Goal: Task Accomplishment & Management: Manage account settings

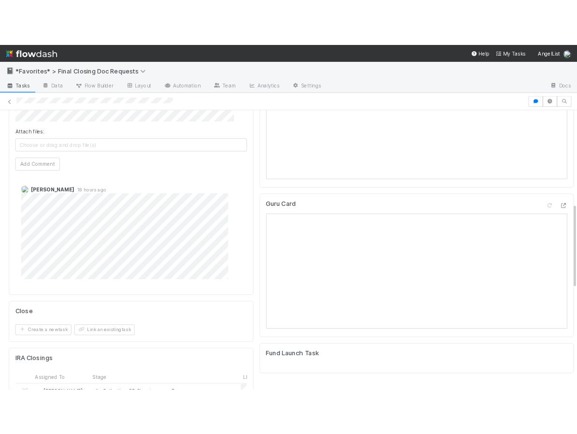
scroll to position [385, 0]
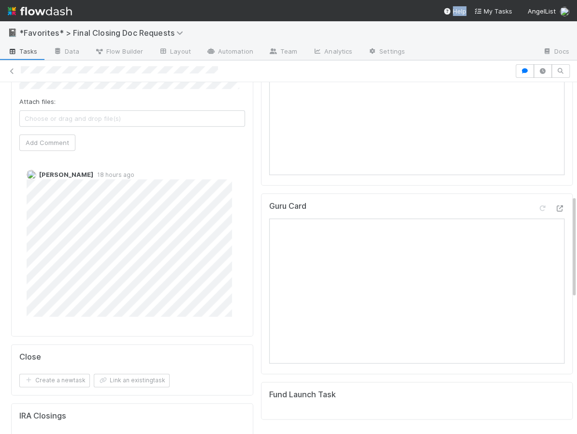
click at [452, 1] on nav "Help My Tasks AngelList" at bounding box center [288, 10] width 577 height 21
click at [470, 49] on div at bounding box center [474, 51] width 122 height 15
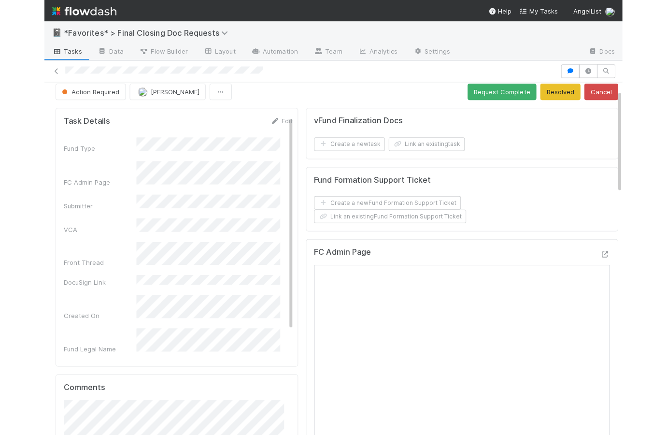
scroll to position [0, 0]
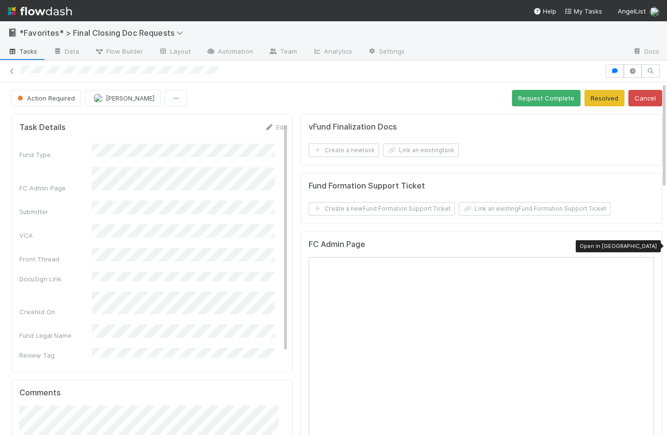
click at [644, 243] on icon at bounding box center [649, 246] width 10 height 6
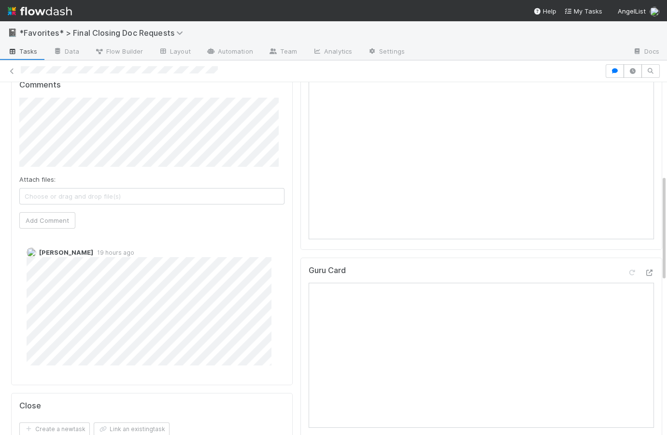
scroll to position [217, 0]
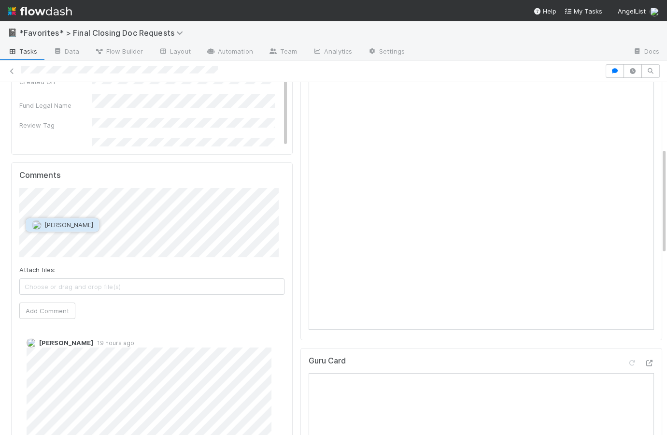
click at [80, 221] on span "[PERSON_NAME]" at bounding box center [68, 225] width 49 height 8
click at [56, 310] on button "Add Comment" at bounding box center [47, 310] width 56 height 16
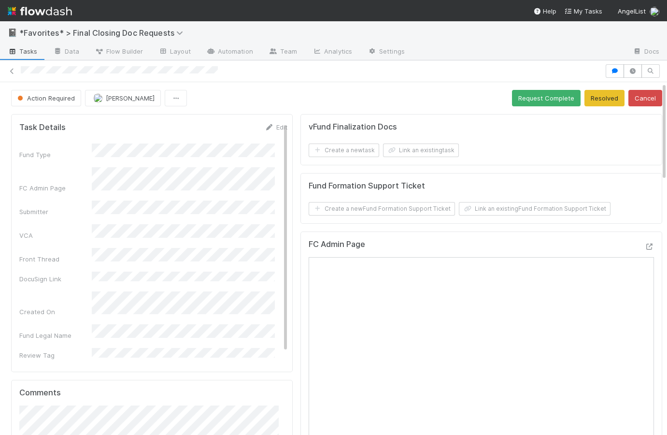
scroll to position [0, 0]
click at [282, 104] on div "Action Required Catherine Lambright Request Complete Resolved Cancel" at bounding box center [336, 98] width 651 height 16
click at [599, 97] on button "Resolved" at bounding box center [605, 98] width 40 height 16
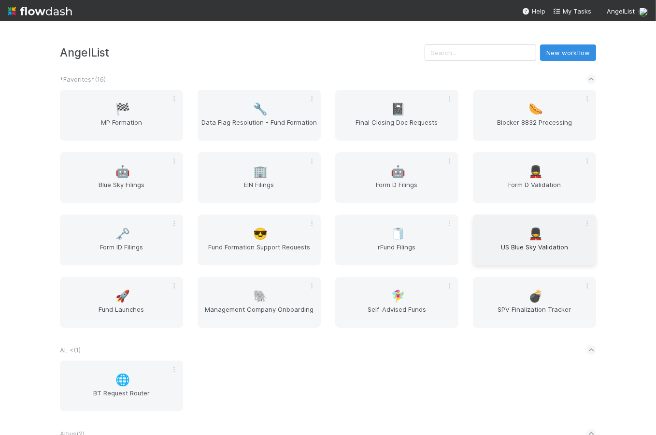
click at [516, 246] on span "US Blue Sky Validation" at bounding box center [534, 251] width 115 height 19
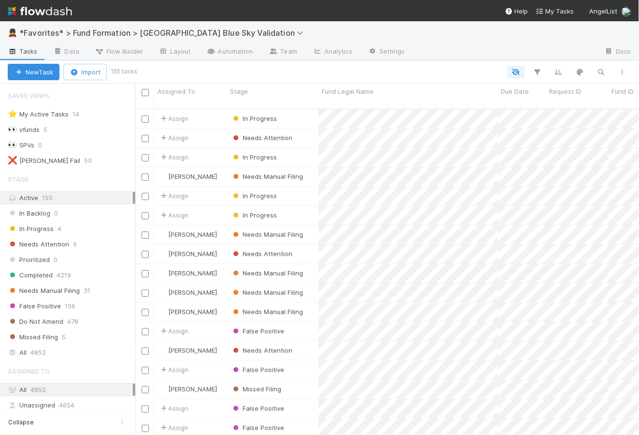
scroll to position [7, 7]
click at [69, 243] on div "Needs Attention 9" at bounding box center [72, 244] width 128 height 12
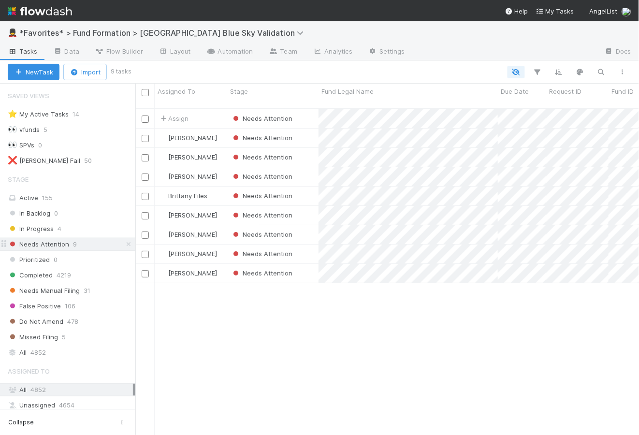
scroll to position [328, 497]
click at [450, 61] on div "New Task Import 9 tasks" at bounding box center [319, 71] width 639 height 23
click at [305, 133] on div "Needs Attention" at bounding box center [272, 137] width 91 height 19
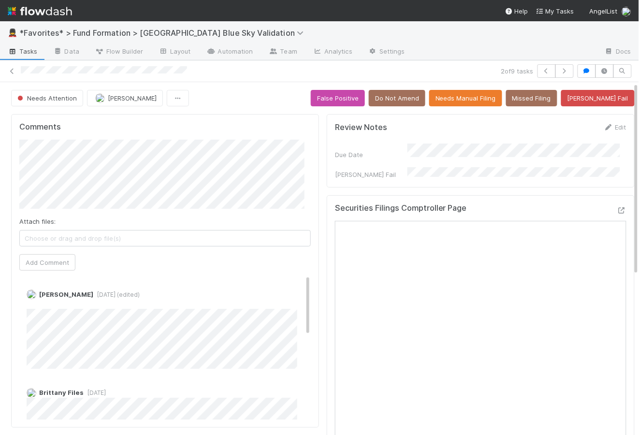
click at [27, 54] on span "Tasks" at bounding box center [23, 51] width 30 height 10
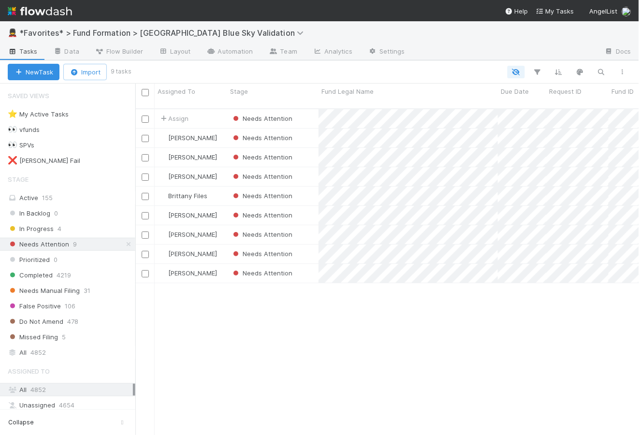
scroll to position [328, 497]
click at [58, 288] on span "Needs Manual Filing" at bounding box center [44, 291] width 72 height 12
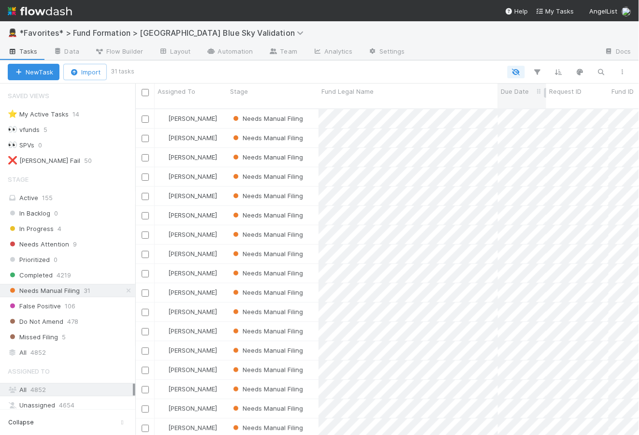
scroll to position [328, 497]
click at [516, 96] on span "Due Date" at bounding box center [514, 91] width 28 height 10
click at [540, 125] on div "Sort Newest → Oldest" at bounding box center [556, 124] width 110 height 14
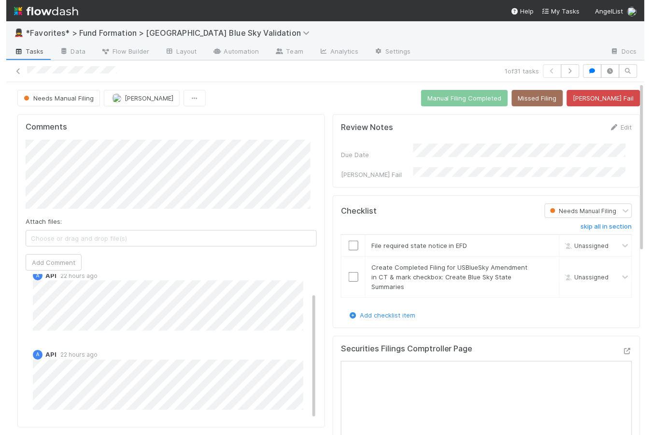
scroll to position [20, 0]
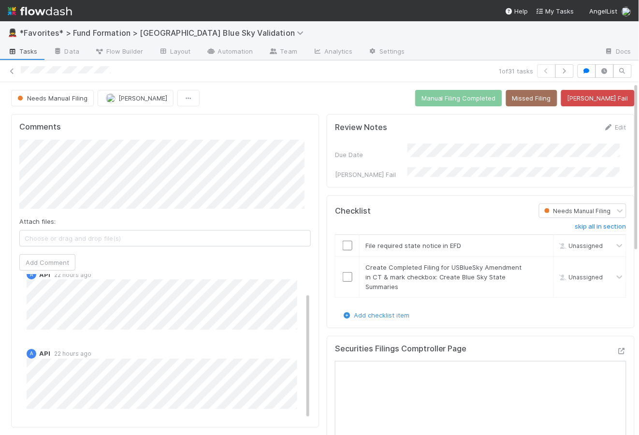
drag, startPoint x: 110, startPoint y: 69, endPoint x: 20, endPoint y: 71, distance: 89.9
click at [16, 71] on div "1 of 31 tasks" at bounding box center [319, 71] width 639 height 14
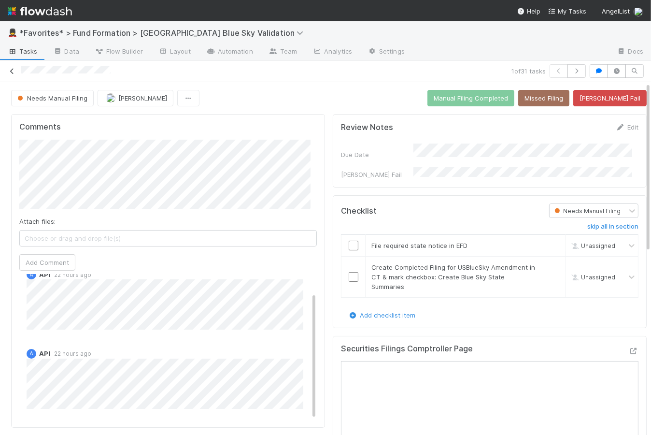
drag, startPoint x: 128, startPoint y: 68, endPoint x: 16, endPoint y: 71, distance: 111.6
click at [16, 71] on div "1 of 31 tasks" at bounding box center [325, 71] width 651 height 14
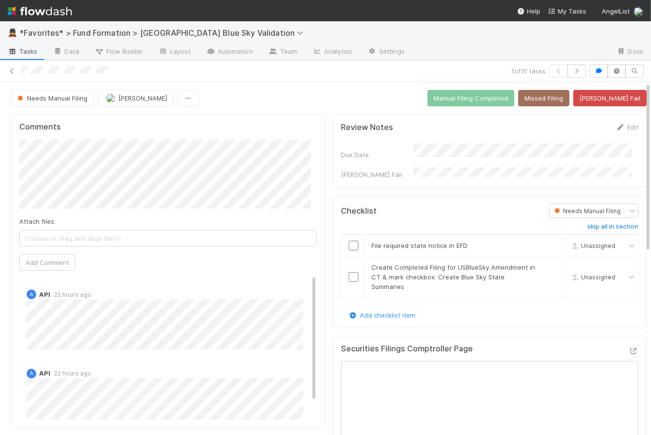
click at [280, 98] on div "Needs Manual Filing Raven Jacinto Manual Filing Completed Missed Filing Bender …" at bounding box center [329, 98] width 636 height 16
click at [12, 70] on icon at bounding box center [12, 71] width 10 height 6
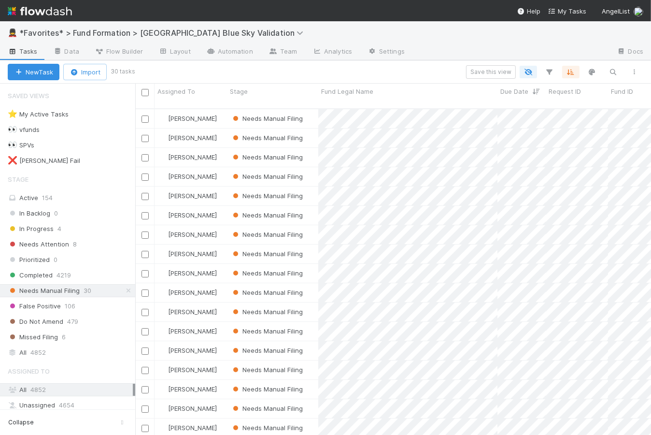
scroll to position [328, 509]
click at [54, 245] on span "Needs Attention" at bounding box center [38, 244] width 61 height 12
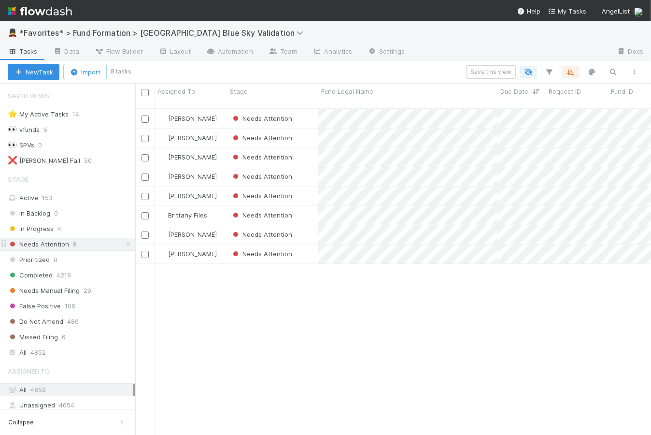
scroll to position [328, 509]
click at [124, 243] on icon at bounding box center [129, 244] width 10 height 6
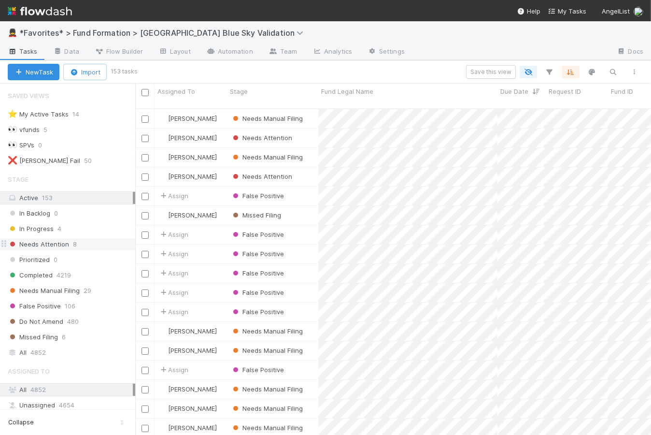
scroll to position [475, 0]
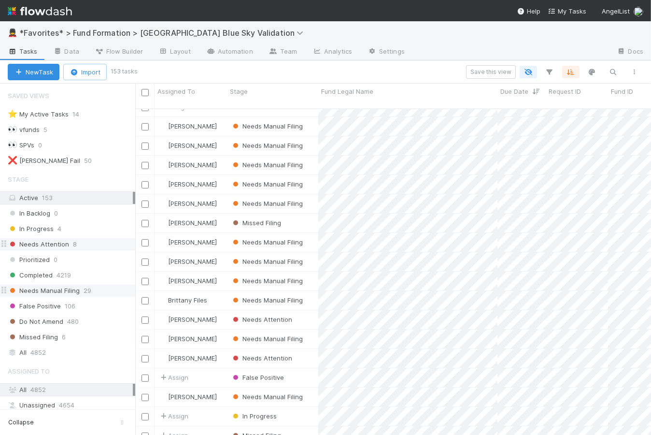
click at [58, 292] on span "Needs Manual Filing" at bounding box center [44, 291] width 72 height 12
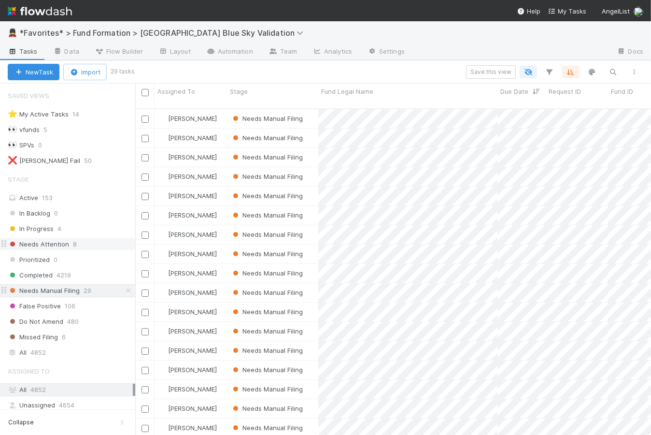
scroll to position [328, 509]
click at [145, 115] on input "checkbox" at bounding box center [145, 118] width 7 height 7
click at [145, 154] on input "checkbox" at bounding box center [145, 157] width 7 height 7
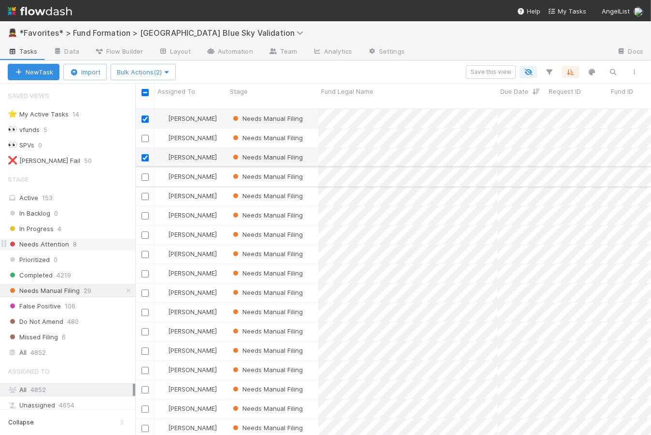
click at [144, 173] on input "checkbox" at bounding box center [145, 176] width 7 height 7
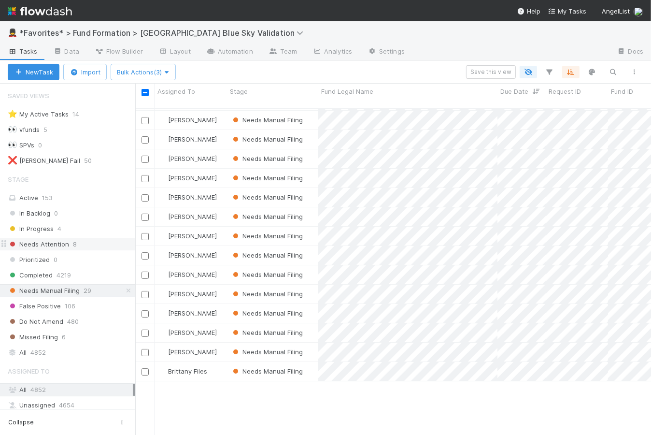
scroll to position [0, 0]
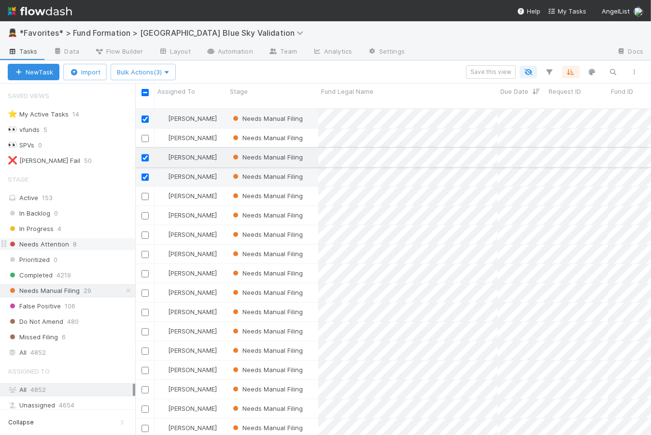
click at [147, 154] on input "checkbox" at bounding box center [145, 157] width 7 height 7
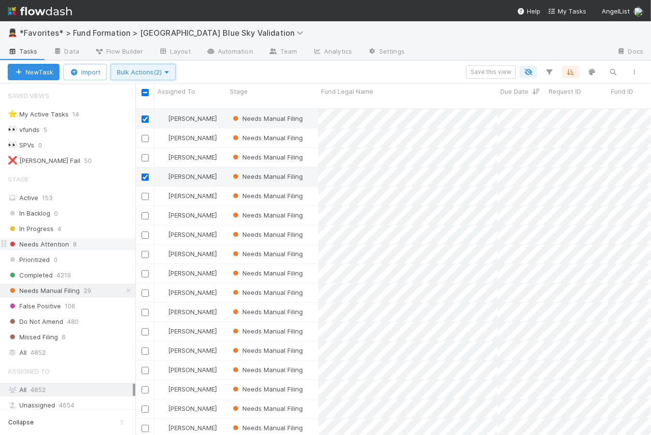
click at [154, 69] on span "Bulk Actions (2)" at bounding box center [143, 72] width 53 height 8
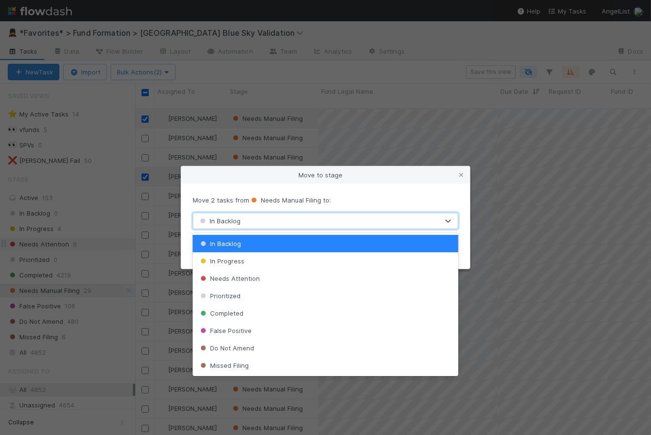
click at [293, 217] on div "In Backlog" at bounding box center [315, 220] width 245 height 15
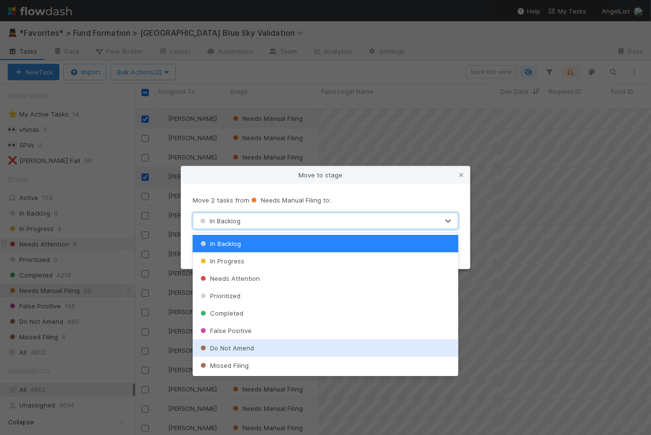
click at [292, 347] on div "Do Not Amend" at bounding box center [326, 347] width 266 height 17
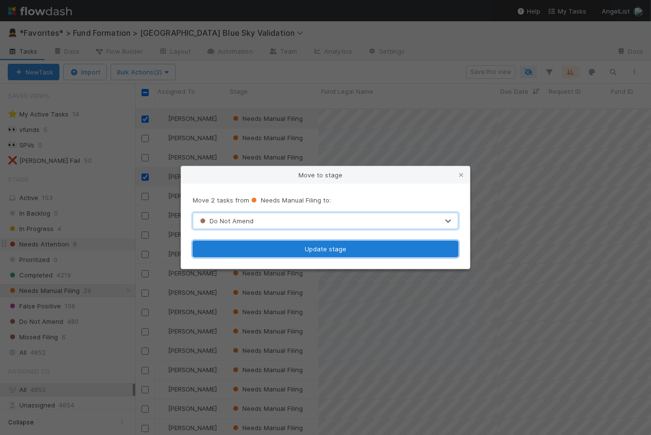
click at [343, 246] on button "Update stage" at bounding box center [326, 249] width 266 height 16
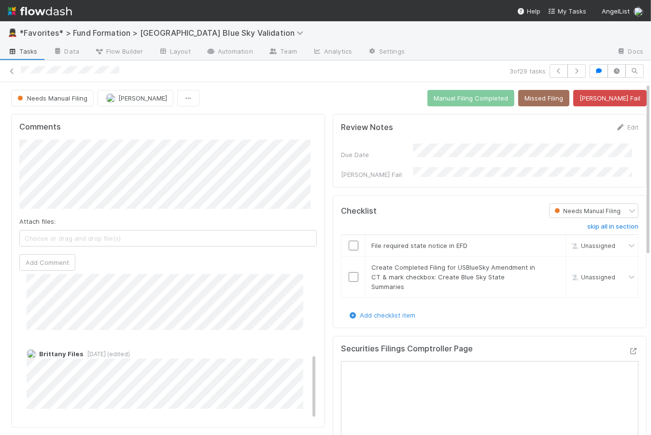
scroll to position [249, 0]
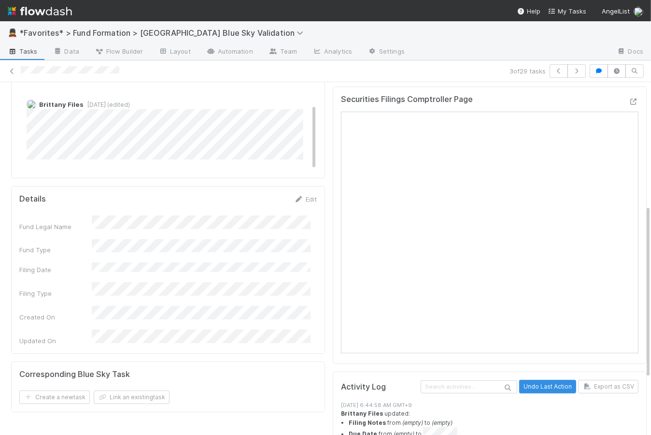
click at [90, 223] on div "Fund Legal Name" at bounding box center [168, 223] width 298 height 16
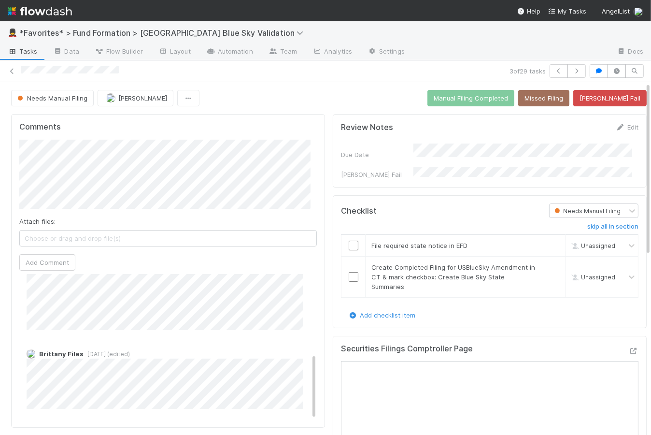
scroll to position [190, 0]
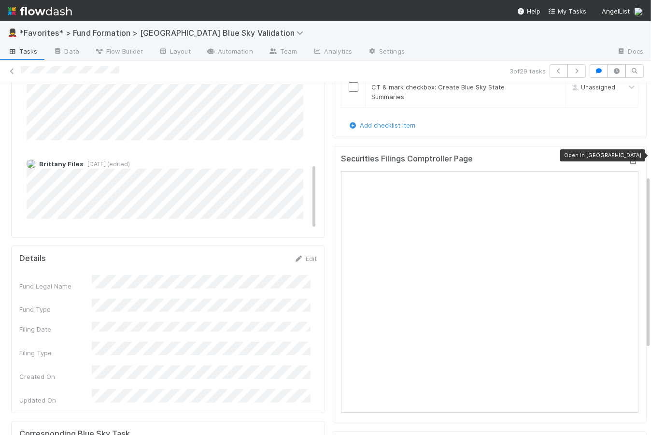
click at [629, 158] on icon at bounding box center [634, 161] width 10 height 6
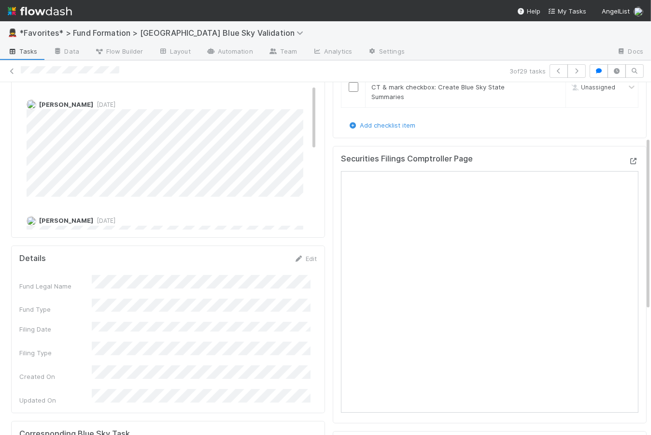
scroll to position [0, 0]
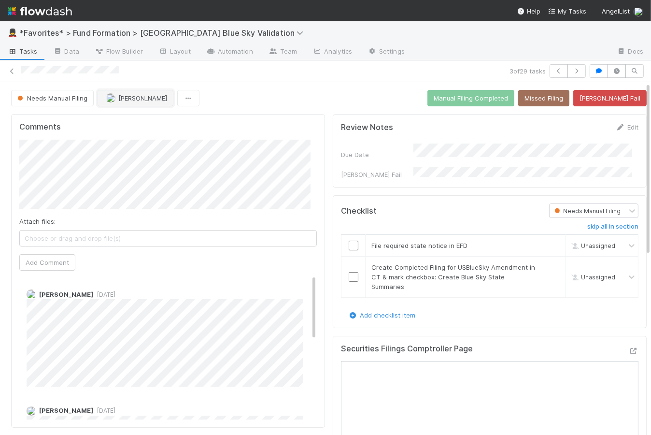
click at [129, 97] on span "Raven Jacinto" at bounding box center [142, 98] width 49 height 8
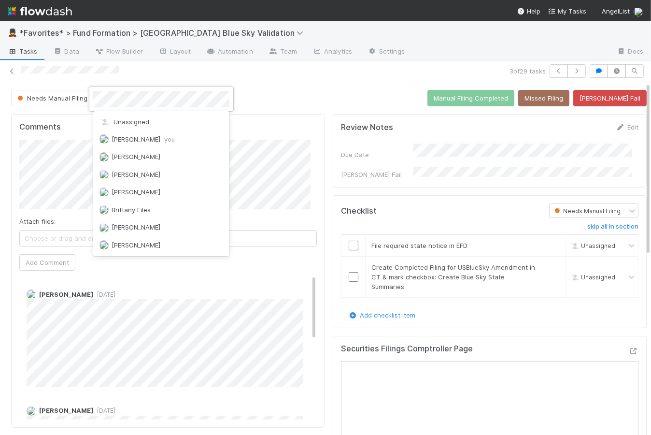
scroll to position [89, 0]
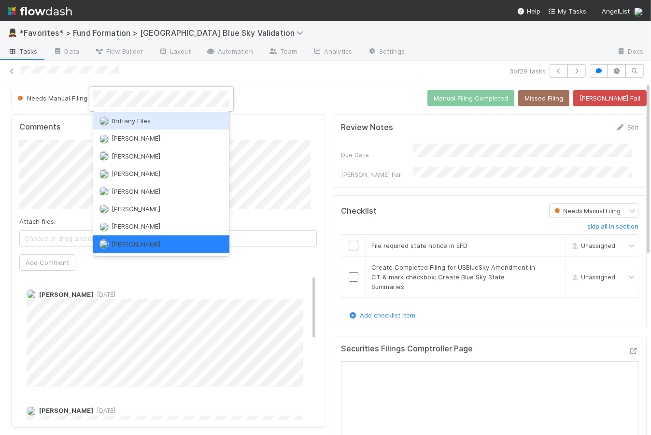
click at [139, 118] on span "Brittany Files" at bounding box center [131, 121] width 39 height 8
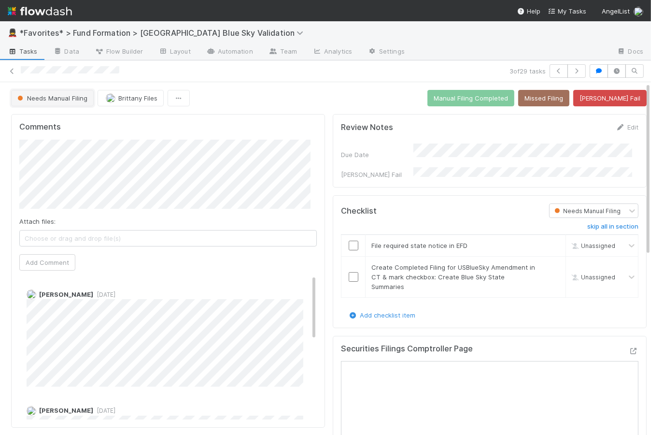
click at [71, 99] on span "Needs Manual Filing" at bounding box center [51, 98] width 72 height 8
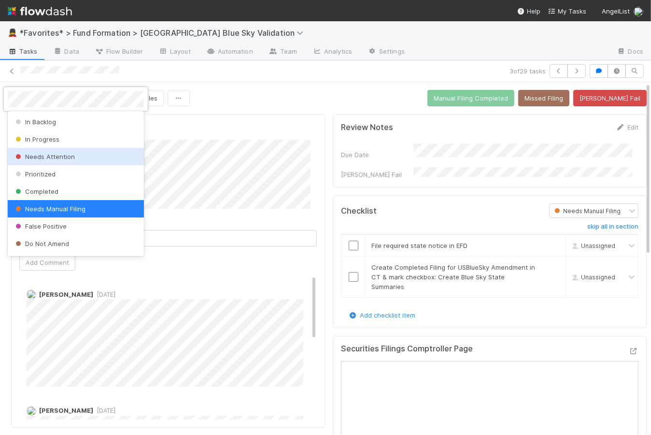
click at [72, 154] on span "Needs Attention" at bounding box center [44, 157] width 61 height 8
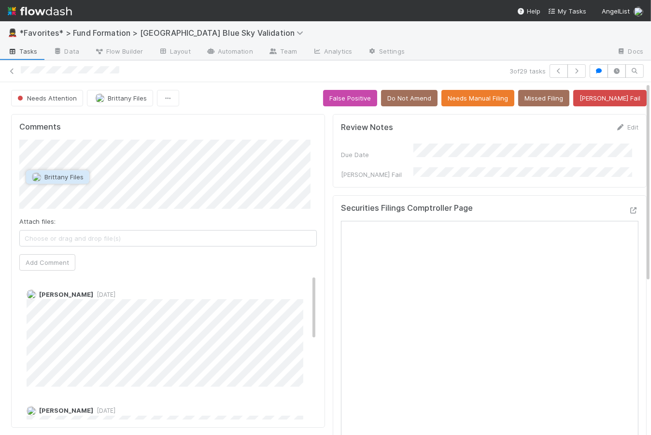
click at [68, 176] on span "Brittany Files" at bounding box center [63, 177] width 39 height 8
click at [62, 265] on button "Add Comment" at bounding box center [47, 262] width 56 height 16
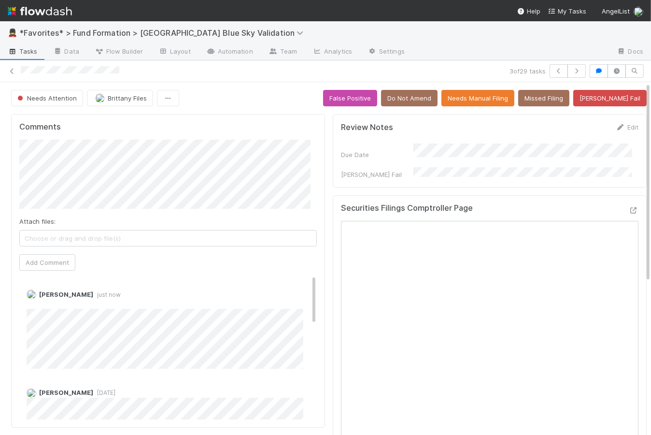
click at [297, 88] on div "Needs Attention Brittany Files False Positive Do Not Amend Needs Manual Filing …" at bounding box center [329, 396] width 658 height 629
click at [27, 51] on span "Tasks" at bounding box center [23, 51] width 30 height 10
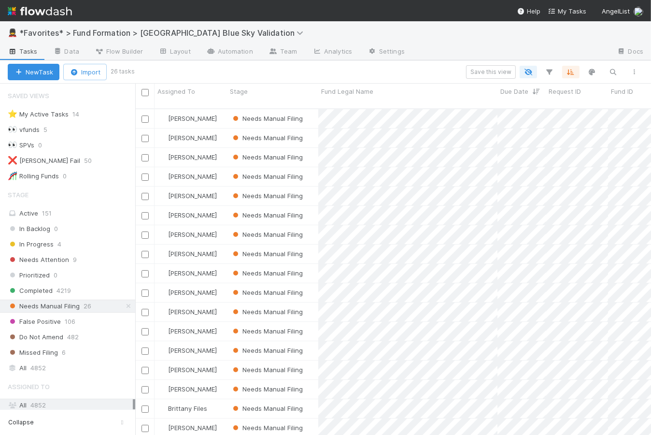
click at [260, 75] on div "Save this view" at bounding box center [389, 72] width 513 height 14
click at [70, 9] on img at bounding box center [40, 11] width 64 height 16
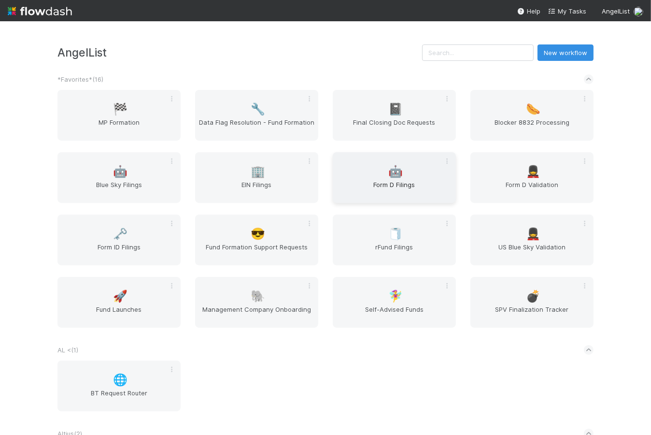
click at [400, 183] on span "Form D Filings" at bounding box center [394, 189] width 115 height 19
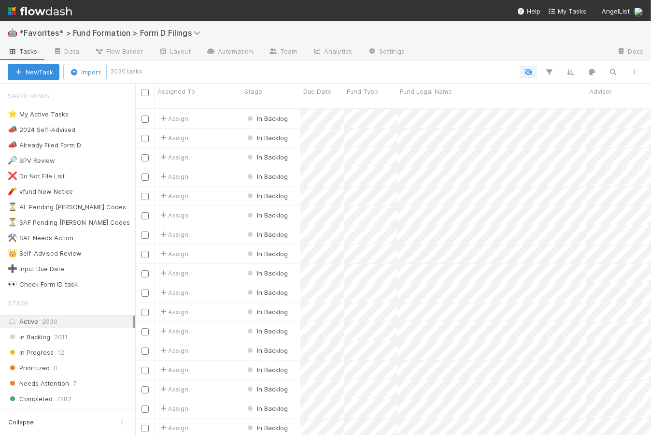
scroll to position [328, 509]
click at [50, 352] on span "In Progress" at bounding box center [31, 352] width 46 height 12
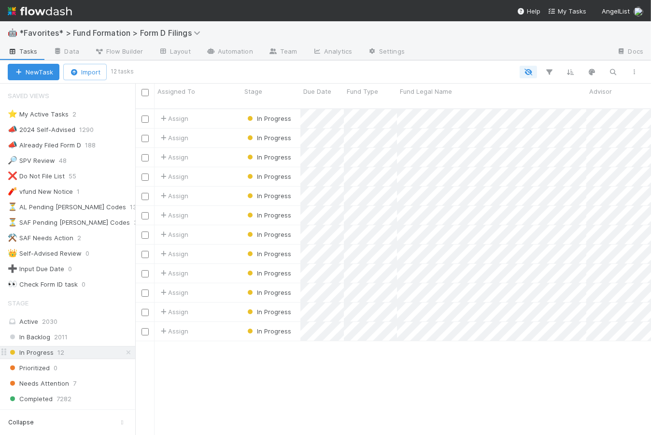
scroll to position [328, 509]
click at [322, 93] on span "Due Date" at bounding box center [317, 91] width 28 height 10
click at [340, 109] on div "Sort Oldest → Newest" at bounding box center [359, 109] width 110 height 14
click at [337, 72] on div "Save this view" at bounding box center [388, 72] width 513 height 14
click at [211, 114] on div "Assign" at bounding box center [198, 118] width 87 height 19
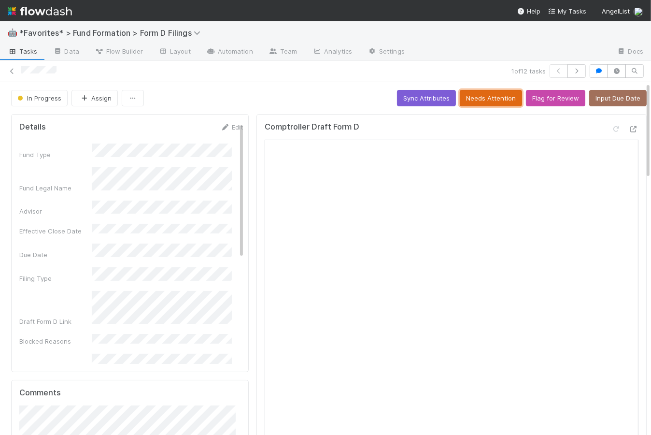
click at [496, 98] on button "Needs Attention" at bounding box center [491, 98] width 62 height 16
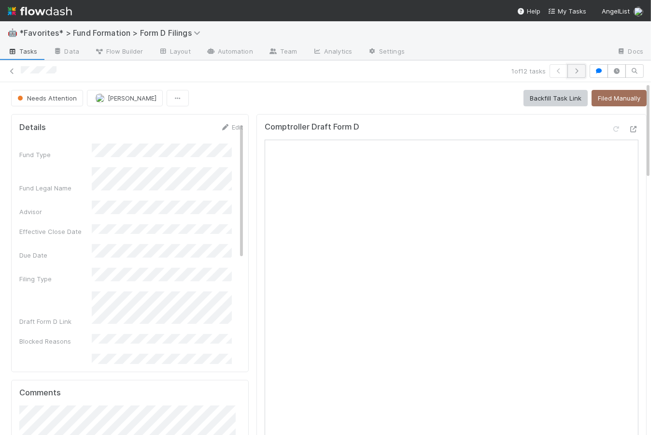
click at [573, 73] on icon "button" at bounding box center [577, 71] width 10 height 6
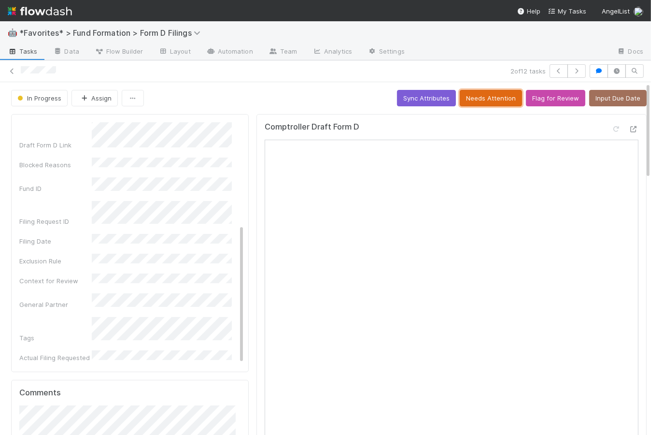
click at [479, 98] on button "Needs Attention" at bounding box center [491, 98] width 62 height 16
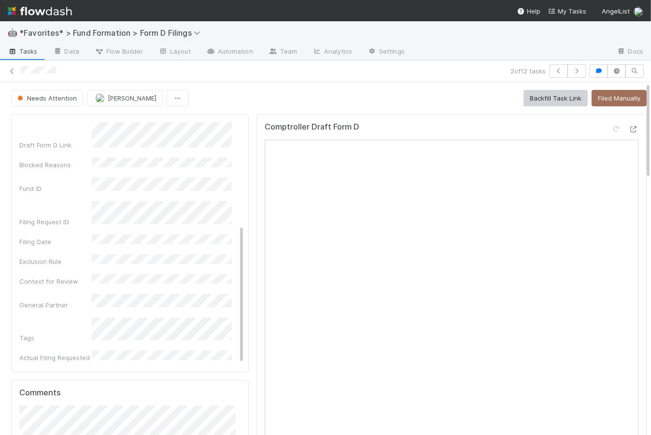
click at [252, 93] on div "Needs Attention Karen Jane Salcedo Backfill Task Link Filed Manually" at bounding box center [329, 98] width 636 height 16
click at [572, 71] on icon "button" at bounding box center [577, 71] width 10 height 6
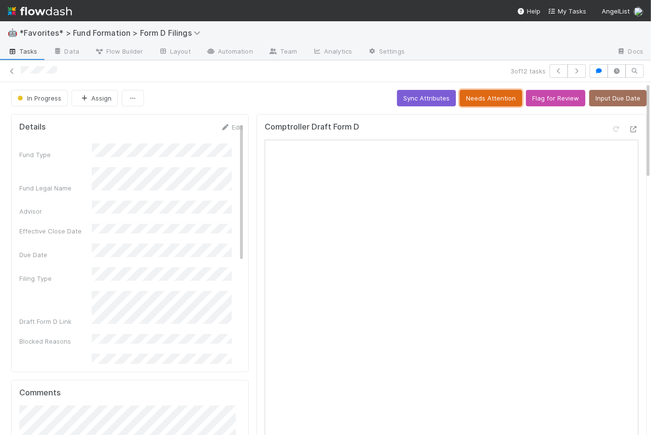
click at [501, 98] on button "Needs Attention" at bounding box center [491, 98] width 62 height 16
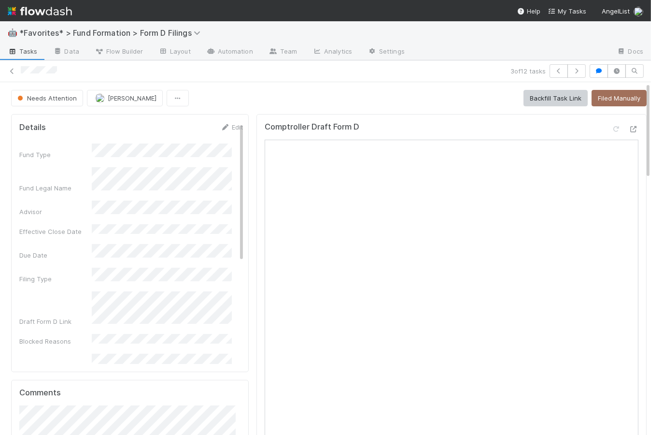
click at [259, 100] on div "Needs Attention Karen Jane Salcedo Backfill Task Link Filed Manually" at bounding box center [329, 98] width 636 height 16
click at [253, 101] on div "Needs Attention Karen Jane Salcedo Backfill Task Link Filed Manually" at bounding box center [329, 98] width 636 height 16
click at [572, 68] on icon "button" at bounding box center [577, 71] width 10 height 6
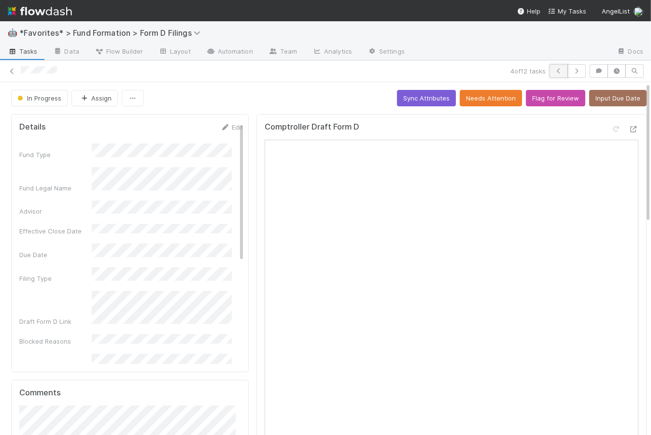
click at [554, 71] on icon "button" at bounding box center [559, 71] width 10 height 6
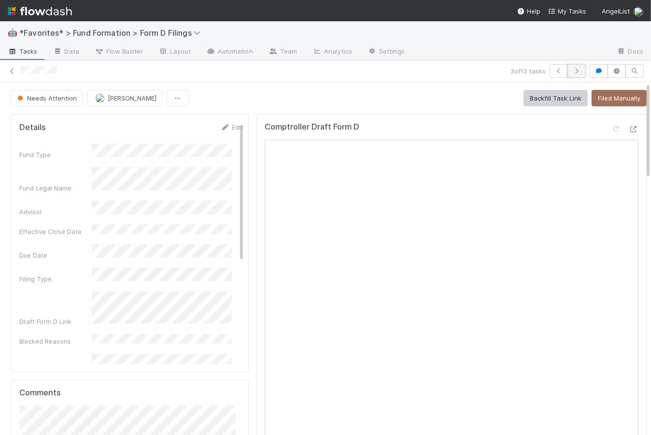
click at [572, 72] on icon "button" at bounding box center [577, 71] width 10 height 6
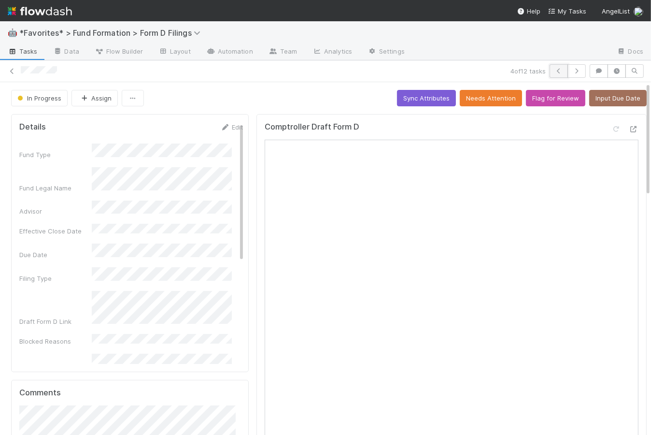
click at [554, 70] on icon "button" at bounding box center [559, 71] width 10 height 6
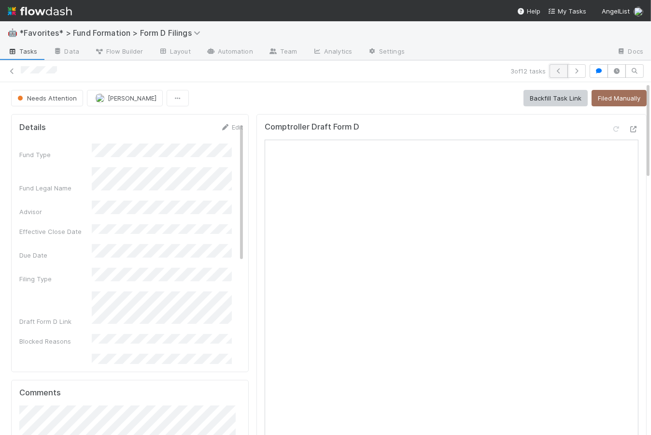
click at [550, 71] on button "button" at bounding box center [559, 71] width 18 height 14
click at [554, 71] on icon "button" at bounding box center [559, 71] width 10 height 6
click at [572, 70] on icon "button" at bounding box center [577, 71] width 10 height 6
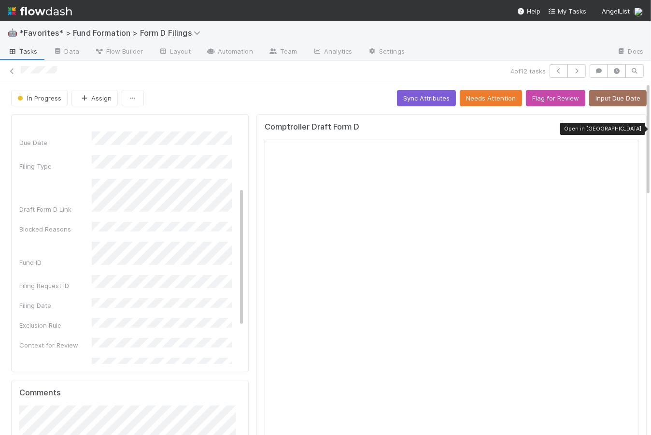
click at [629, 128] on icon at bounding box center [634, 129] width 10 height 6
click at [297, 94] on div "In Progress Assign Sync Attributes Needs Attention Flag for Review Input Due Da…" at bounding box center [329, 98] width 636 height 16
click at [487, 98] on button "Needs Attention" at bounding box center [491, 98] width 62 height 16
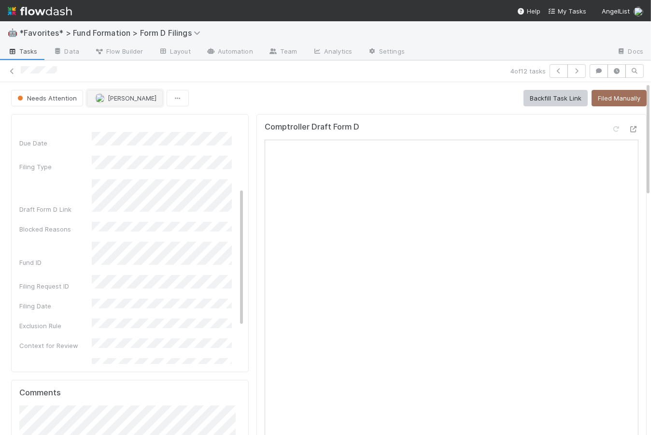
click at [136, 103] on button "Karen Jane Salcedo" at bounding box center [125, 98] width 76 height 16
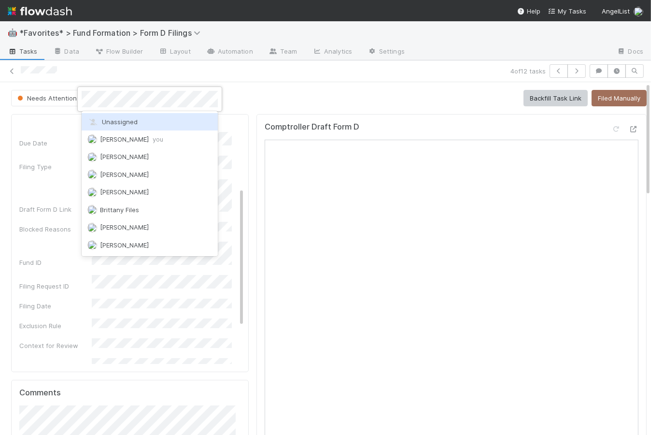
click at [154, 128] on div "Unassigned" at bounding box center [150, 121] width 136 height 17
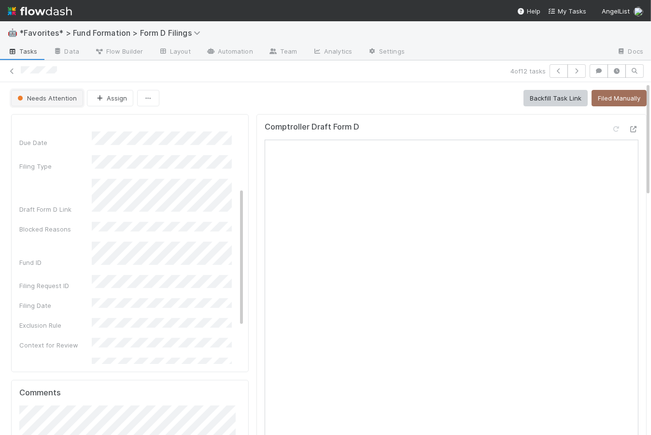
click at [64, 100] on span "Needs Attention" at bounding box center [45, 98] width 61 height 8
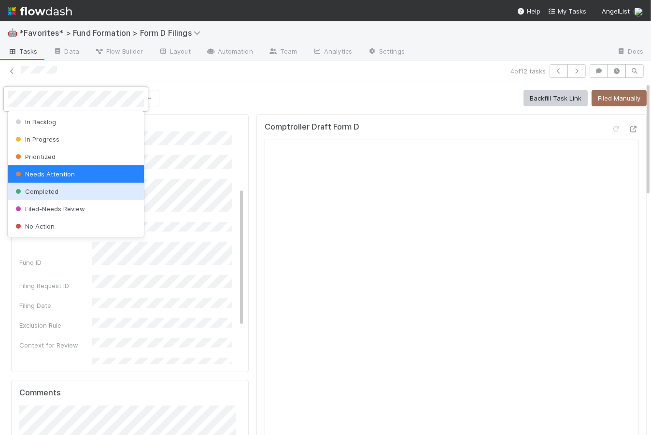
click at [65, 192] on div "Completed" at bounding box center [76, 191] width 136 height 17
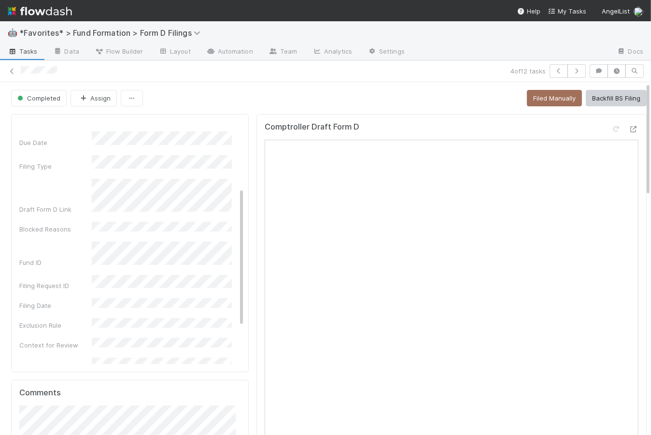
click at [258, 97] on div "Completed Assign Filed Manually Backfill BS Filing" at bounding box center [329, 98] width 636 height 16
click at [576, 73] on button "button" at bounding box center [577, 71] width 18 height 14
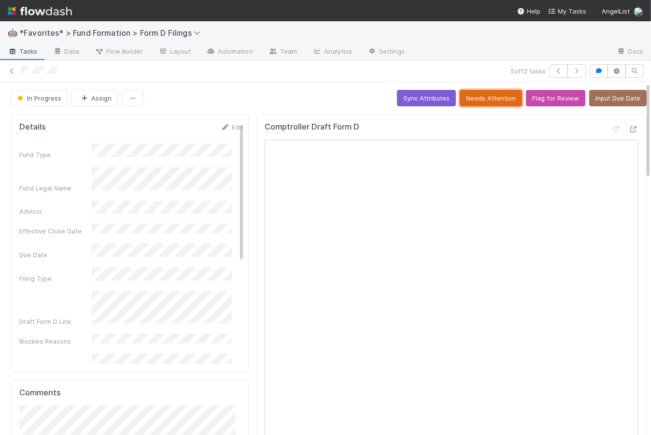
click at [496, 100] on button "Needs Attention" at bounding box center [491, 98] width 62 height 16
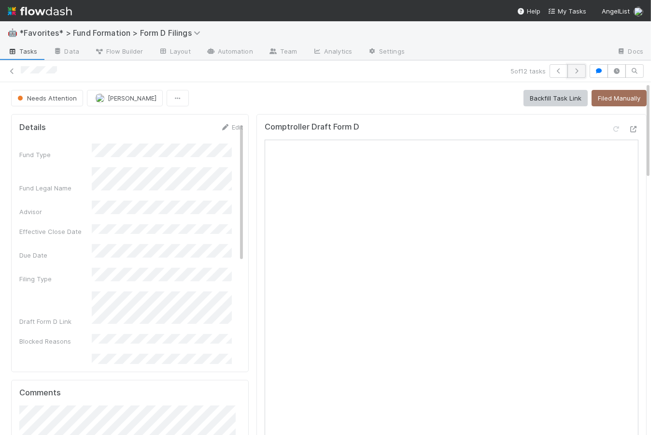
click at [577, 73] on button "button" at bounding box center [577, 71] width 18 height 14
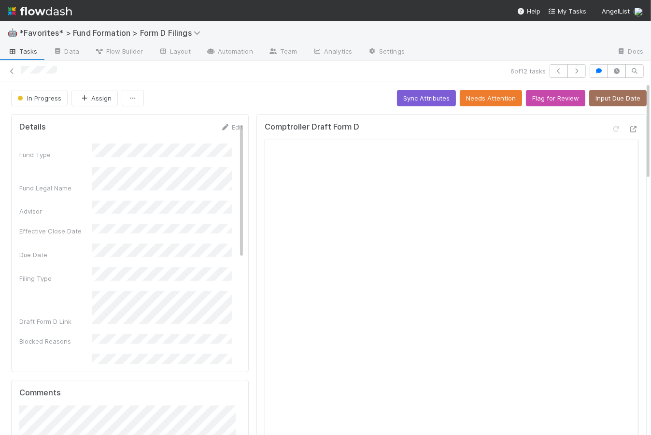
click at [486, 95] on button "Needs Attention" at bounding box center [491, 98] width 62 height 16
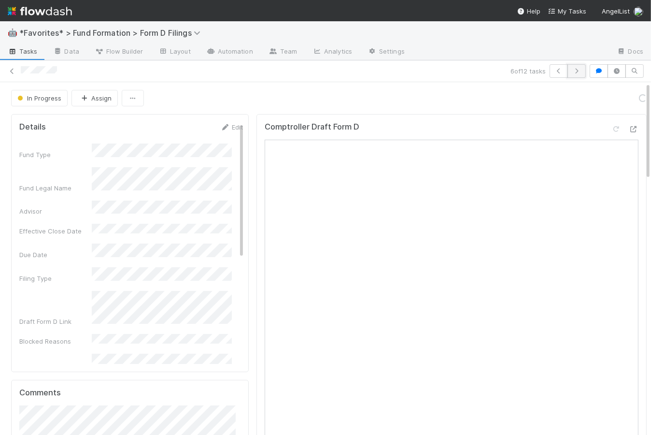
click at [573, 72] on icon "button" at bounding box center [577, 71] width 10 height 6
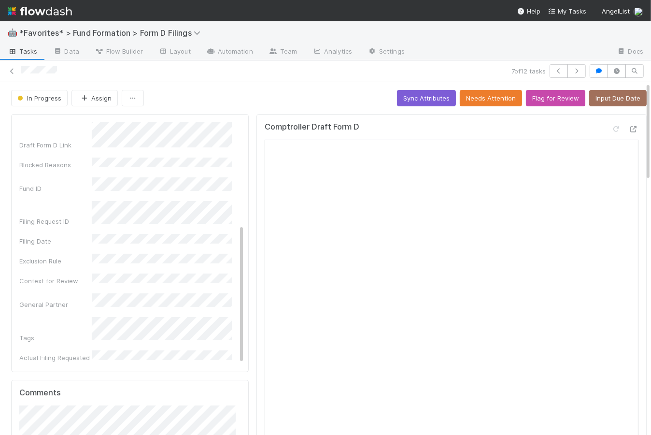
click at [319, 102] on div "In Progress Assign Sync Attributes Needs Attention Flag for Review Input Due Da…" at bounding box center [329, 98] width 636 height 16
click at [497, 94] on button "Needs Attention" at bounding box center [491, 98] width 62 height 16
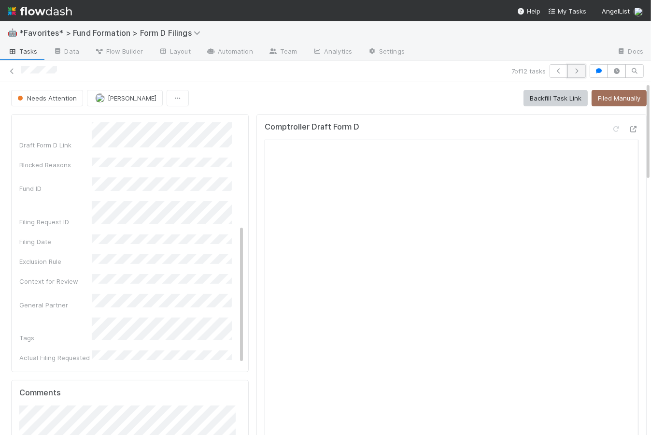
click at [577, 71] on button "button" at bounding box center [577, 71] width 18 height 14
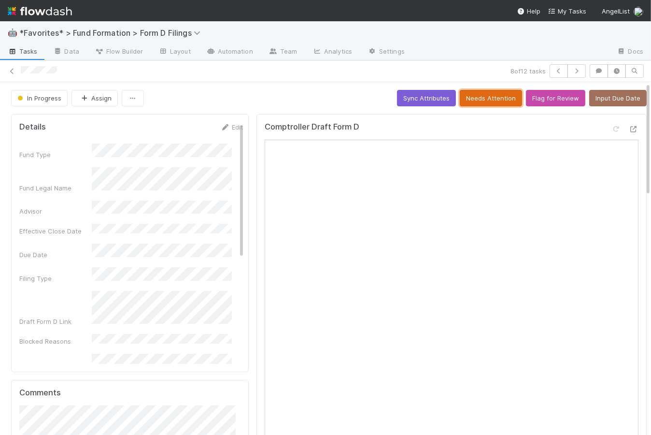
click at [495, 101] on button "Needs Attention" at bounding box center [491, 98] width 62 height 16
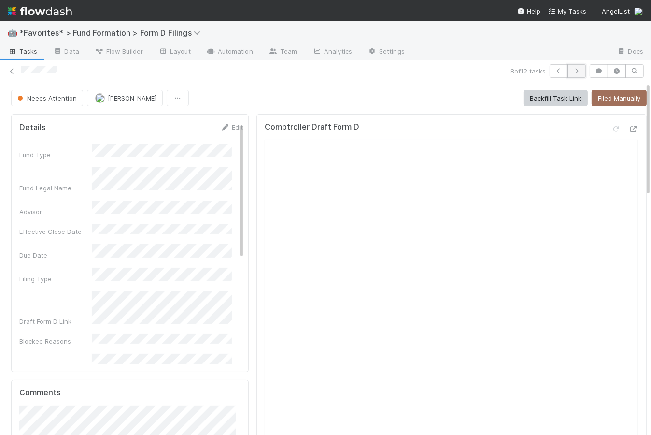
click at [572, 73] on icon "button" at bounding box center [577, 71] width 10 height 6
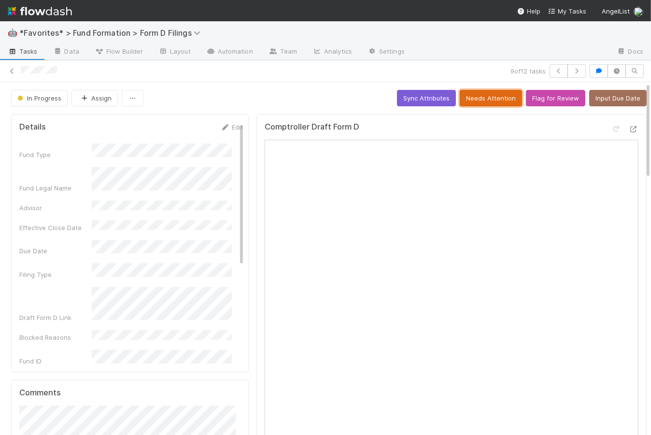
click at [474, 94] on button "Needs Attention" at bounding box center [491, 98] width 62 height 16
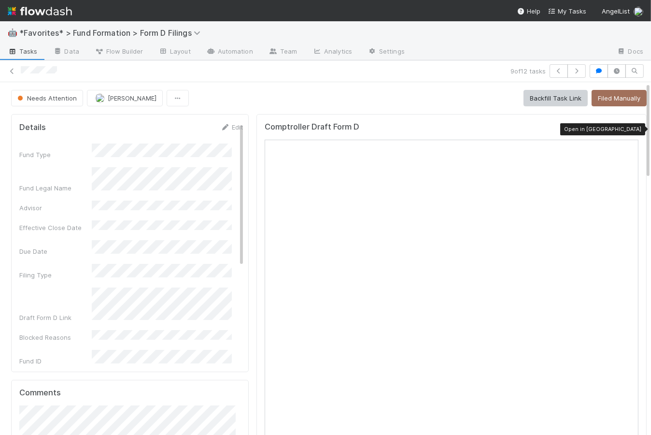
click at [629, 129] on icon at bounding box center [634, 129] width 10 height 6
click at [573, 68] on icon "button" at bounding box center [577, 71] width 10 height 6
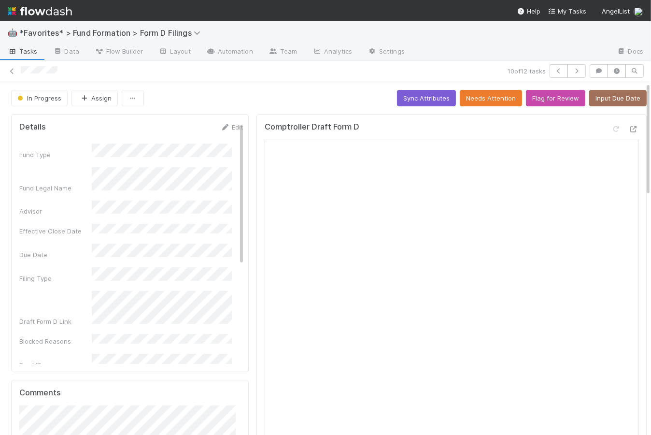
click at [282, 95] on div "In Progress Assign Sync Attributes Needs Attention Flag for Review Input Due Da…" at bounding box center [329, 98] width 636 height 16
click at [629, 129] on icon at bounding box center [634, 129] width 10 height 6
click at [212, 75] on div at bounding box center [262, 71] width 483 height 10
click at [242, 101] on div "In Progress Assign Sync Attributes Needs Attention Flag for Review Input Due Da…" at bounding box center [329, 98] width 636 height 16
click at [629, 126] on icon at bounding box center [634, 129] width 10 height 6
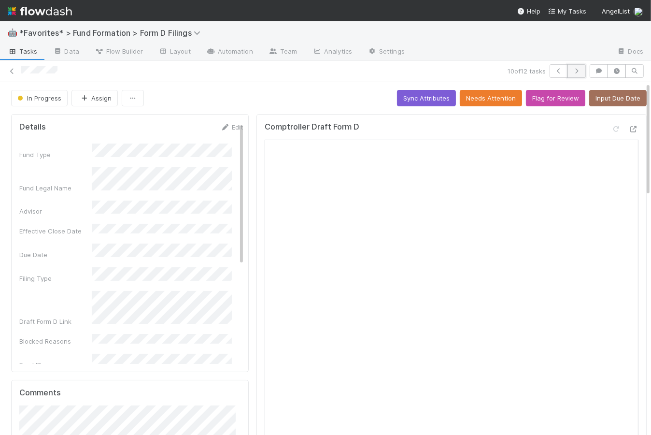
click at [577, 70] on button "button" at bounding box center [577, 71] width 18 height 14
click at [271, 97] on div "In Progress Assign Sync Attributes Needs Attention Flag for Review Input Due Da…" at bounding box center [329, 98] width 636 height 16
click at [485, 96] on button "Needs Attention" at bounding box center [491, 98] width 62 height 16
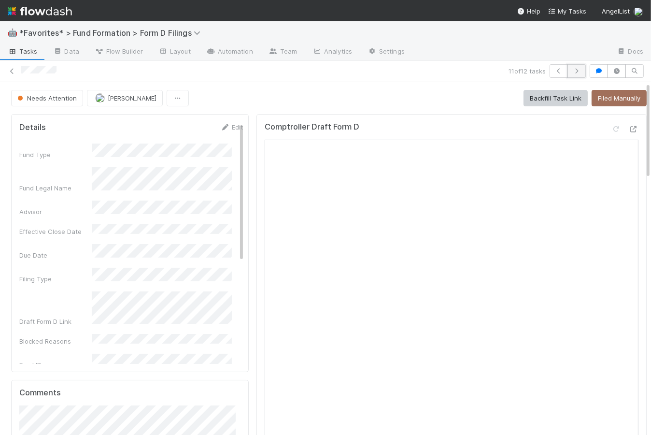
click at [570, 75] on button "button" at bounding box center [577, 71] width 18 height 14
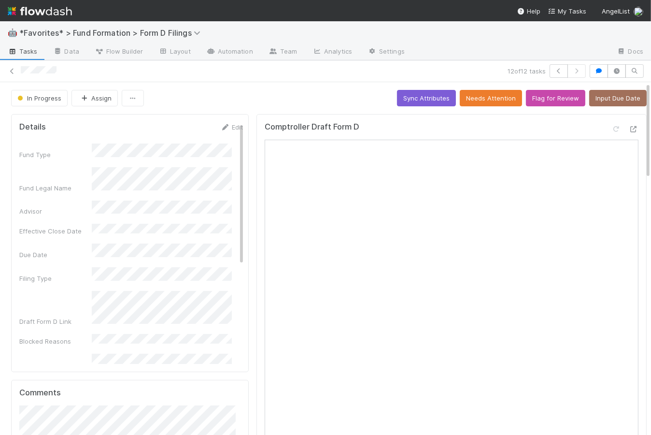
click at [29, 52] on span "Tasks" at bounding box center [23, 51] width 30 height 10
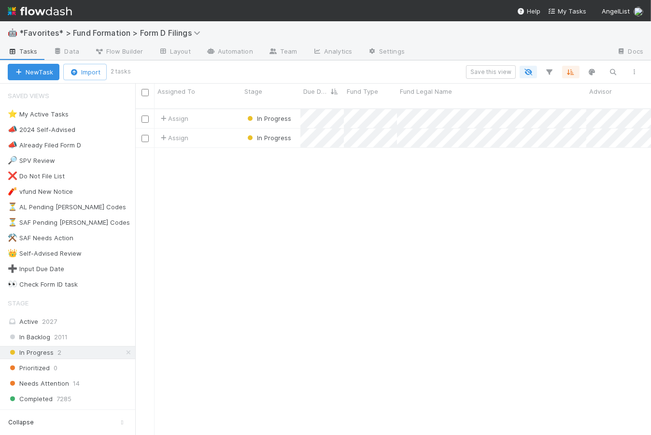
scroll to position [328, 509]
click at [124, 350] on icon at bounding box center [129, 352] width 10 height 6
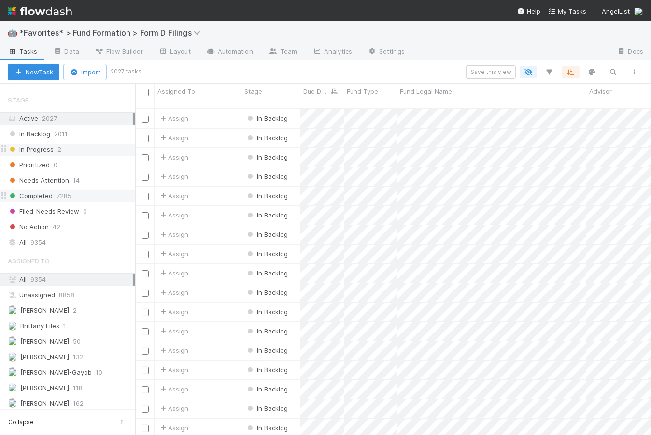
scroll to position [328, 509]
click at [59, 192] on span "7285" at bounding box center [64, 196] width 15 height 12
click at [221, 110] on div "Assign" at bounding box center [198, 118] width 87 height 19
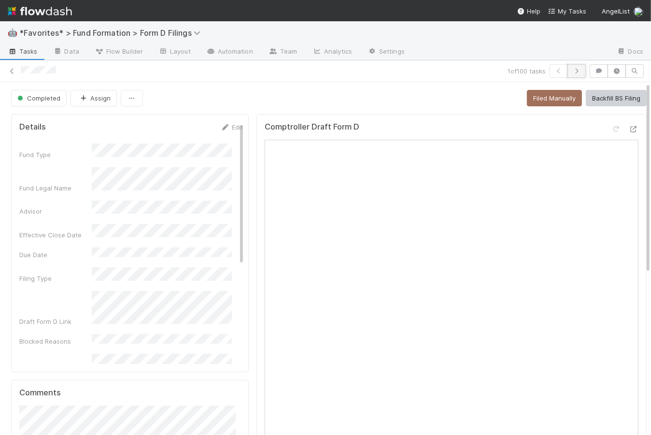
click at [573, 69] on icon "button" at bounding box center [577, 71] width 10 height 6
click at [573, 71] on icon "button" at bounding box center [577, 71] width 10 height 6
click at [576, 71] on button "button" at bounding box center [577, 71] width 18 height 14
click at [572, 73] on icon "button" at bounding box center [577, 71] width 10 height 6
click at [22, 49] on span "Tasks" at bounding box center [23, 51] width 30 height 10
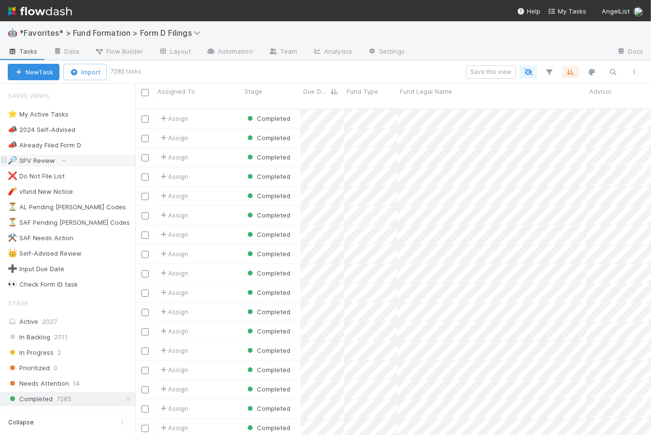
scroll to position [328, 509]
click at [124, 400] on link at bounding box center [129, 399] width 10 height 12
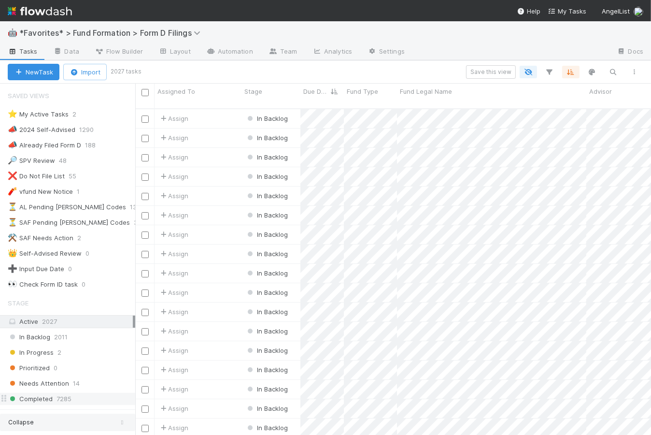
scroll to position [328, 509]
click at [552, 69] on icon "button" at bounding box center [550, 72] width 10 height 9
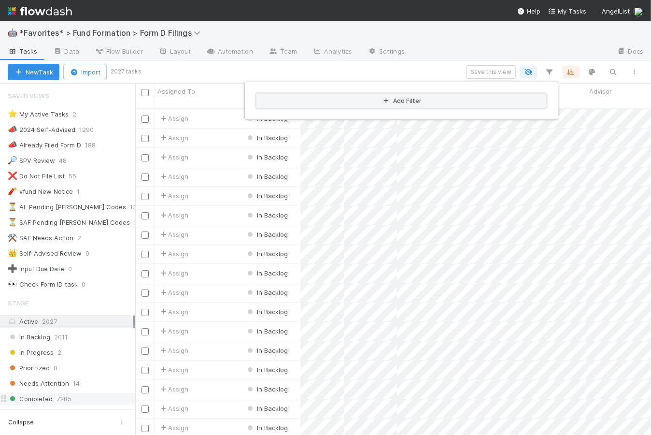
click at [412, 101] on button "Add Filter" at bounding box center [402, 101] width 290 height 14
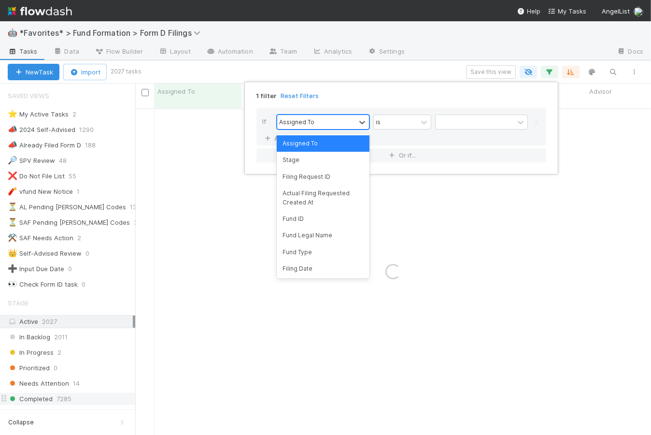
click at [352, 118] on div "Assigned To" at bounding box center [316, 122] width 78 height 14
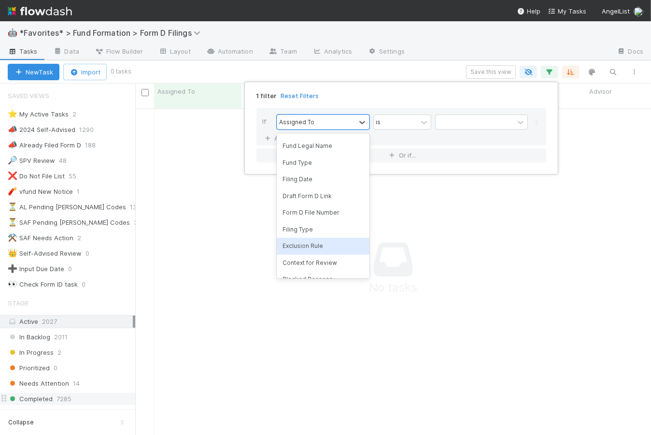
scroll to position [0, 0]
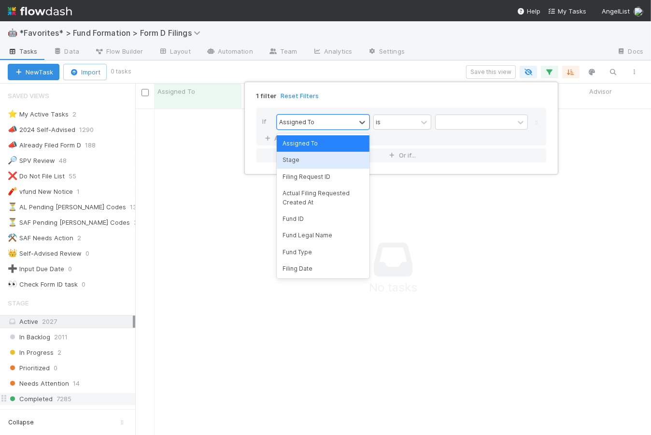
click at [313, 162] on div "Stage" at bounding box center [323, 160] width 93 height 16
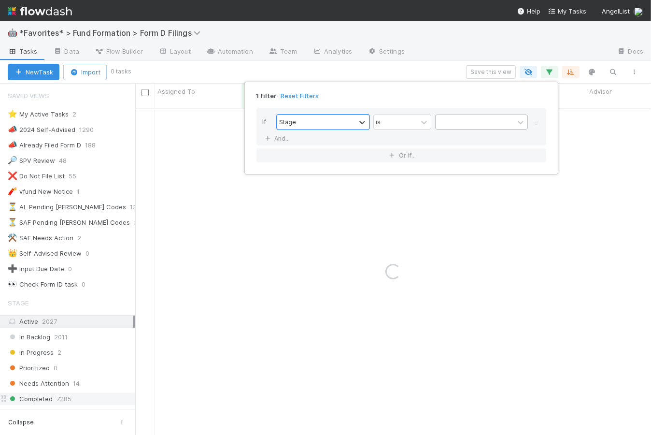
click at [451, 125] on div at bounding box center [475, 122] width 78 height 14
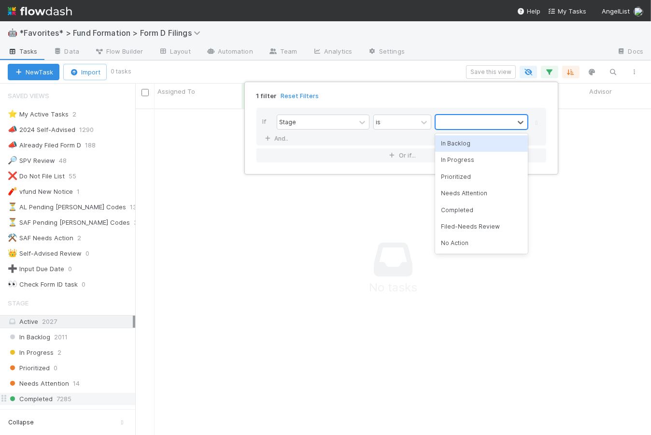
scroll to position [321, 509]
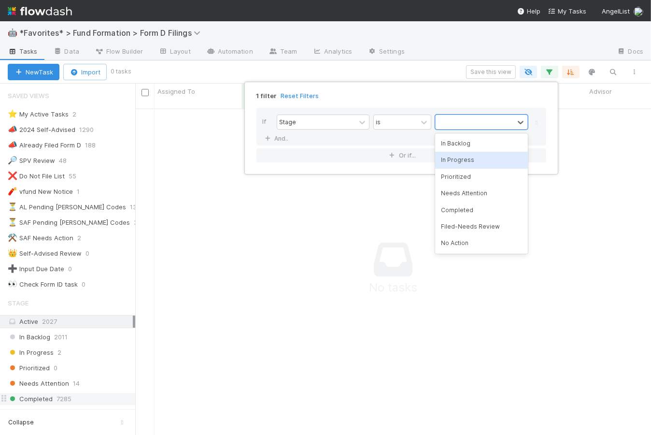
click at [461, 158] on div "In Progress" at bounding box center [481, 160] width 93 height 16
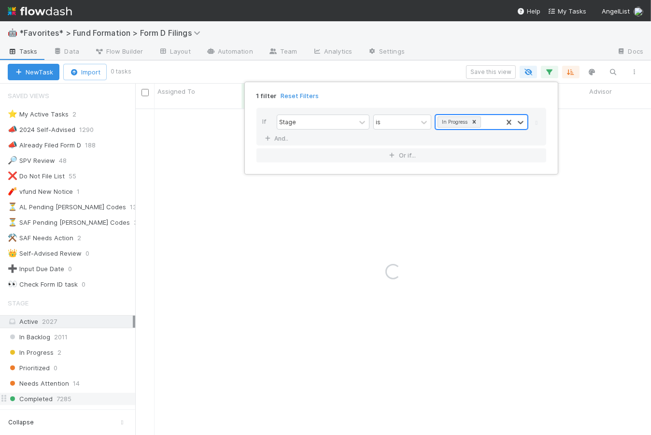
click at [485, 122] on div "In Progress" at bounding box center [469, 122] width 67 height 14
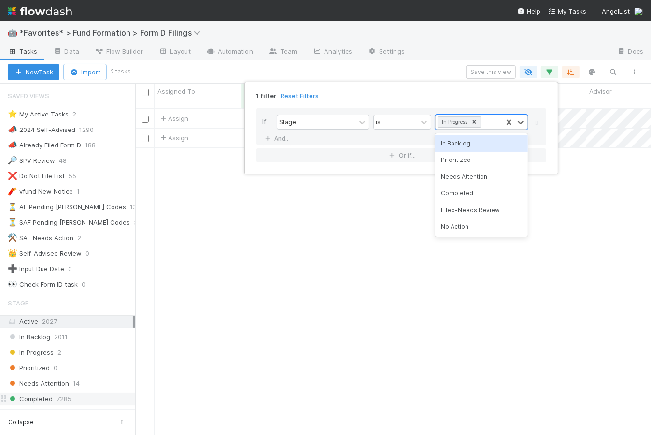
scroll to position [328, 509]
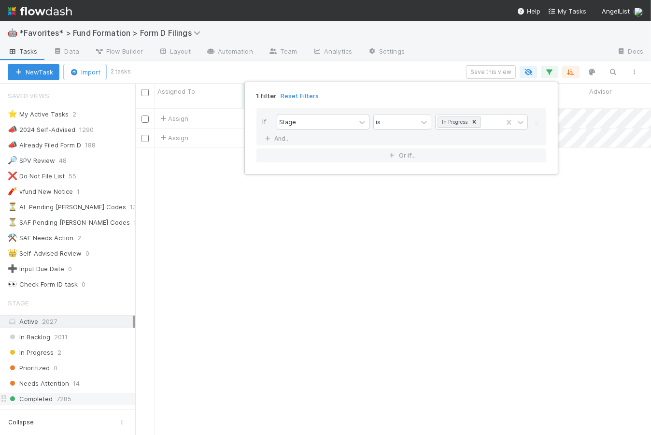
click at [437, 96] on div "1 filter Reset Filters" at bounding box center [401, 93] width 305 height 14
click at [284, 139] on link "And.." at bounding box center [277, 138] width 30 height 14
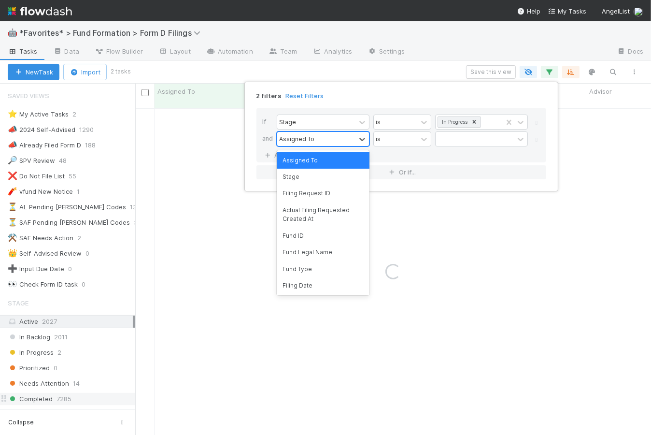
click at [313, 139] on div "Assigned To" at bounding box center [316, 139] width 78 height 14
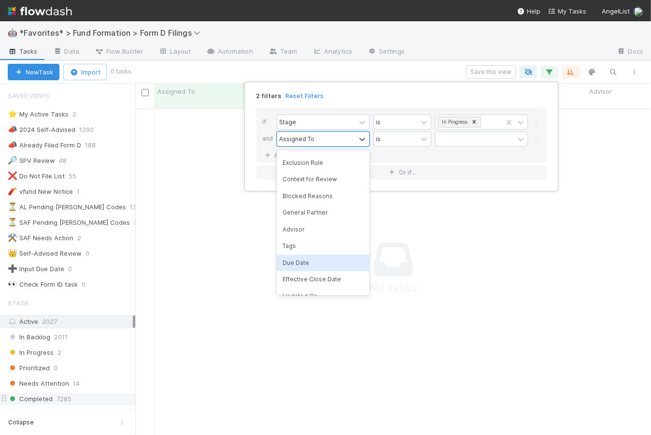
click at [316, 255] on div "Due Date" at bounding box center [323, 263] width 93 height 16
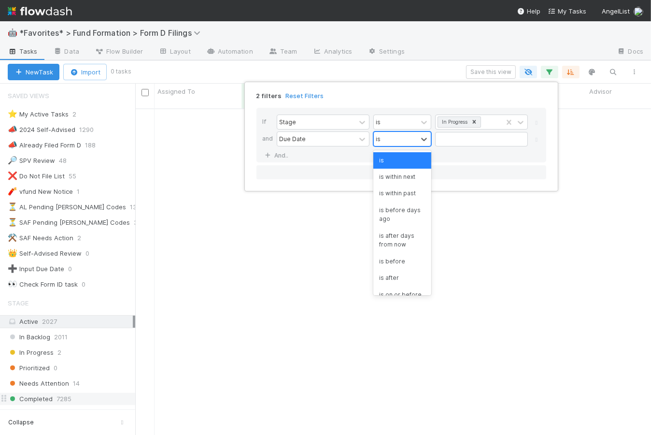
click at [415, 136] on div "is" at bounding box center [395, 139] width 43 height 14
click at [409, 182] on div "is within next" at bounding box center [402, 177] width 58 height 16
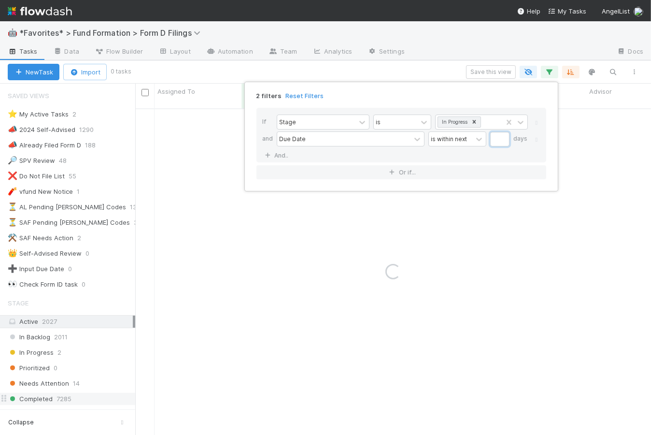
click at [500, 141] on input "text" at bounding box center [499, 139] width 19 height 14
click at [480, 97] on div "2 filters Reset Filters" at bounding box center [401, 93] width 305 height 14
drag, startPoint x: 497, startPoint y: 141, endPoint x: 488, endPoint y: 142, distance: 9.2
click at [488, 142] on div "Due Date is within next 4 days" at bounding box center [404, 139] width 255 height 17
click at [480, 100] on div "If Stage is In Progress and Due Date is within next 4 days And.. Or if..." at bounding box center [401, 143] width 305 height 87
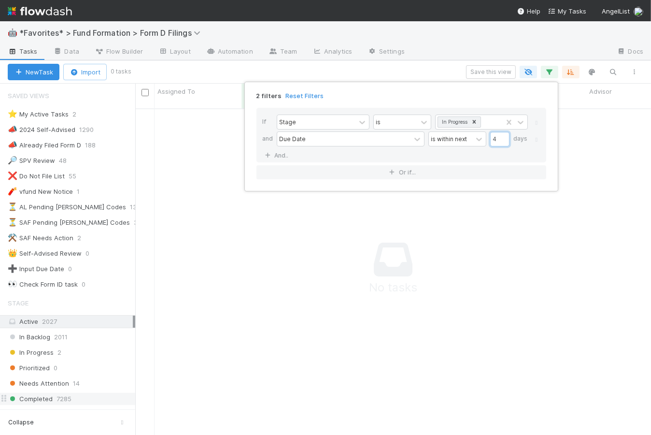
drag, startPoint x: 498, startPoint y: 137, endPoint x: 487, endPoint y: 138, distance: 10.2
click at [487, 138] on div "Due Date is within next 4 days" at bounding box center [404, 139] width 255 height 17
click at [500, 139] on input "3" at bounding box center [499, 139] width 19 height 14
click at [497, 97] on div "2 filters Reset Filters" at bounding box center [401, 93] width 305 height 14
drag, startPoint x: 499, startPoint y: 141, endPoint x: 485, endPoint y: 139, distance: 14.6
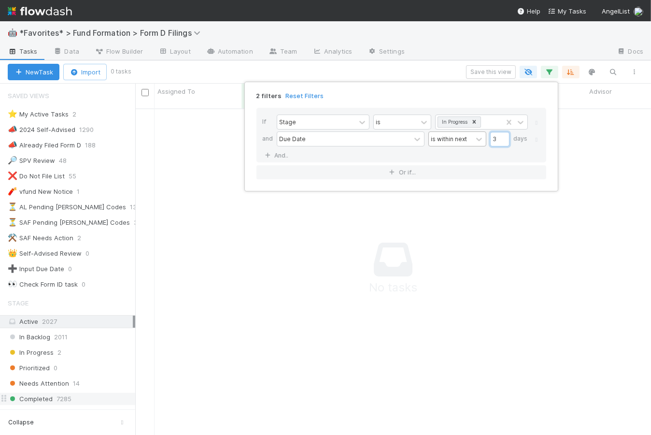
click at [485, 139] on div "Due Date is within next 3 days" at bounding box center [404, 139] width 255 height 17
click at [467, 99] on div "2 filters Reset Filters" at bounding box center [401, 93] width 305 height 14
drag, startPoint x: 495, startPoint y: 140, endPoint x: 486, endPoint y: 141, distance: 8.7
click at [486, 141] on div "Due Date is within next 4 days" at bounding box center [404, 139] width 255 height 17
type input "5"
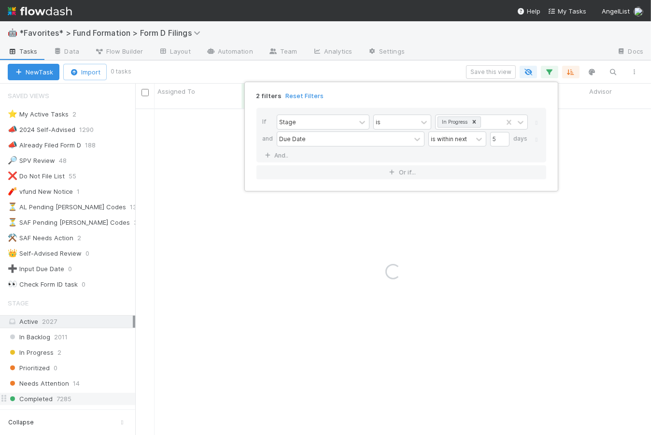
click at [473, 100] on div "If Stage is In Progress and Due Date is within next 5 days And.. Or if..." at bounding box center [401, 143] width 305 height 87
click at [426, 69] on div "2 filters Reset Filters If Stage is In Progress and Due Date is within next 5 d…" at bounding box center [325, 217] width 651 height 435
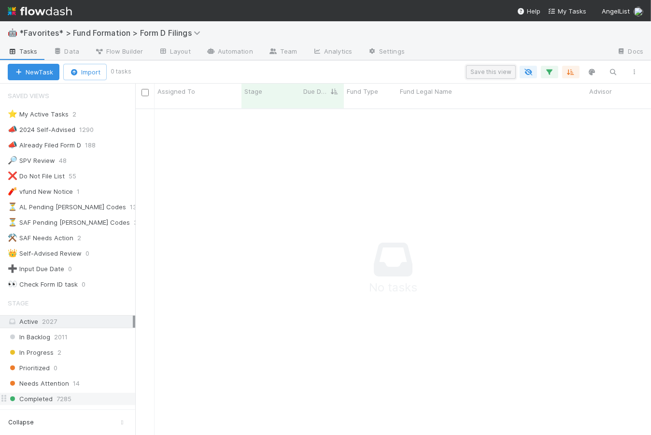
click at [500, 70] on button "Save this view" at bounding box center [491, 72] width 50 height 14
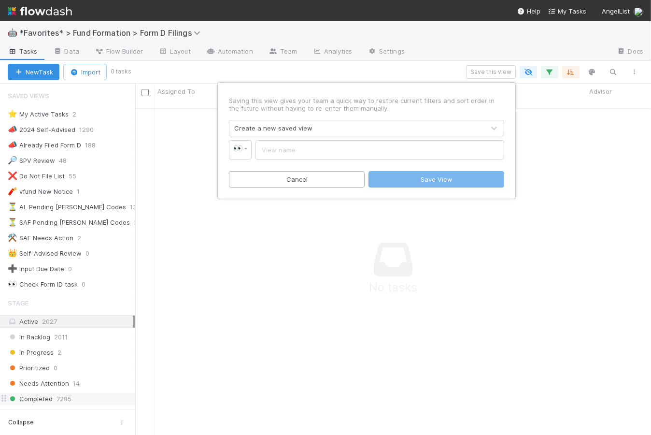
click at [279, 129] on div "Create a new saved view" at bounding box center [273, 128] width 78 height 10
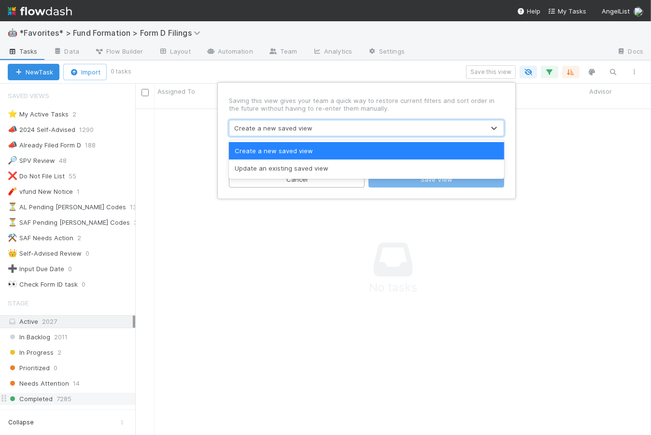
click at [282, 150] on div "Create a new saved view" at bounding box center [366, 150] width 275 height 17
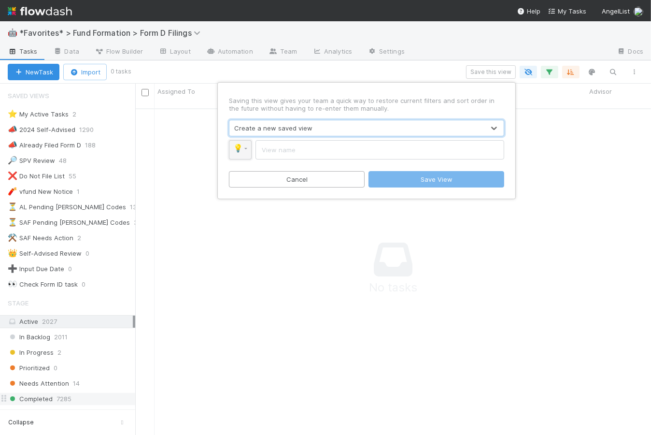
click at [248, 147] on link "💡" at bounding box center [240, 149] width 23 height 19
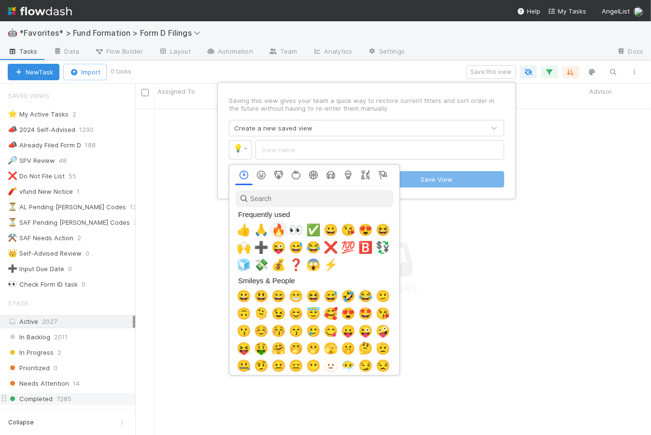
click at [279, 230] on span "🔥" at bounding box center [278, 230] width 14 height 14
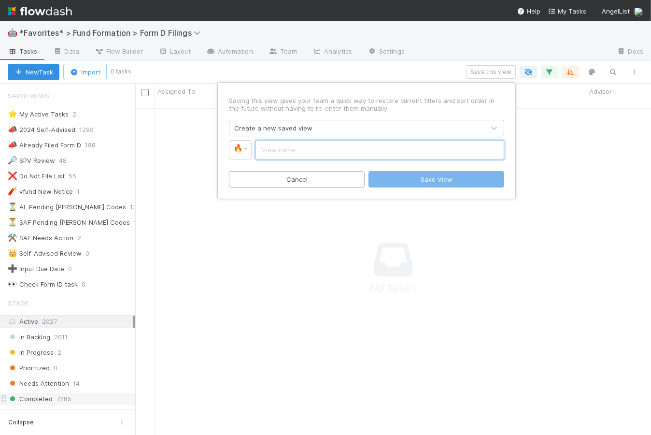
drag, startPoint x: 287, startPoint y: 153, endPoint x: 292, endPoint y: 154, distance: 4.9
click at [287, 153] on input "text" at bounding box center [380, 149] width 249 height 19
type input "Review & Action"
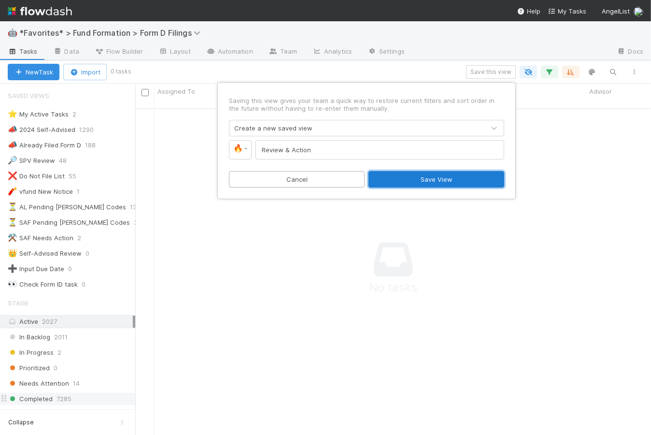
click at [435, 181] on button "Save View" at bounding box center [437, 179] width 136 height 16
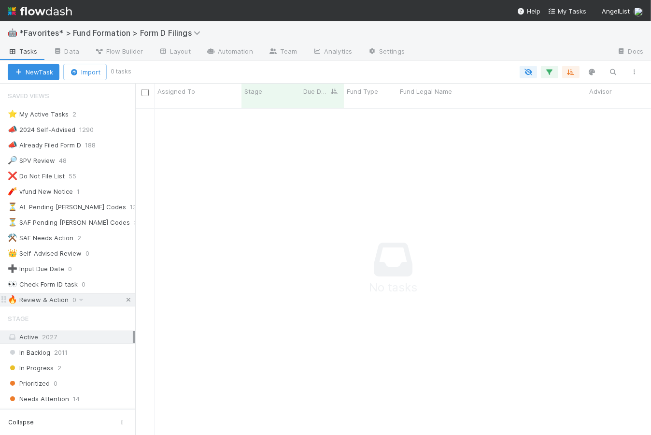
click at [124, 300] on icon at bounding box center [129, 300] width 10 height 6
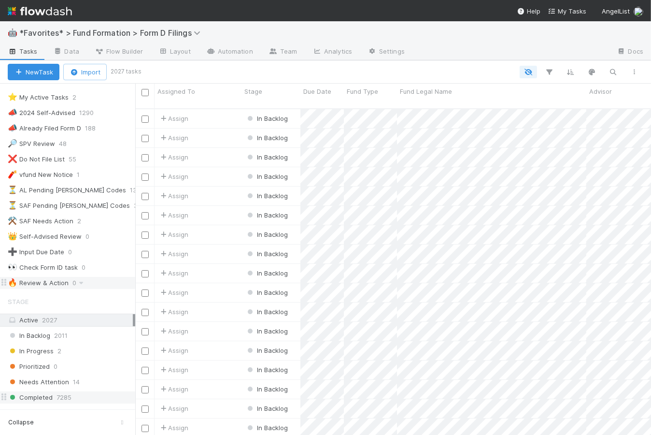
scroll to position [106, 0]
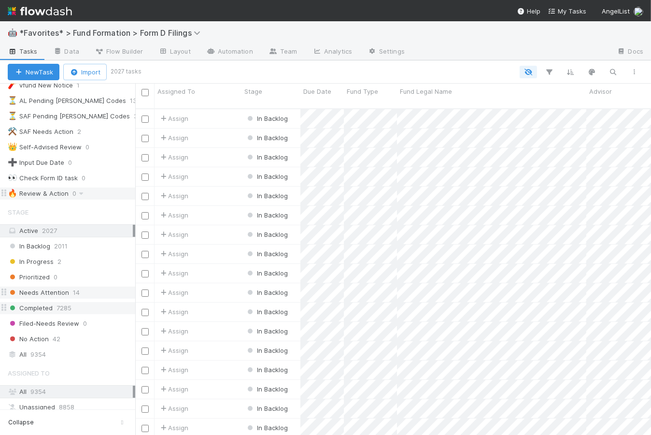
click at [54, 290] on span "Needs Attention" at bounding box center [38, 292] width 61 height 12
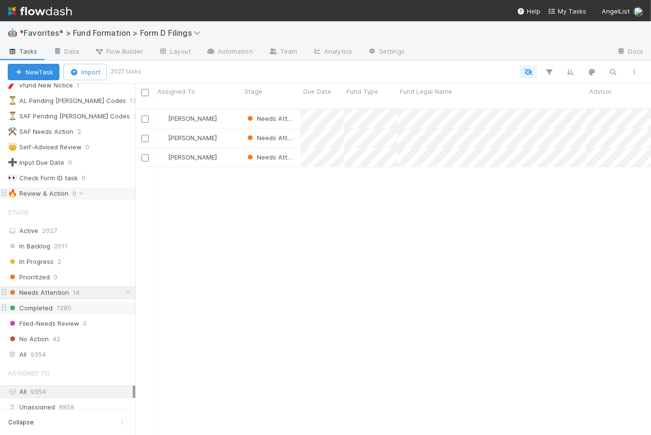
scroll to position [328, 509]
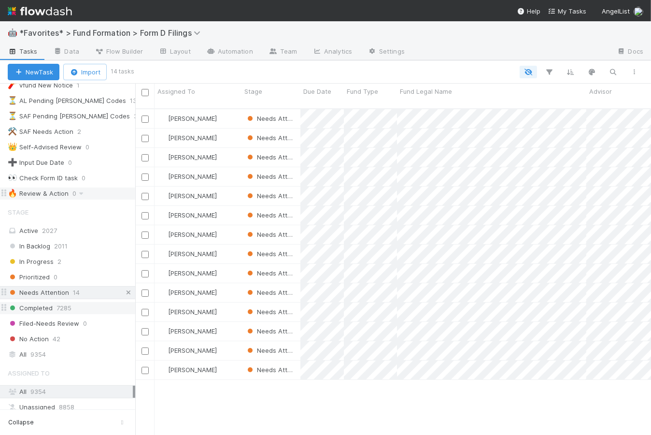
click at [124, 290] on icon at bounding box center [129, 292] width 10 height 6
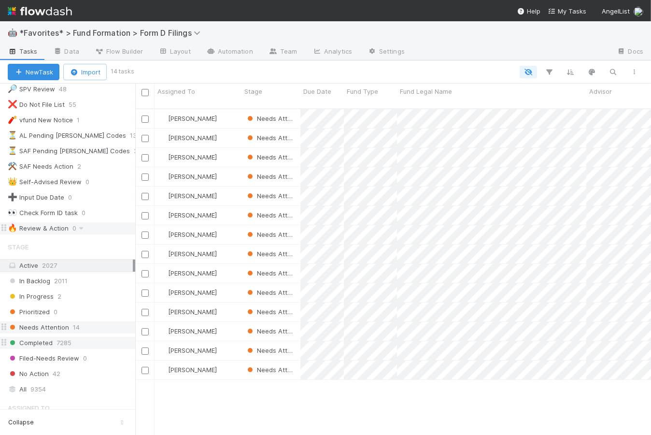
scroll to position [56, 0]
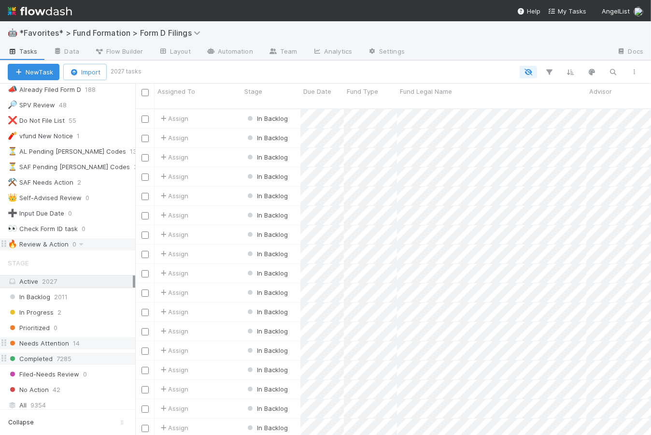
click at [55, 242] on div "🔥 Review & Action" at bounding box center [38, 244] width 61 height 12
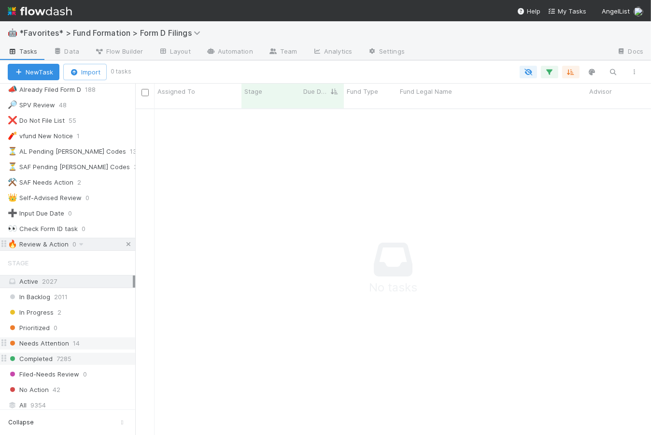
scroll to position [321, 509]
click at [124, 242] on icon at bounding box center [129, 244] width 10 height 6
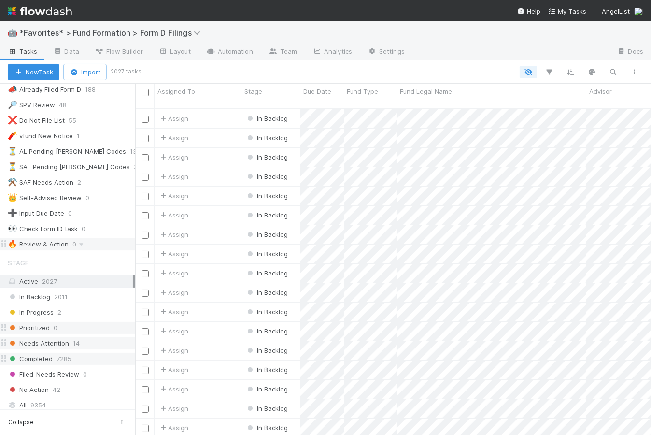
scroll to position [328, 509]
click at [70, 166] on div "⏳ SAF Pending EDGAR Codes" at bounding box center [69, 167] width 122 height 12
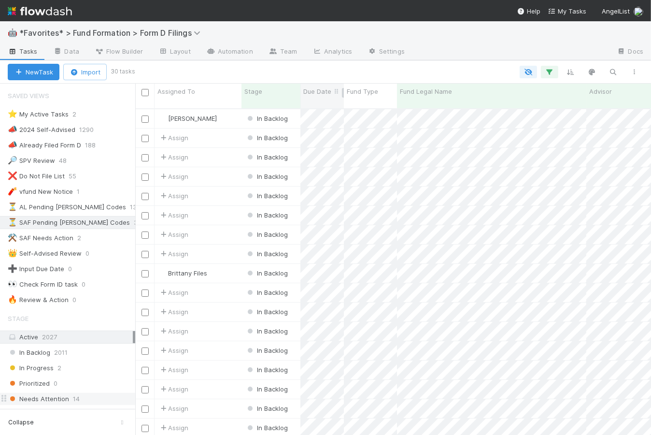
click at [323, 92] on span "Due Date" at bounding box center [317, 91] width 28 height 10
click at [334, 110] on div "Sort Oldest → Newest" at bounding box center [359, 109] width 110 height 14
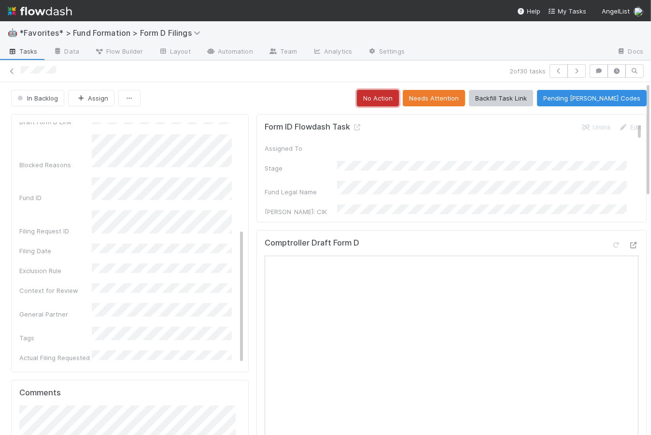
click at [399, 95] on button "No Action" at bounding box center [378, 98] width 42 height 16
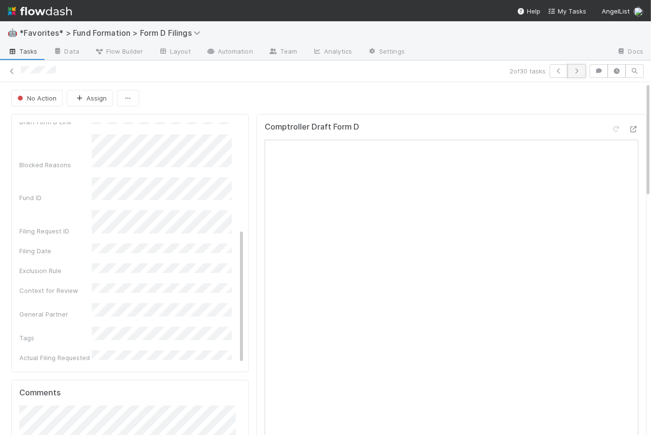
click at [572, 70] on icon "button" at bounding box center [577, 71] width 10 height 6
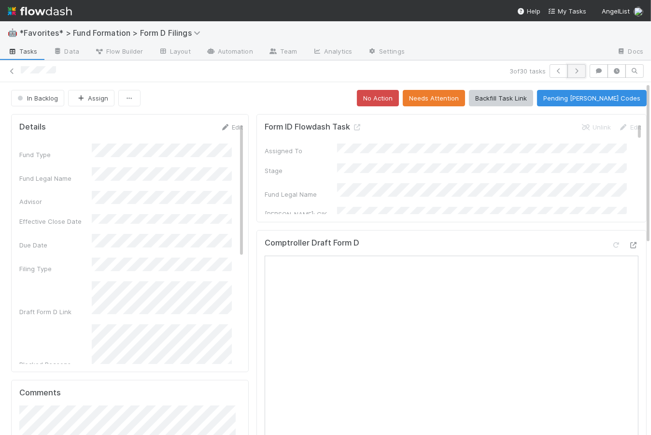
click at [575, 71] on icon "button" at bounding box center [577, 71] width 10 height 6
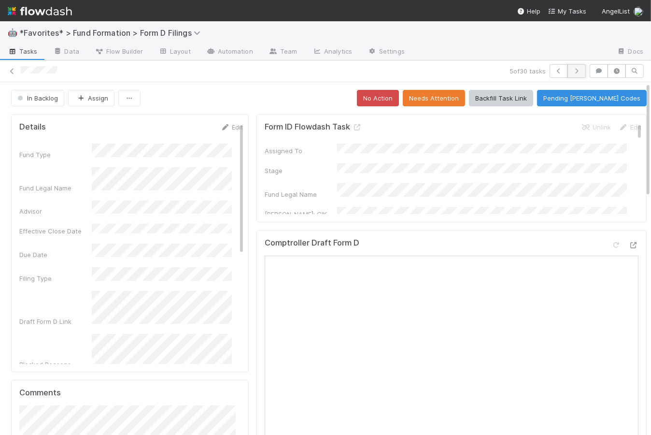
click at [572, 71] on icon "button" at bounding box center [577, 71] width 10 height 6
click at [312, 98] on div "In Backlog Assign No Action Needs Attention Backfill Task Link Pending EDGAR Co…" at bounding box center [329, 98] width 636 height 16
click at [576, 70] on button "button" at bounding box center [577, 71] width 18 height 14
click at [251, 103] on div "In Backlog Assign No Action Needs Attention Backfill Task Link Pending EDGAR Co…" at bounding box center [329, 98] width 636 height 16
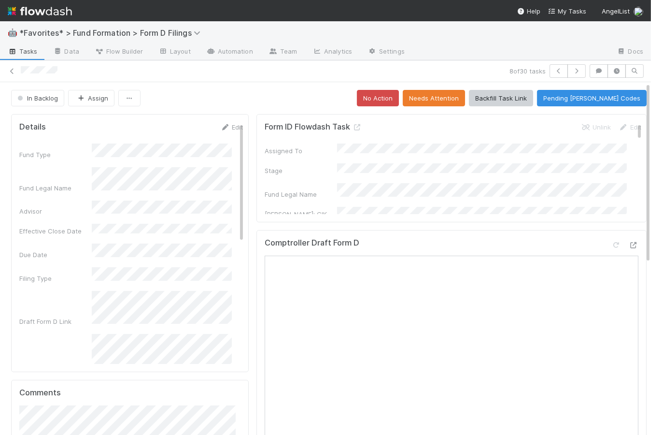
click at [26, 52] on span "Tasks" at bounding box center [23, 51] width 30 height 10
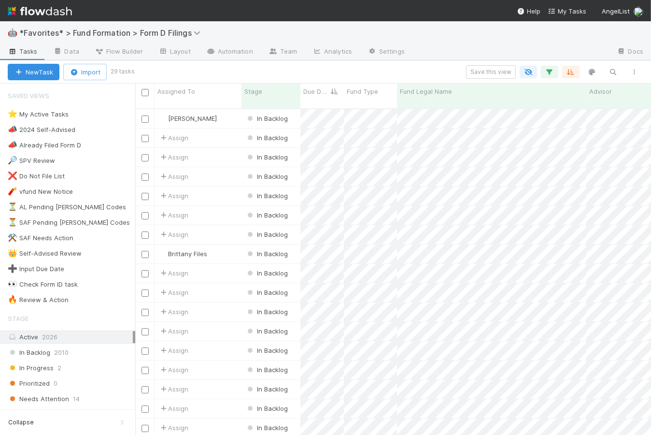
scroll to position [328, 509]
click at [55, 211] on div "⏳ AL Pending EDGAR Codes" at bounding box center [67, 207] width 118 height 12
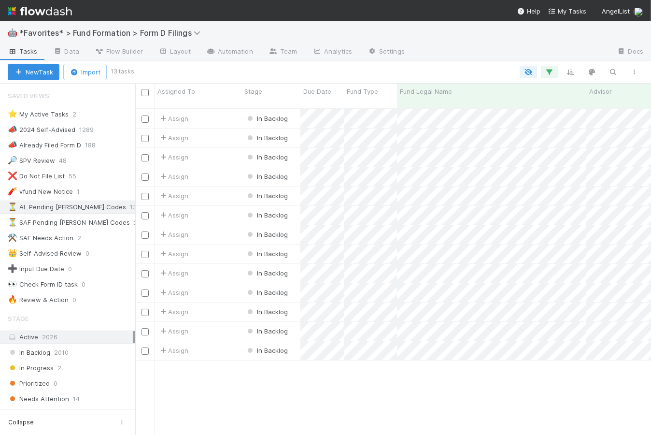
scroll to position [328, 509]
click at [320, 90] on span "Due Date" at bounding box center [317, 91] width 28 height 10
click at [332, 109] on div "Sort Oldest → Newest" at bounding box center [359, 109] width 110 height 14
click at [211, 110] on div "Assign" at bounding box center [198, 118] width 87 height 19
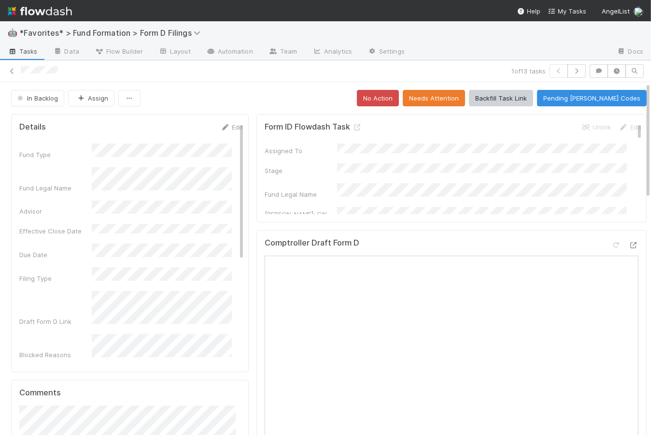
click at [31, 48] on span "Tasks" at bounding box center [23, 51] width 30 height 10
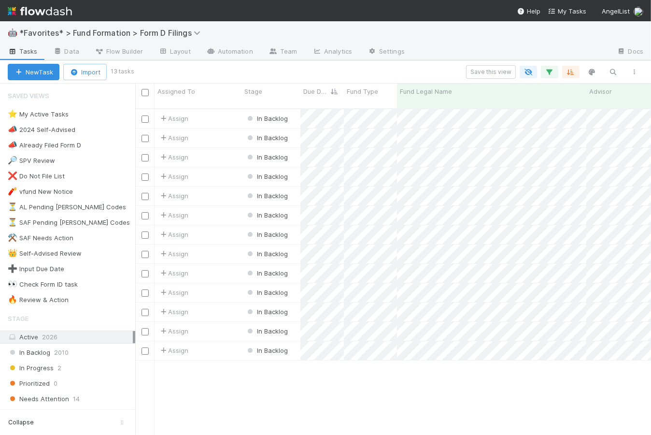
scroll to position [328, 509]
click at [52, 300] on div "🔥 Review & Action" at bounding box center [38, 300] width 61 height 12
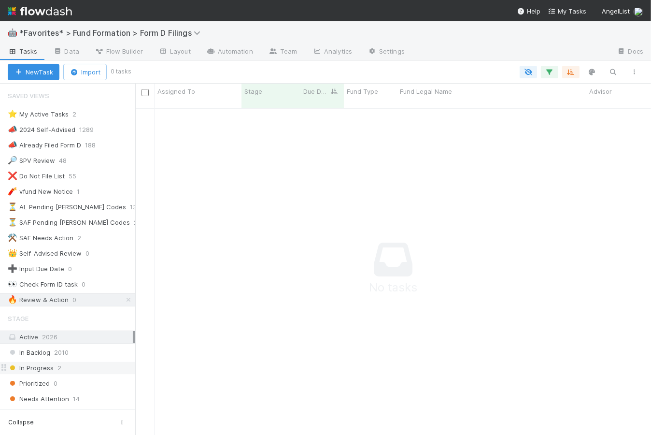
scroll to position [321, 509]
click at [55, 372] on div "In Progress 2" at bounding box center [72, 368] width 128 height 12
click at [124, 300] on icon at bounding box center [129, 300] width 10 height 6
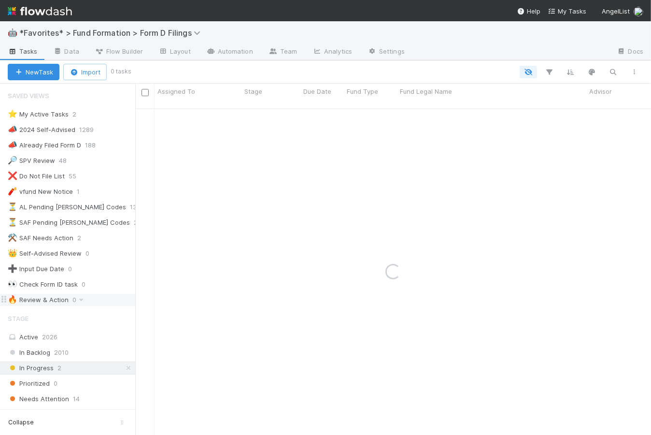
click at [483, 71] on div at bounding box center [387, 72] width 516 height 13
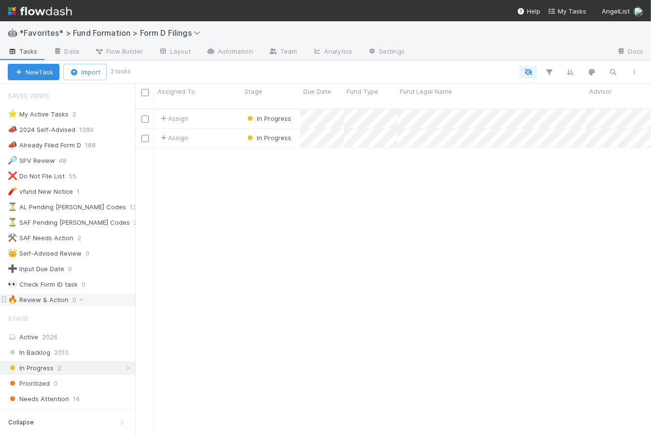
scroll to position [328, 509]
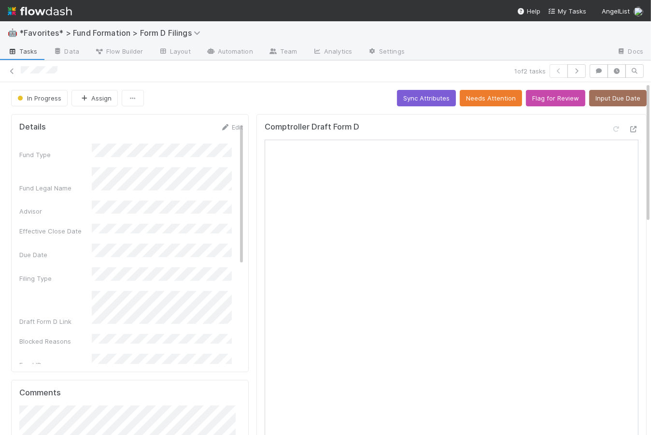
click at [341, 96] on div "In Progress Assign Sync Attributes Needs Attention Flag for Review Input Due Da…" at bounding box center [329, 98] width 636 height 16
click at [244, 99] on div "In Progress Assign Sync Attributes Needs Attention Flag for Review Input Due Da…" at bounding box center [329, 98] width 636 height 16
click at [89, 97] on button "Assign" at bounding box center [94, 98] width 46 height 16
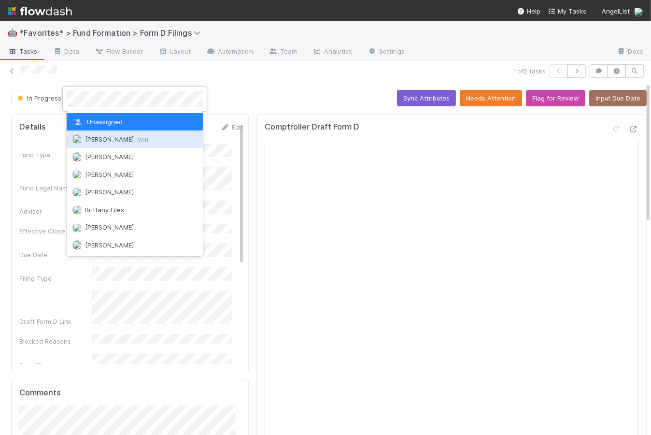
click at [103, 142] on span "Catherine Lambright you" at bounding box center [116, 139] width 63 height 8
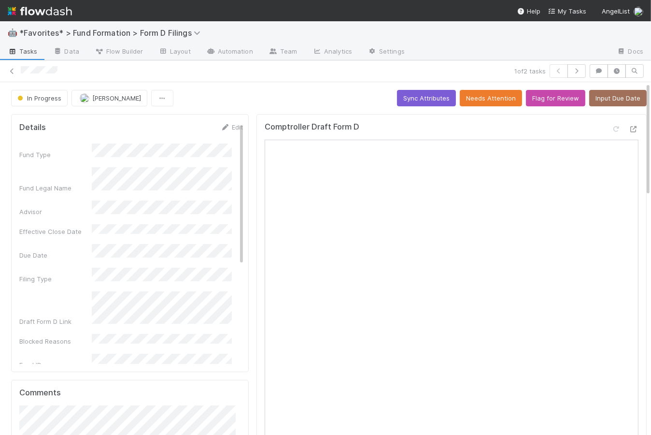
click at [263, 97] on div "In Progress Catherine Lambright Sync Attributes Needs Attention Flag for Review…" at bounding box center [329, 98] width 636 height 16
click at [183, 55] on link "Layout" at bounding box center [175, 51] width 48 height 15
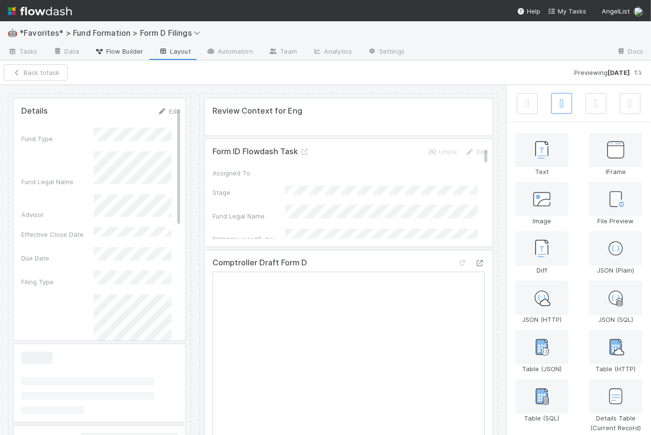
click at [109, 49] on span "Flow Builder" at bounding box center [119, 51] width 48 height 10
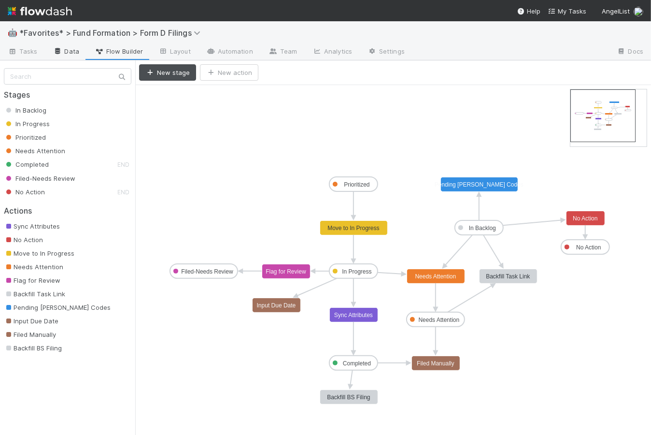
click at [71, 53] on link "Data" at bounding box center [66, 51] width 42 height 15
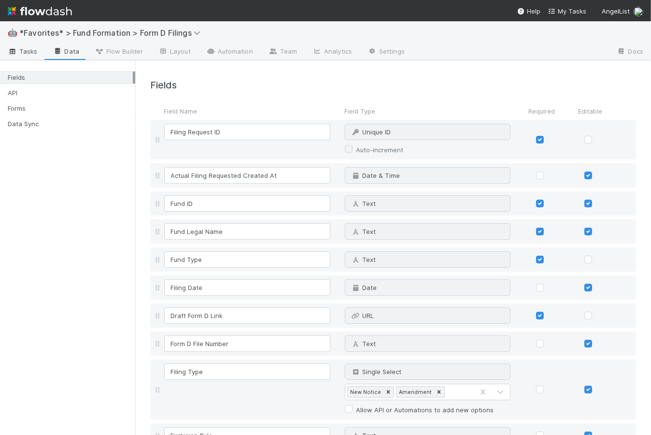
click at [20, 51] on span "Tasks" at bounding box center [23, 51] width 30 height 10
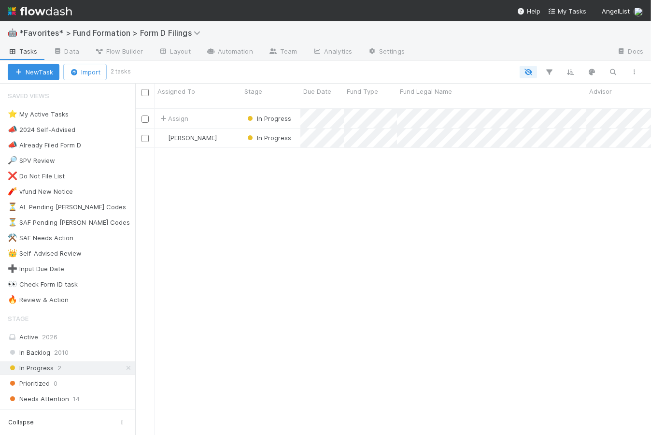
scroll to position [328, 509]
click at [231, 50] on link "Automation" at bounding box center [230, 51] width 62 height 15
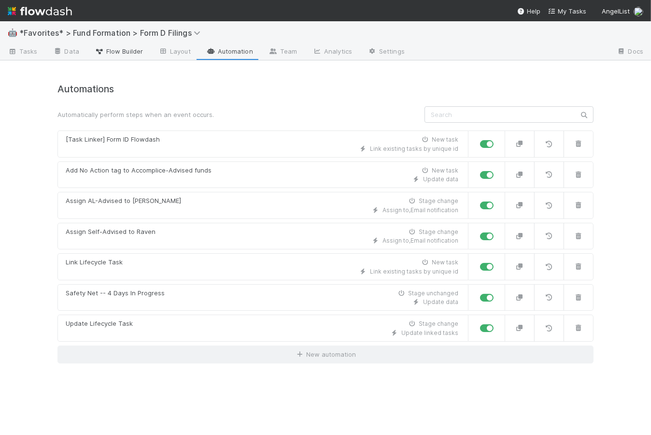
click at [143, 50] on link "Flow Builder" at bounding box center [119, 51] width 64 height 15
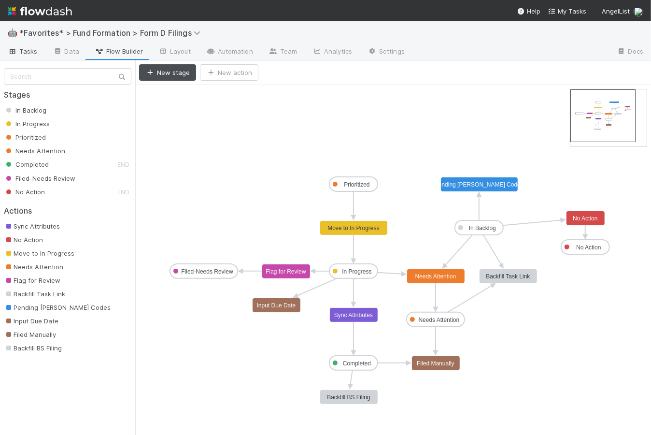
click at [32, 49] on span "Tasks" at bounding box center [23, 51] width 30 height 10
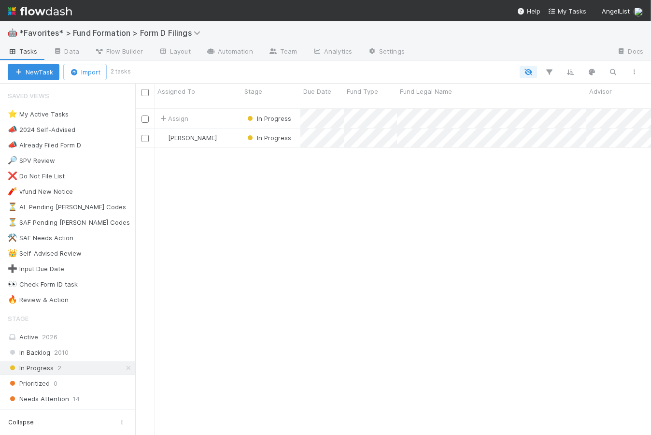
scroll to position [328, 509]
click at [73, 50] on link "Data" at bounding box center [66, 51] width 42 height 15
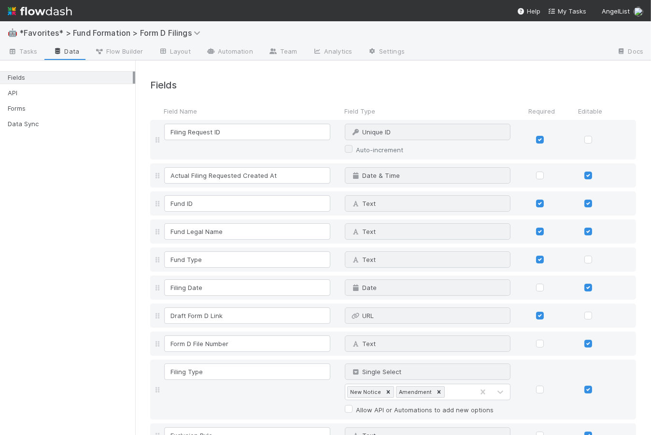
scroll to position [328, 0]
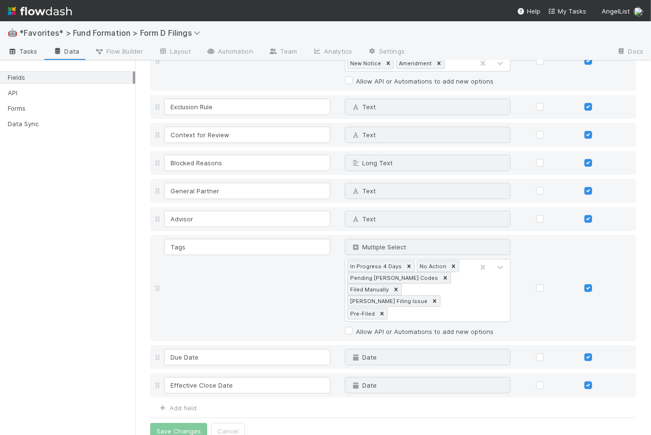
click at [29, 53] on span "Tasks" at bounding box center [23, 51] width 30 height 10
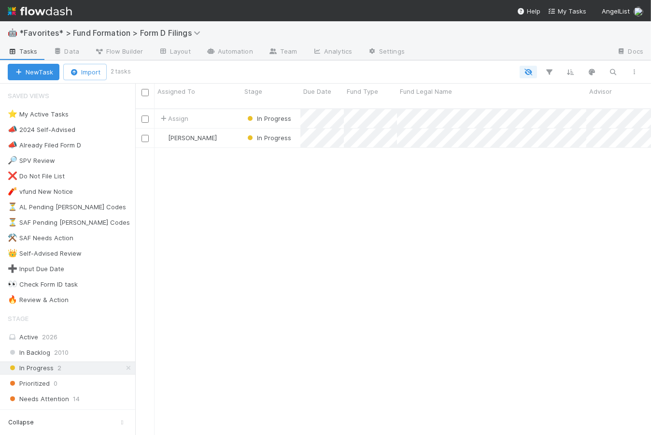
scroll to position [328, 509]
click at [241, 128] on div "Catherine Lambright" at bounding box center [198, 137] width 87 height 19
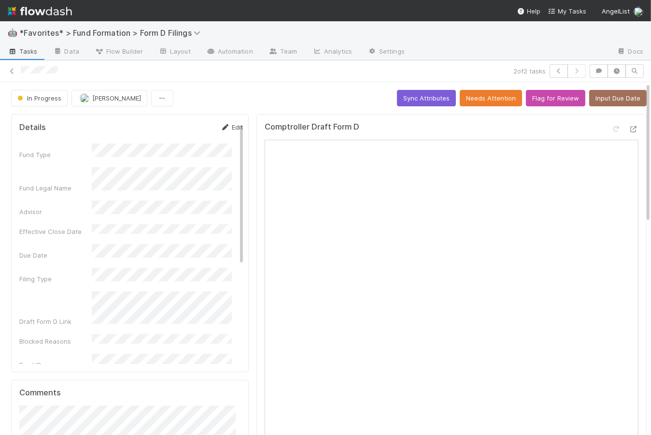
click at [224, 128] on link "Edit" at bounding box center [231, 127] width 23 height 8
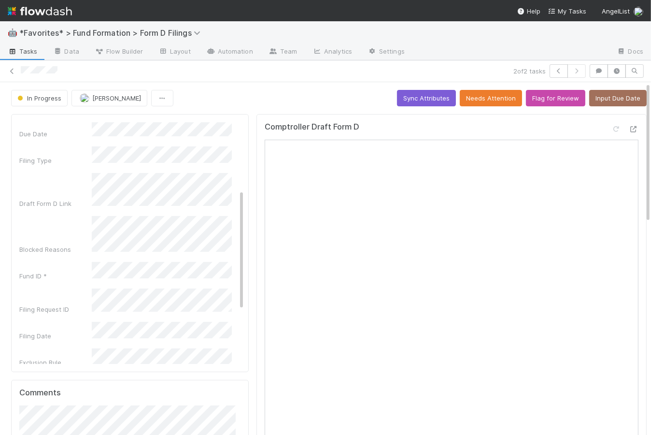
scroll to position [241, 0]
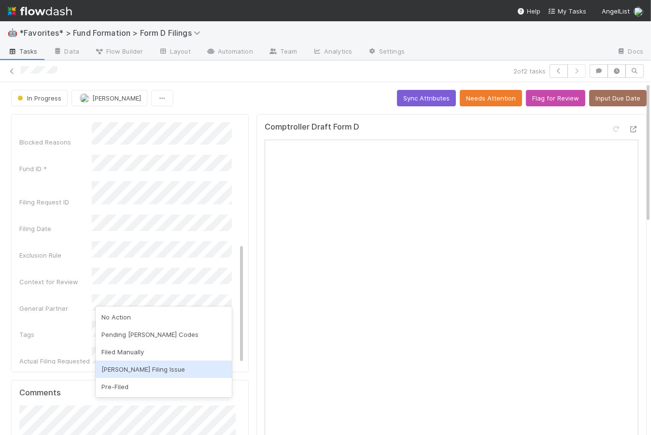
click at [166, 373] on div "Bender Filing Issue" at bounding box center [164, 368] width 136 height 17
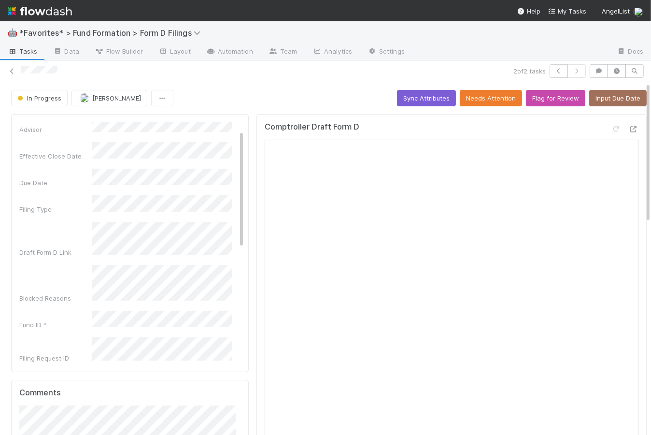
scroll to position [0, 0]
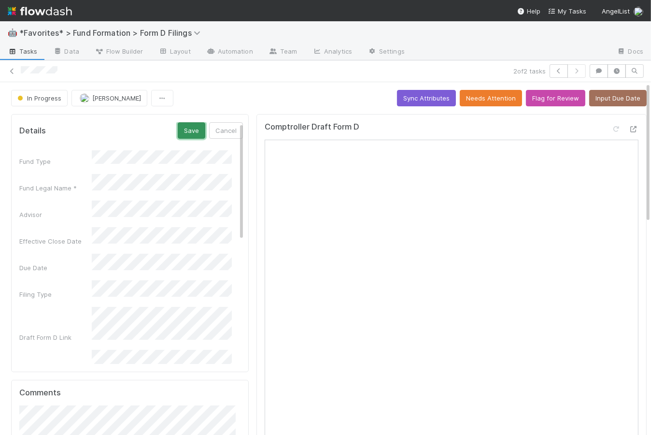
click at [179, 127] on button "Save" at bounding box center [192, 130] width 28 height 16
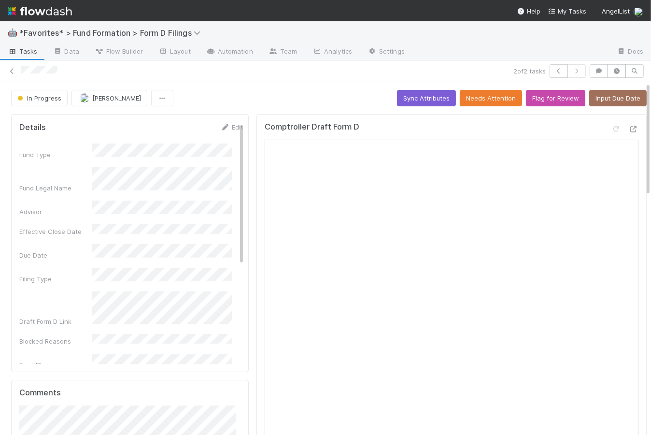
click at [255, 102] on div "In Progress Catherine Lambright Sync Attributes Needs Attention Flag for Review…" at bounding box center [329, 98] width 636 height 16
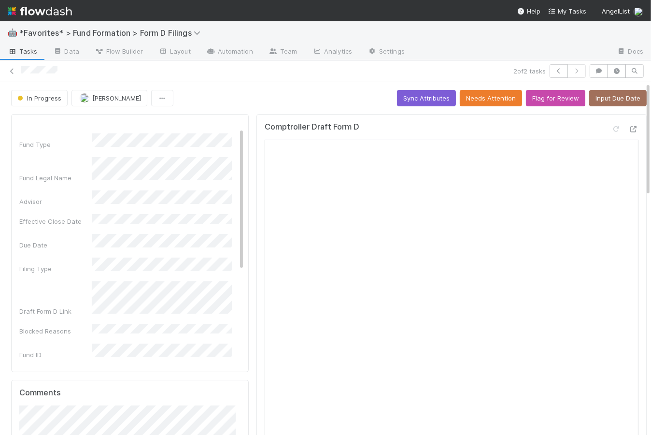
scroll to position [28, 0]
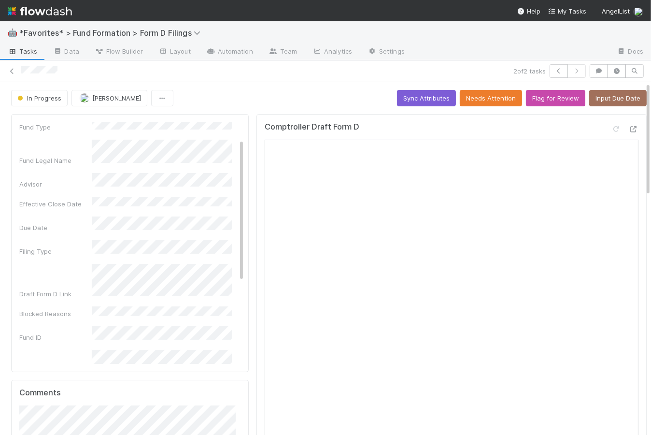
click at [24, 50] on span "Tasks" at bounding box center [23, 51] width 30 height 10
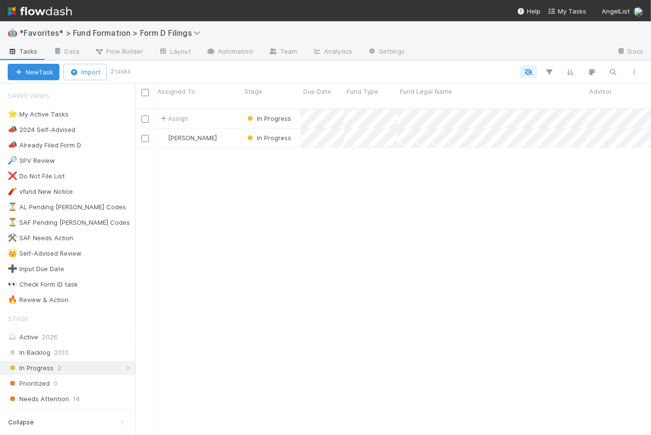
scroll to position [328, 509]
click at [223, 110] on div "Assign" at bounding box center [198, 118] width 87 height 19
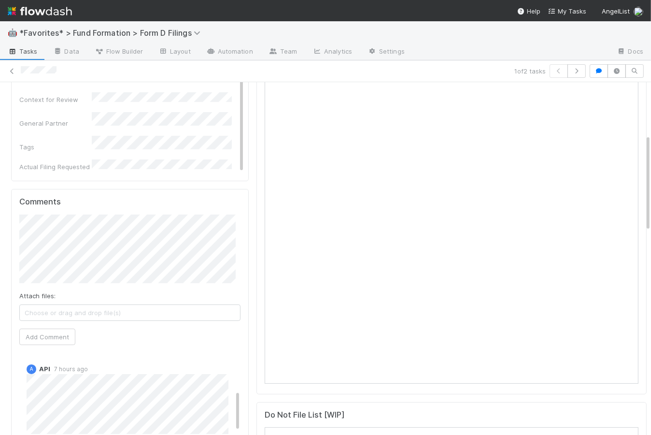
scroll to position [267, 0]
click at [24, 381] on div "A API 7 hours ago" at bounding box center [133, 394] width 228 height 77
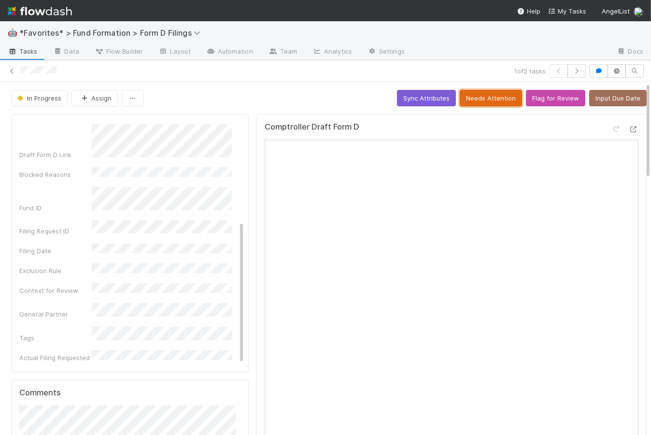
click at [489, 94] on button "Needs Attention" at bounding box center [491, 98] width 62 height 16
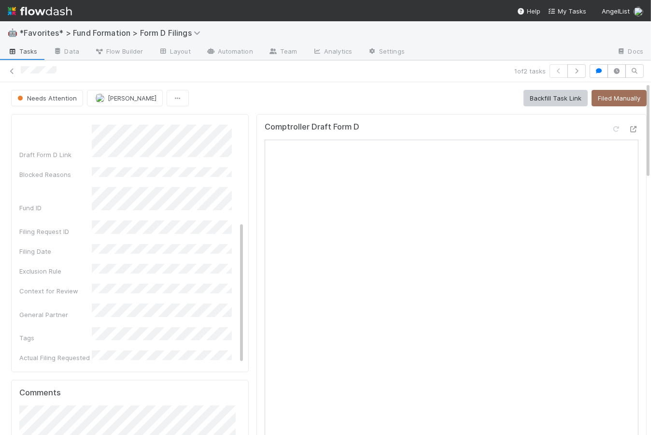
click at [265, 92] on div "Needs Attention Karen Jane Salcedo Backfill Task Link Filed Manually" at bounding box center [329, 98] width 636 height 16
click at [26, 52] on span "Tasks" at bounding box center [23, 51] width 30 height 10
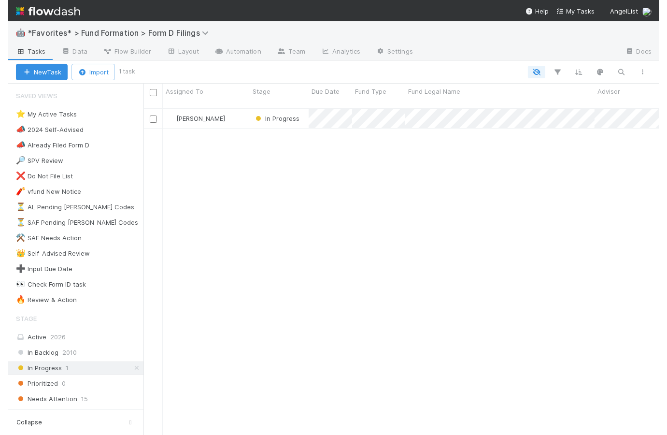
scroll to position [328, 509]
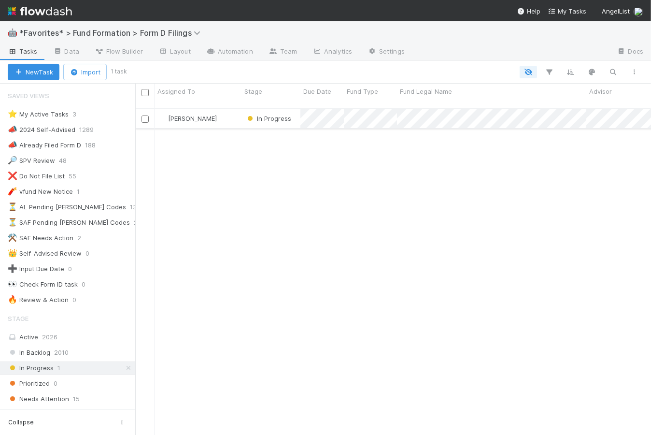
click at [296, 109] on div "In Progress" at bounding box center [271, 118] width 59 height 19
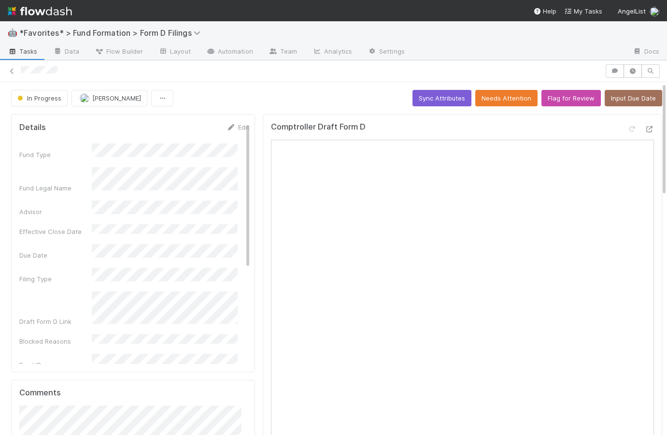
click at [48, 13] on img at bounding box center [40, 11] width 64 height 16
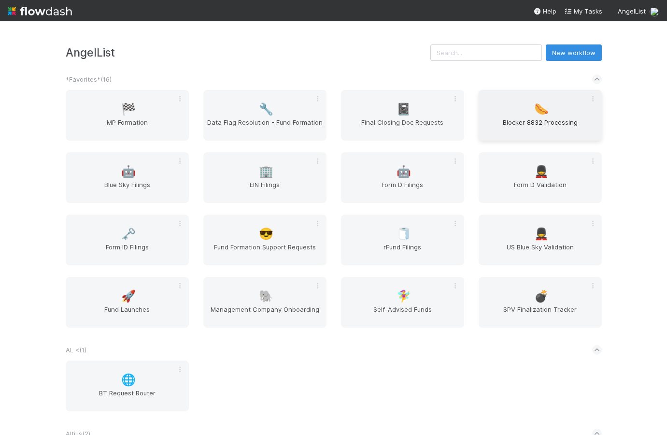
click at [539, 118] on span "Blocker 8832 Processing" at bounding box center [540, 126] width 115 height 19
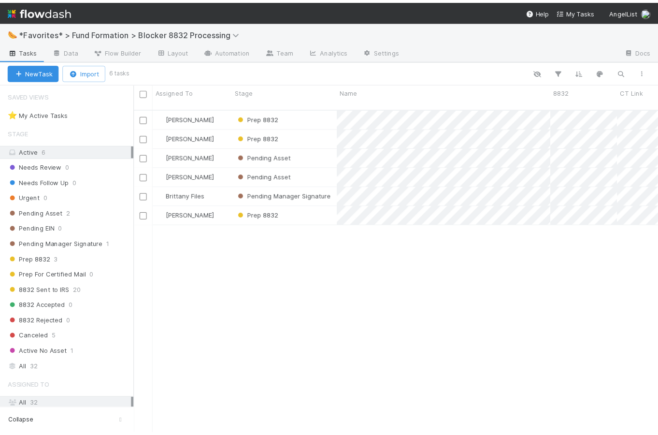
scroll to position [328, 525]
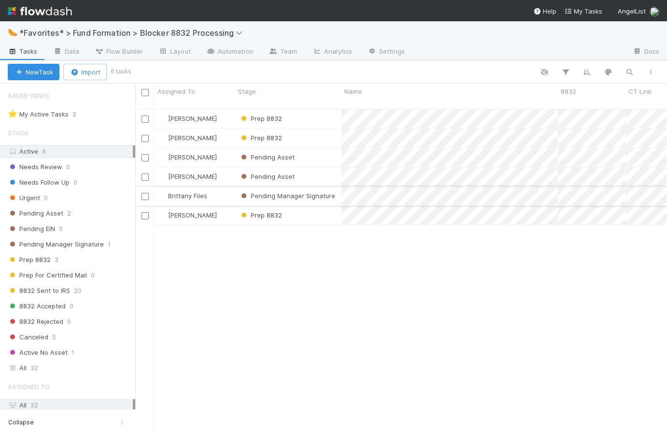
click at [225, 186] on div "Brittany Files" at bounding box center [195, 195] width 81 height 19
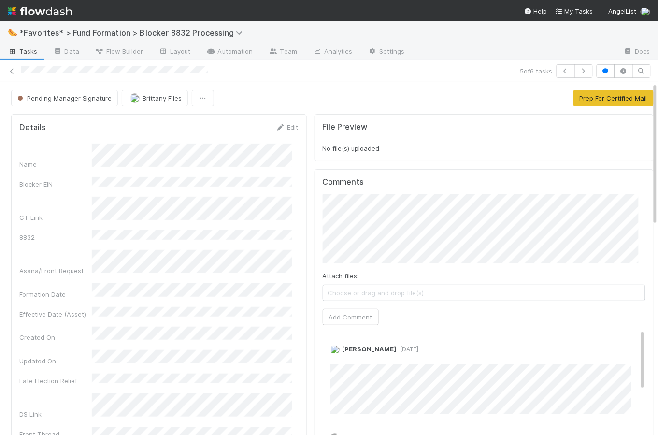
click at [284, 98] on div "Pending Manager Signature Brittany Files Prep For Certified Mail" at bounding box center [332, 98] width 642 height 16
click at [41, 12] on img at bounding box center [40, 11] width 64 height 16
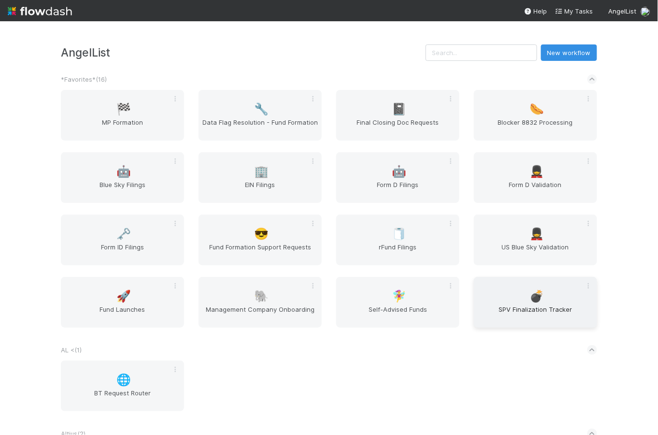
click at [536, 305] on span "SPV Finalization Tracker" at bounding box center [535, 313] width 115 height 19
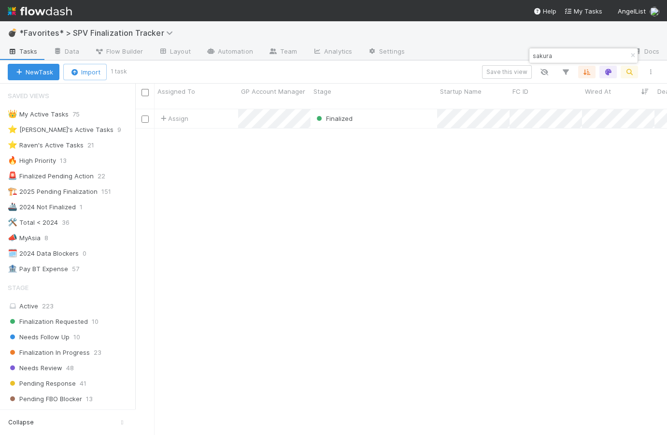
scroll to position [328, 525]
click at [634, 55] on icon "button" at bounding box center [633, 56] width 10 height 6
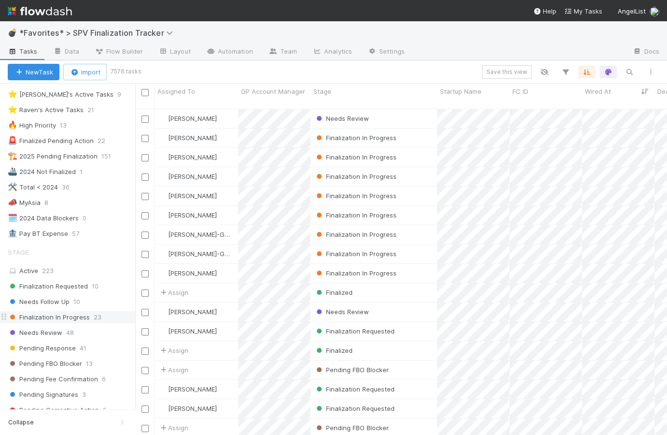
click at [75, 320] on span "Finalization In Progress" at bounding box center [49, 317] width 82 height 12
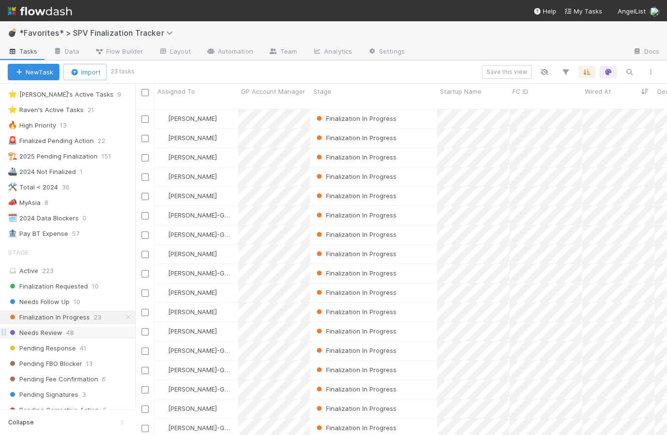
click at [38, 334] on span "Needs Review" at bounding box center [35, 333] width 55 height 12
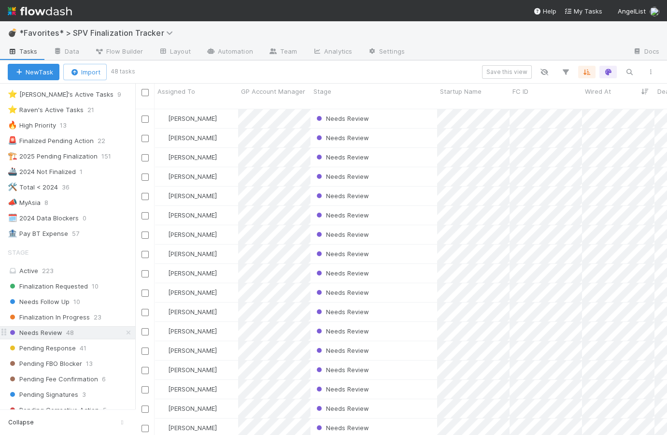
scroll to position [328, 525]
click at [124, 331] on icon at bounding box center [129, 332] width 10 height 6
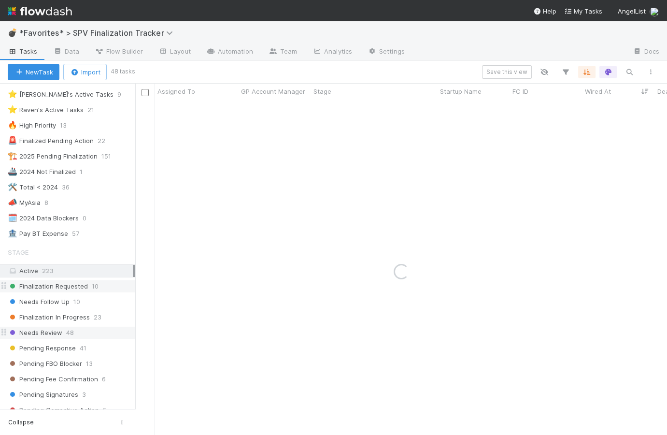
click at [73, 288] on span "Finalization Requested" at bounding box center [48, 286] width 80 height 12
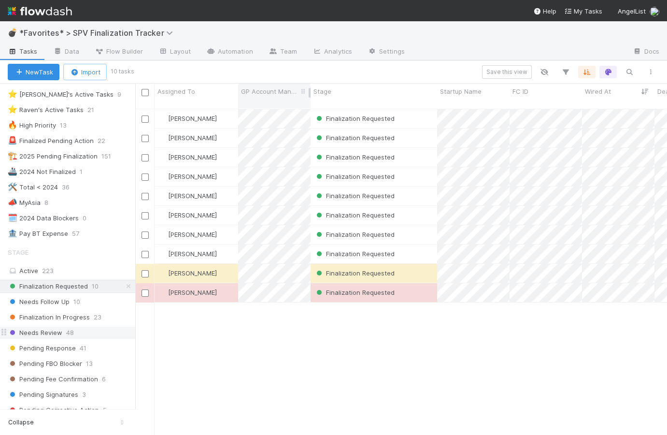
scroll to position [328, 525]
click at [410, 112] on div "Finalization Requested" at bounding box center [374, 118] width 127 height 19
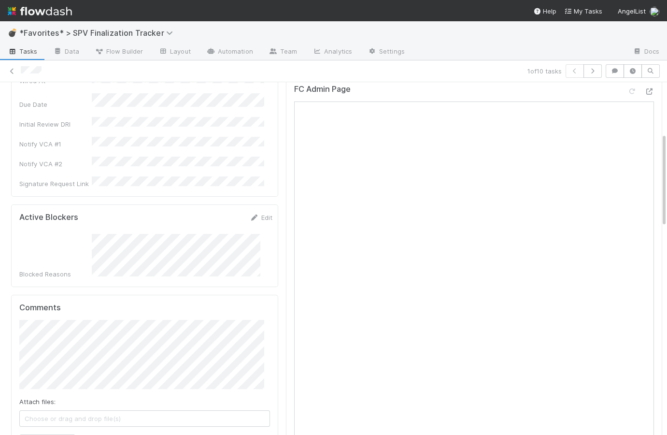
scroll to position [273, 0]
click at [644, 86] on icon at bounding box center [649, 89] width 10 height 6
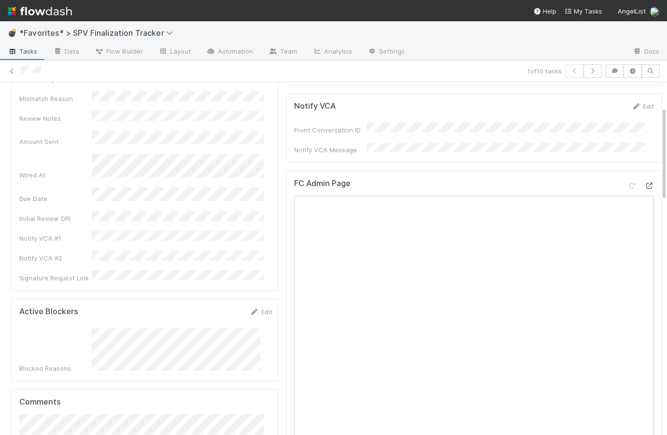
scroll to position [221, 0]
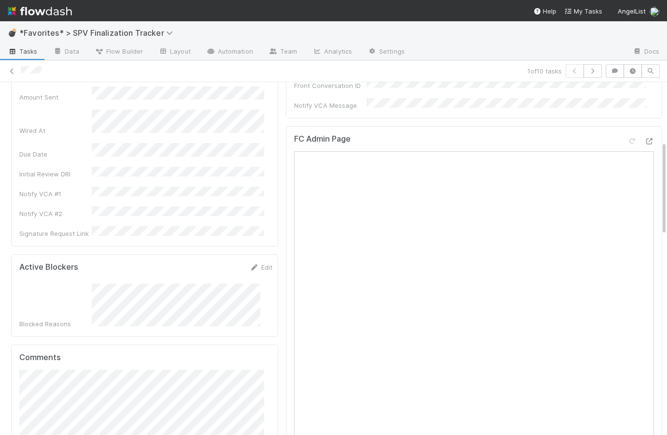
click at [89, 284] on div "Blocked Reasons" at bounding box center [145, 306] width 253 height 45
click at [390, 126] on div "FC Admin Page" at bounding box center [474, 385] width 376 height 519
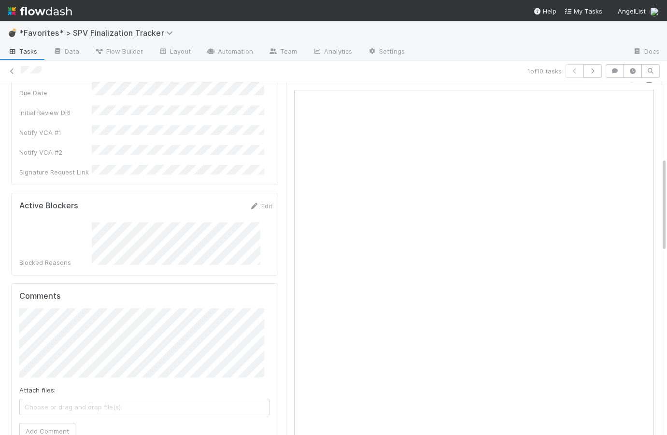
scroll to position [279, 0]
click at [89, 226] on div "Blocked Reasons" at bounding box center [145, 248] width 253 height 45
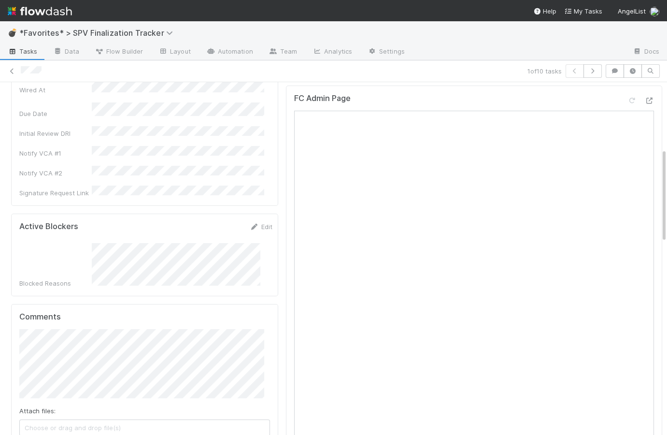
scroll to position [233, 0]
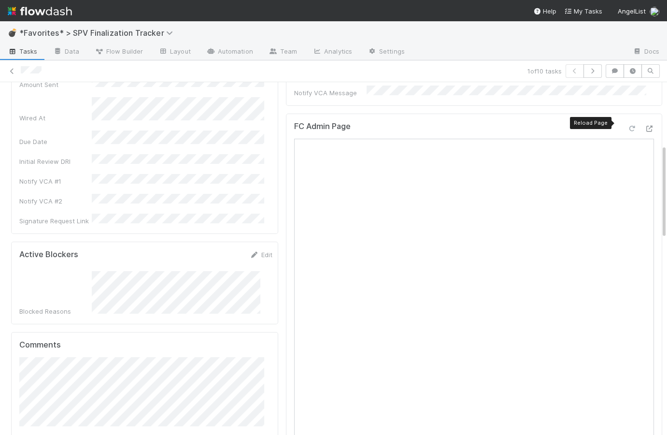
click at [627, 124] on div at bounding box center [632, 129] width 10 height 10
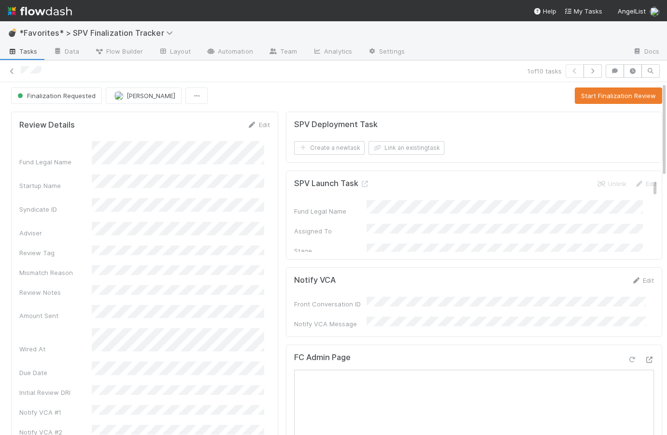
scroll to position [0, 0]
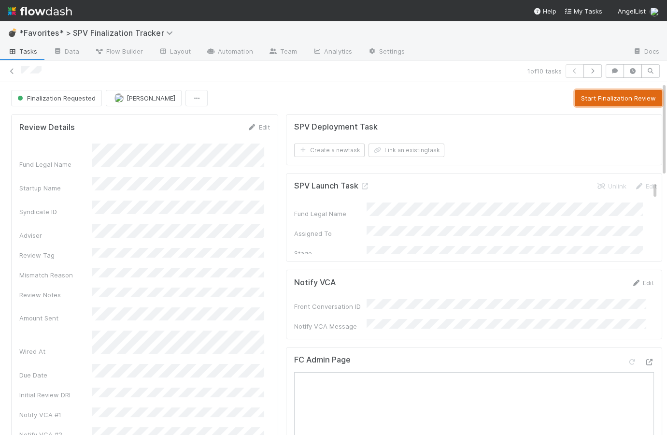
click at [588, 99] on button "Start Finalization Review" at bounding box center [618, 98] width 87 height 16
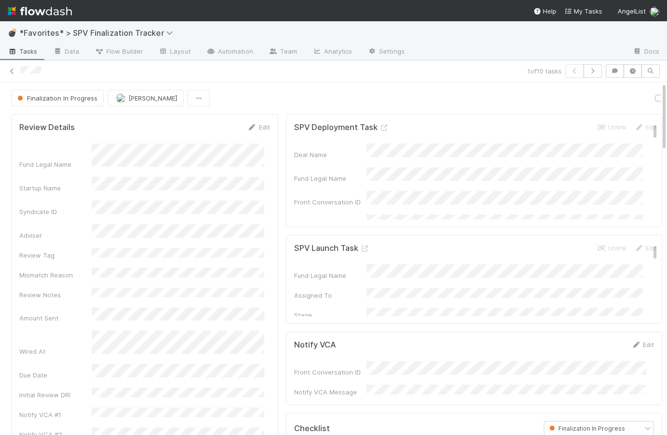
scroll to position [303, 0]
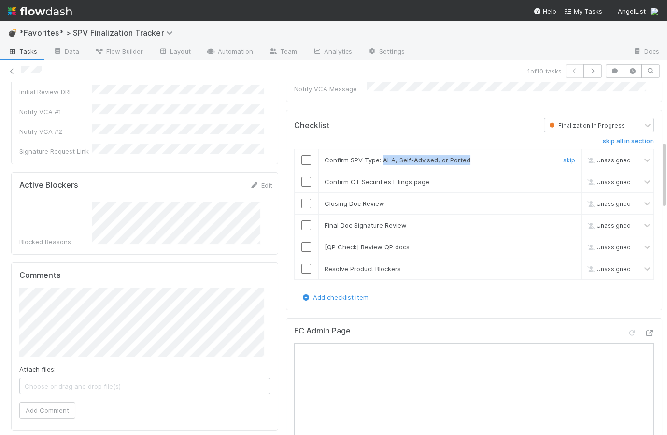
drag, startPoint x: 377, startPoint y: 154, endPoint x: 460, endPoint y: 157, distance: 83.1
click at [460, 157] on span "Confirm SPV Type: ALA, Self-Advised, or Ported" at bounding box center [398, 160] width 146 height 8
drag, startPoint x: 425, startPoint y: 177, endPoint x: 345, endPoint y: 175, distance: 79.2
click at [345, 177] on div "Confirm CT Securities Filings page" at bounding box center [435, 182] width 236 height 10
click at [434, 177] on div "Confirm CT Securities Filings page" at bounding box center [435, 182] width 236 height 10
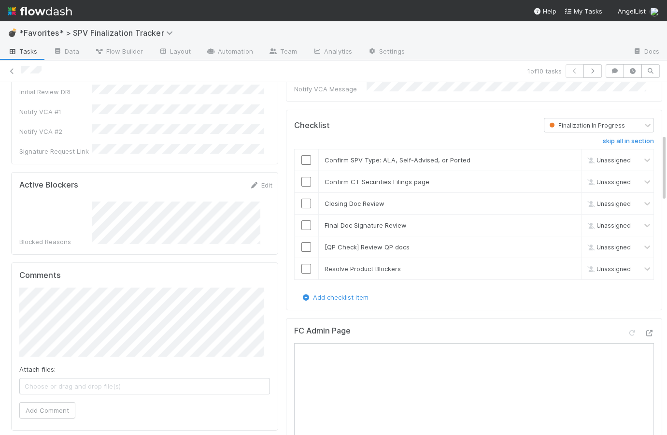
scroll to position [0, 0]
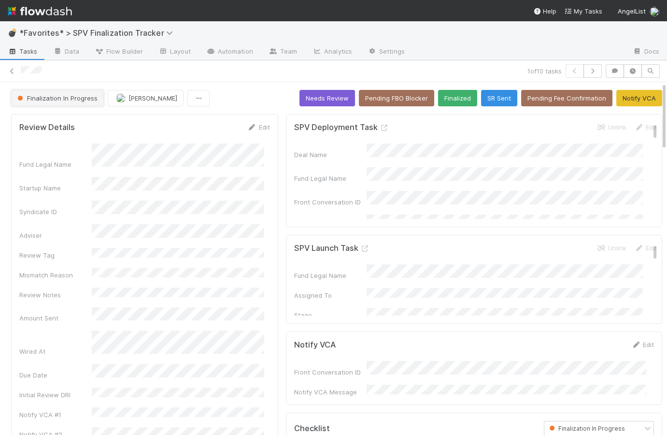
click at [43, 102] on button "Finalization In Progress" at bounding box center [57, 98] width 93 height 16
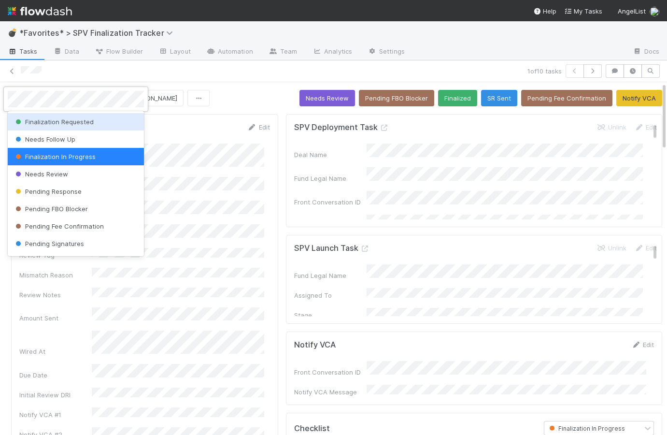
click at [59, 120] on span "Finalization Requested" at bounding box center [54, 122] width 80 height 8
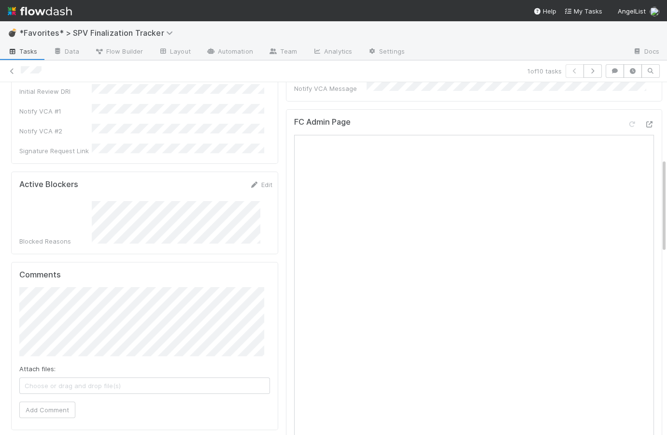
scroll to position [276, 0]
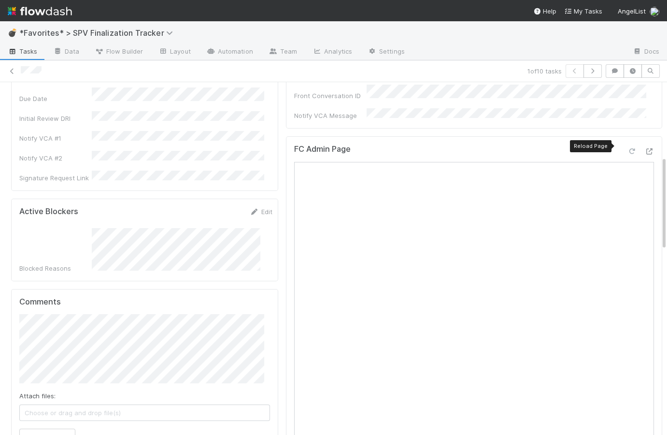
click at [627, 148] on icon at bounding box center [632, 151] width 10 height 6
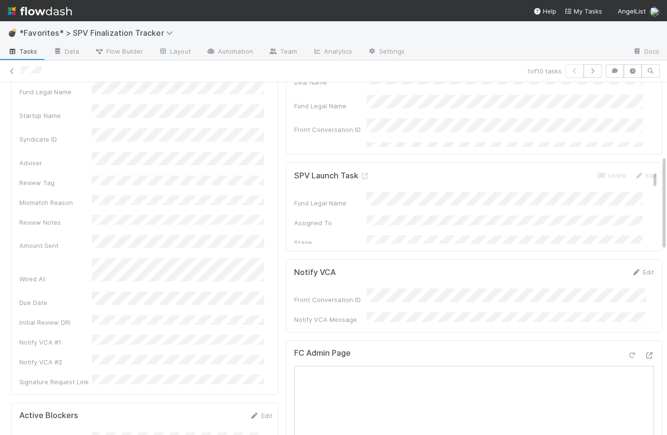
scroll to position [0, 0]
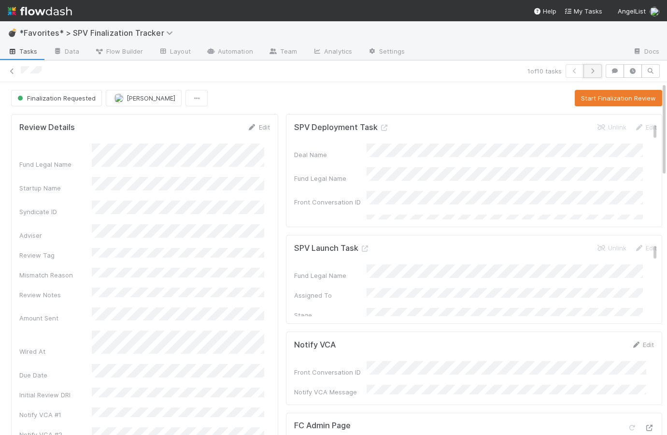
click at [588, 72] on icon "button" at bounding box center [593, 71] width 10 height 6
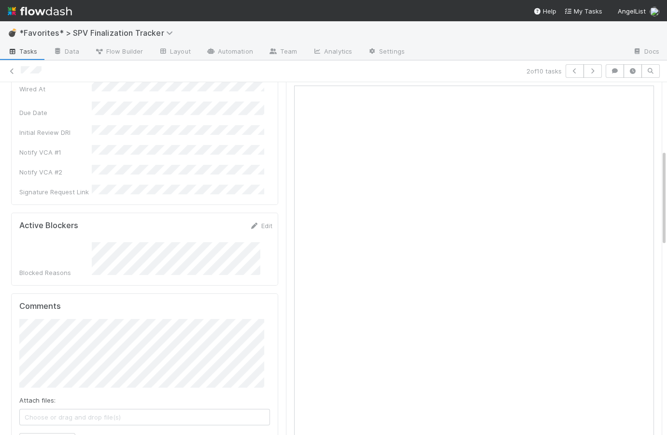
scroll to position [168, 0]
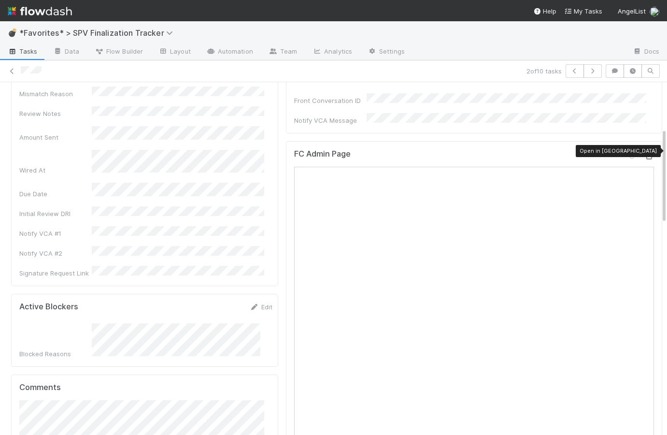
click at [644, 153] on icon at bounding box center [649, 156] width 10 height 6
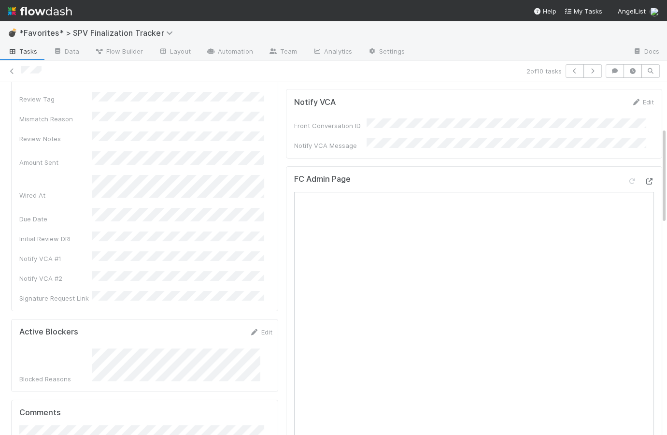
scroll to position [0, 0]
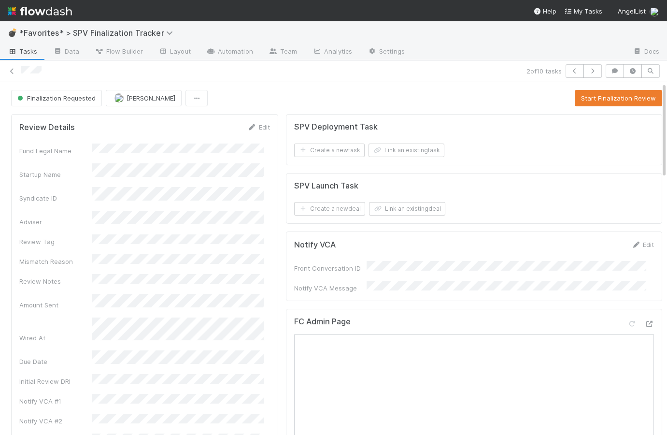
click at [283, 95] on div "Finalization Requested Catherine Lambright Start Finalization Review" at bounding box center [336, 98] width 651 height 16
click at [570, 71] on icon "button" at bounding box center [575, 71] width 10 height 6
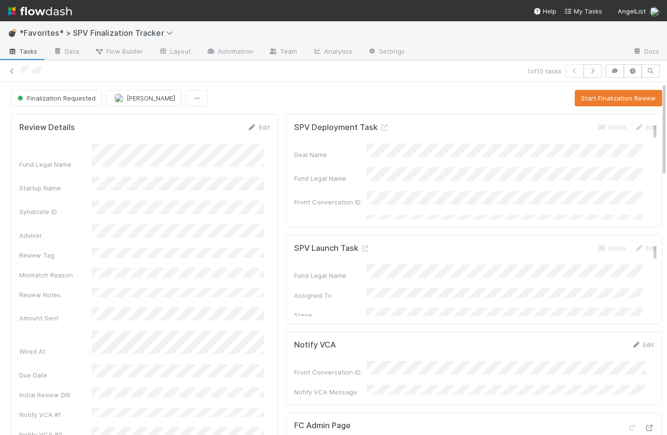
click at [339, 103] on div "Finalization Requested Raven Jacinto Start Finalization Review" at bounding box center [336, 98] width 651 height 16
click at [594, 73] on button "button" at bounding box center [593, 71] width 18 height 14
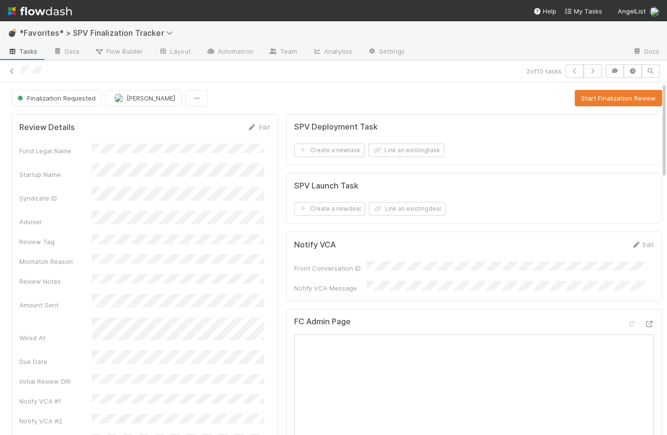
click at [30, 52] on span "Tasks" at bounding box center [23, 51] width 30 height 10
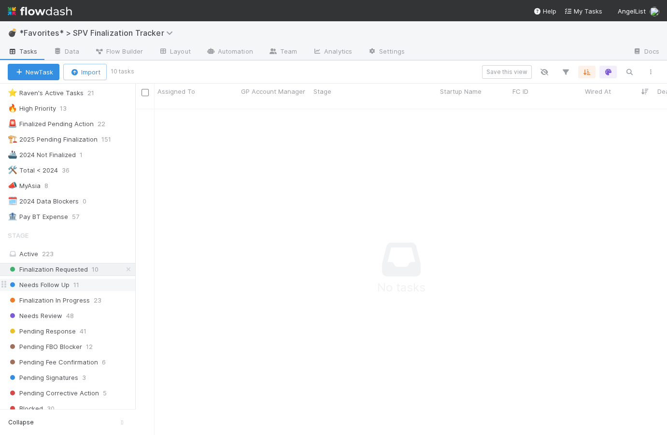
scroll to position [90, 0]
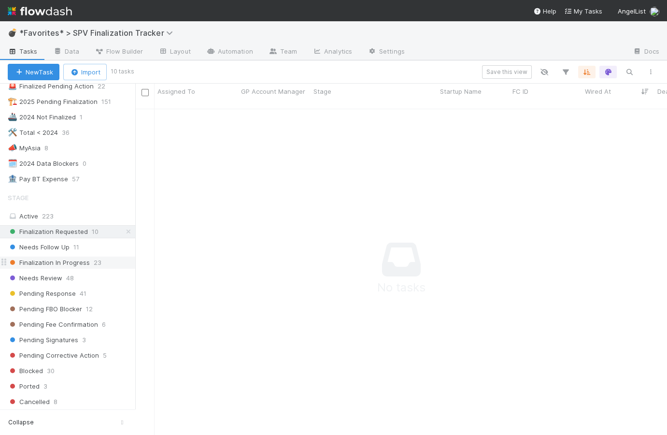
drag, startPoint x: 55, startPoint y: 278, endPoint x: 54, endPoint y: 266, distance: 12.1
click at [55, 278] on span "Needs Review" at bounding box center [35, 278] width 55 height 12
click at [55, 244] on span "Needs Follow Up" at bounding box center [39, 247] width 62 height 12
click at [54, 275] on span "Needs Review" at bounding box center [35, 278] width 55 height 12
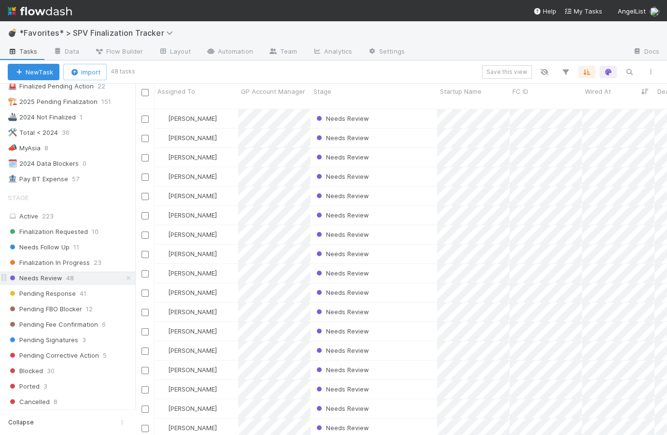
scroll to position [328, 525]
click at [396, 110] on div "Needs Review" at bounding box center [374, 118] width 127 height 19
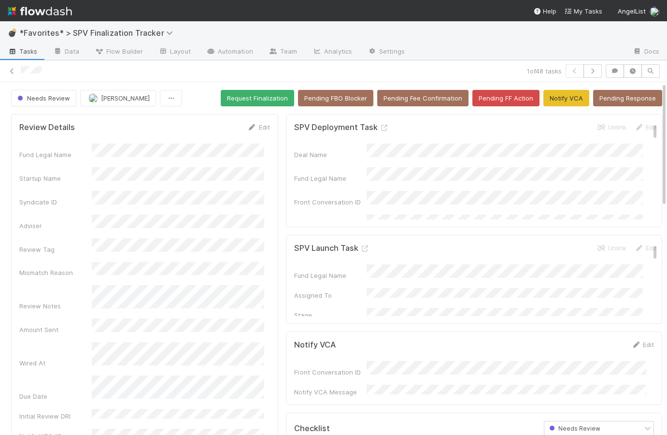
click at [28, 52] on span "Tasks" at bounding box center [23, 51] width 30 height 10
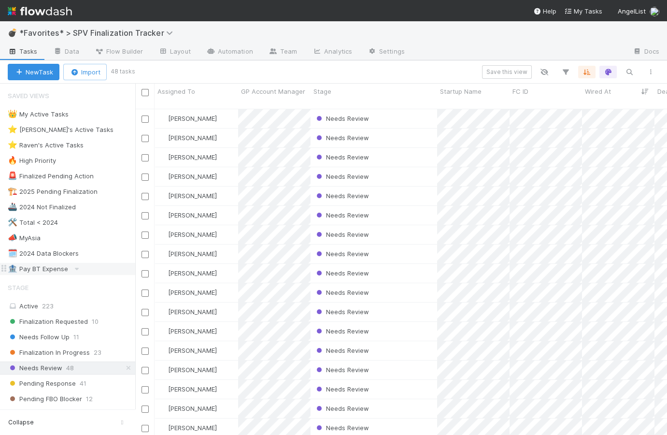
scroll to position [328, 525]
click at [68, 332] on span "Needs Follow Up" at bounding box center [39, 337] width 62 height 12
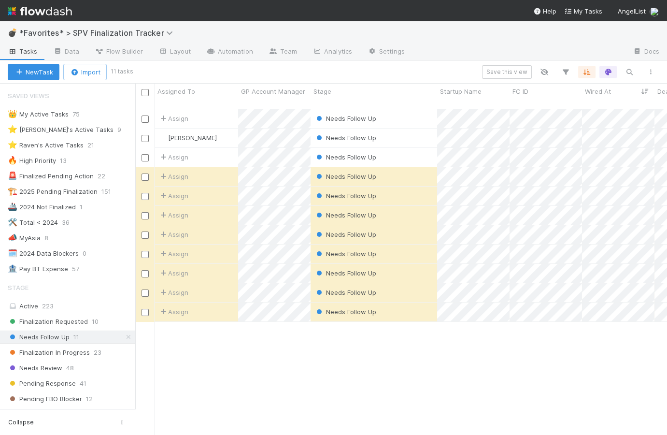
scroll to position [328, 525]
click at [408, 148] on div "Needs Follow Up" at bounding box center [374, 157] width 127 height 19
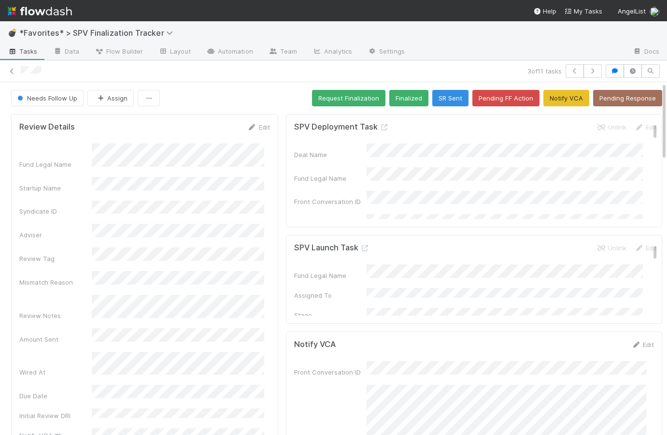
click at [25, 49] on span "Tasks" at bounding box center [23, 51] width 30 height 10
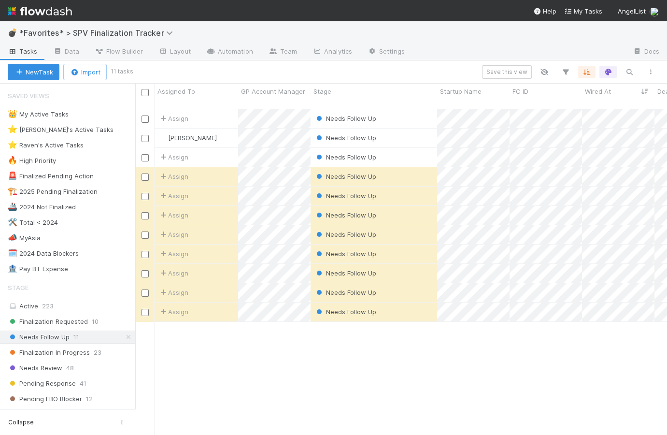
scroll to position [328, 525]
click at [124, 337] on icon at bounding box center [129, 337] width 10 height 6
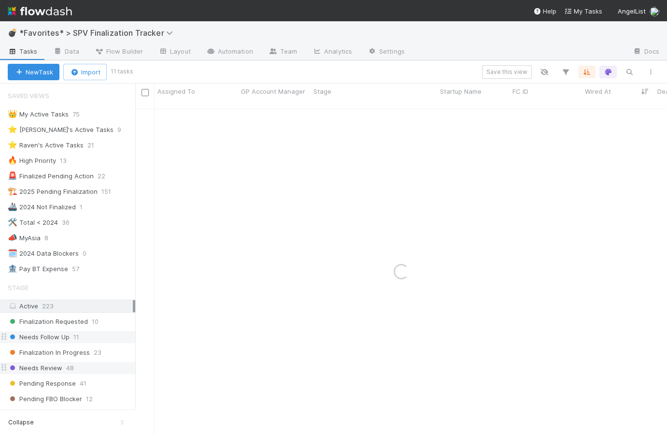
click at [60, 367] on span "Needs Review" at bounding box center [35, 368] width 55 height 12
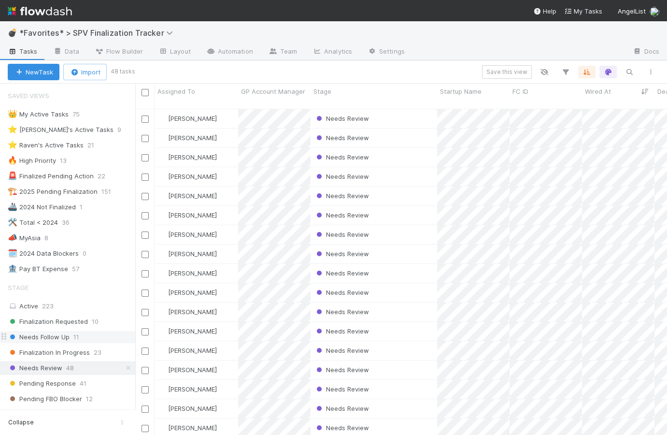
scroll to position [328, 525]
click at [401, 109] on div "Needs Review" at bounding box center [374, 118] width 127 height 19
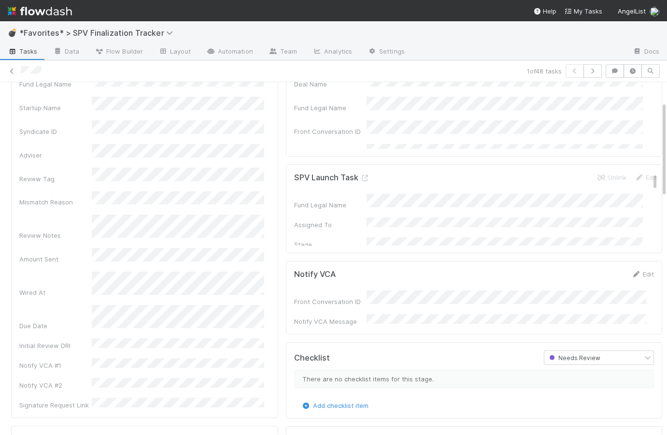
scroll to position [72, 0]
click at [118, 154] on div "Fund Legal Name Startup Name Syndicate ID Adviser Review Tag Mismatch Reason Re…" at bounding box center [144, 239] width 251 height 336
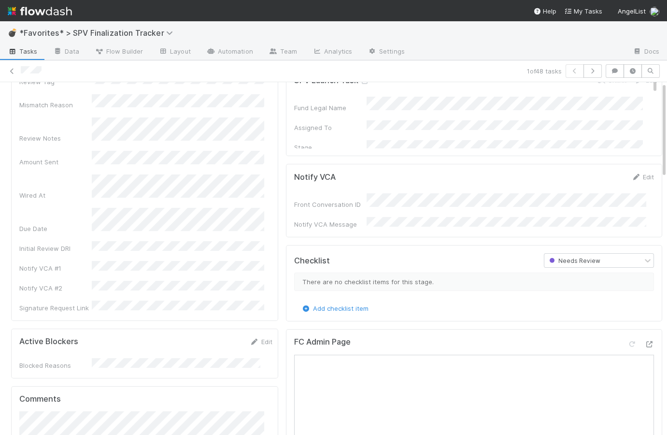
scroll to position [0, 0]
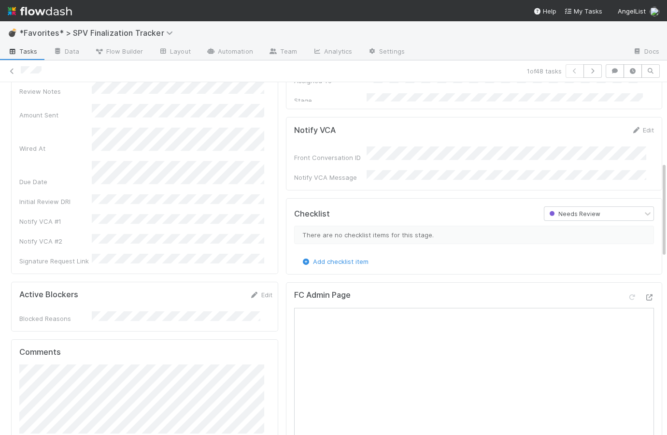
scroll to position [293, 0]
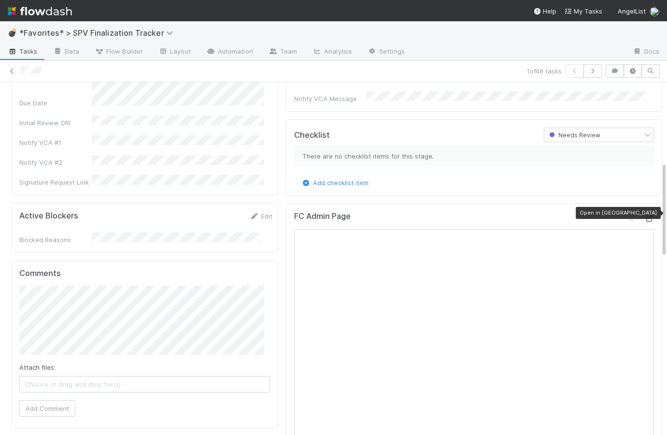
click at [644, 215] on icon at bounding box center [649, 218] width 10 height 6
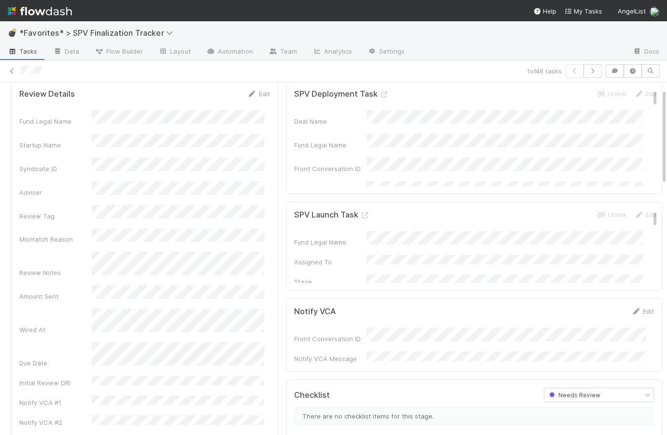
scroll to position [0, 0]
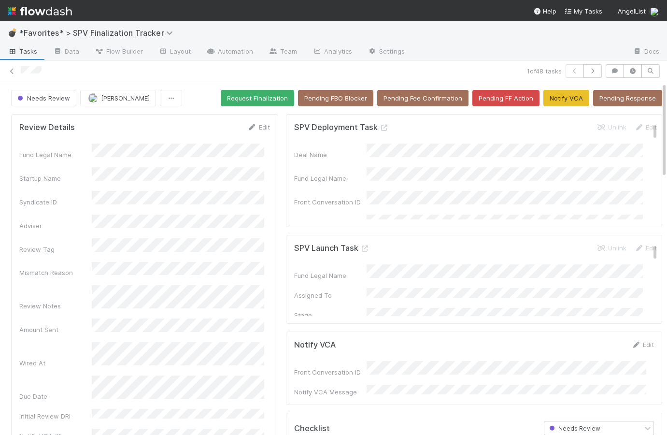
click at [415, 128] on div "SPV Deployment Task Unlink Edit" at bounding box center [475, 127] width 363 height 10
click at [501, 59] on div at bounding box center [519, 51] width 213 height 15
click at [28, 50] on span "Tasks" at bounding box center [23, 51] width 30 height 10
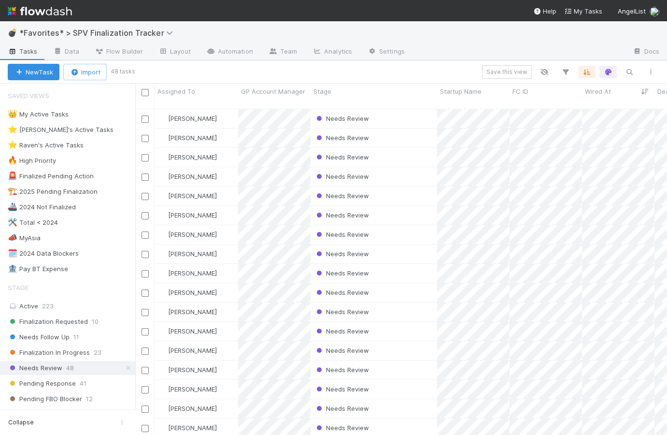
scroll to position [328, 525]
click at [410, 190] on div "Needs Review" at bounding box center [374, 195] width 127 height 19
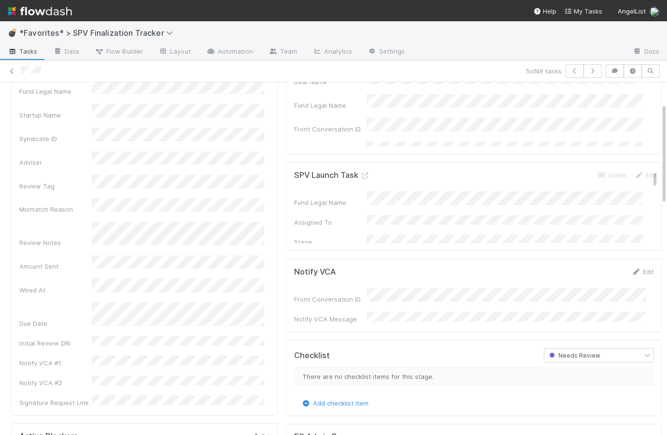
scroll to position [71, 0]
click at [86, 224] on div "Review Notes" at bounding box center [144, 237] width 251 height 26
click at [99, 186] on div "Fund Legal Name Startup Name Syndicate ID Adviser Review Tag Mismatch Reason Re…" at bounding box center [144, 241] width 251 height 336
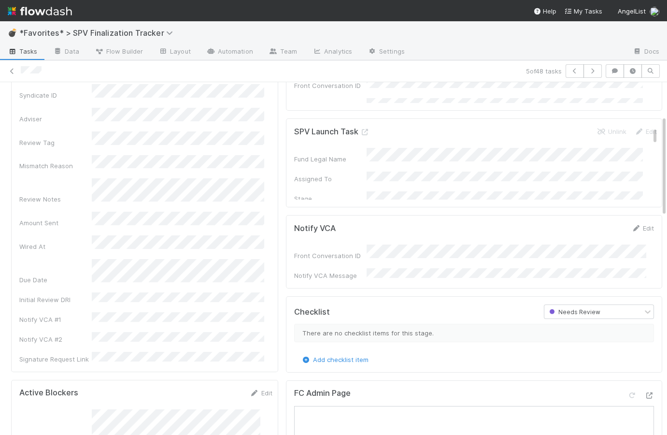
scroll to position [0, 0]
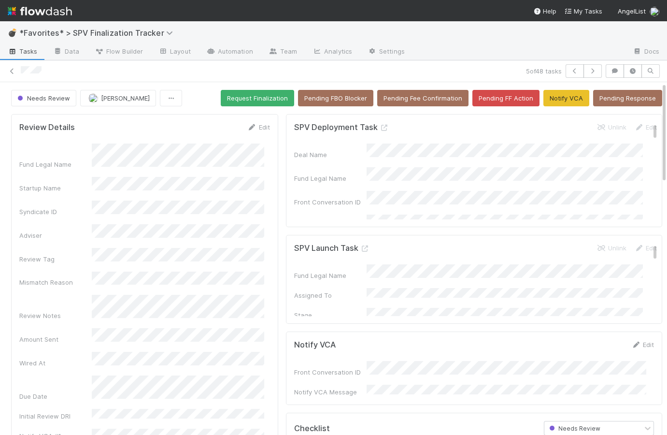
click at [243, 75] on div at bounding box center [271, 71] width 501 height 10
click at [417, 69] on div at bounding box center [271, 71] width 501 height 10
click at [588, 71] on icon "button" at bounding box center [593, 71] width 10 height 6
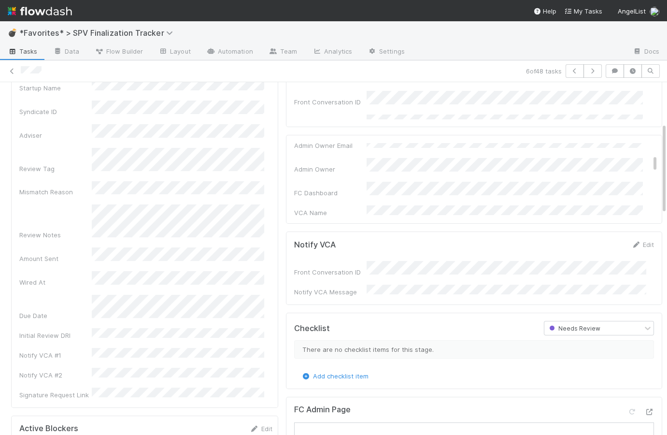
scroll to position [67, 0]
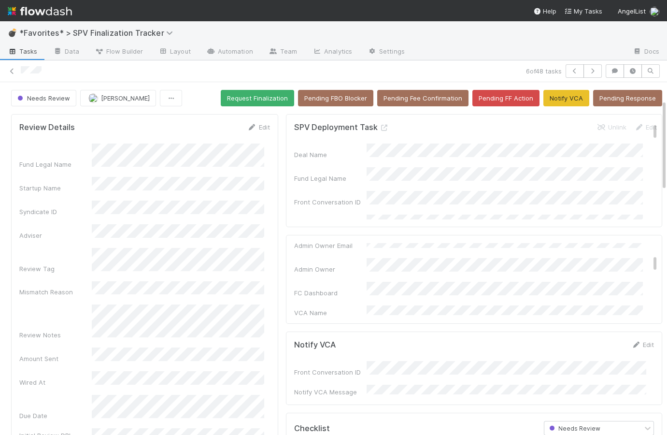
scroll to position [0, 0]
click at [447, 49] on div at bounding box center [519, 51] width 213 height 15
click at [588, 71] on icon "button" at bounding box center [593, 71] width 10 height 6
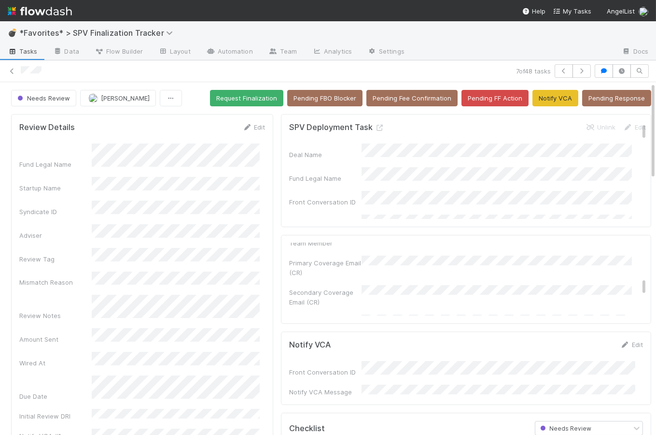
click at [32, 9] on img at bounding box center [40, 11] width 64 height 16
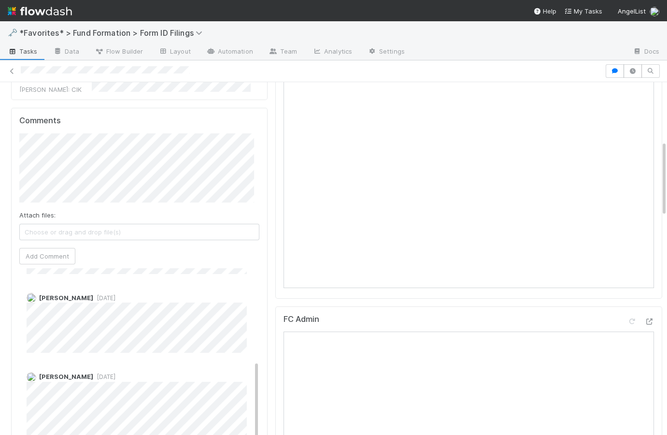
scroll to position [22, 0]
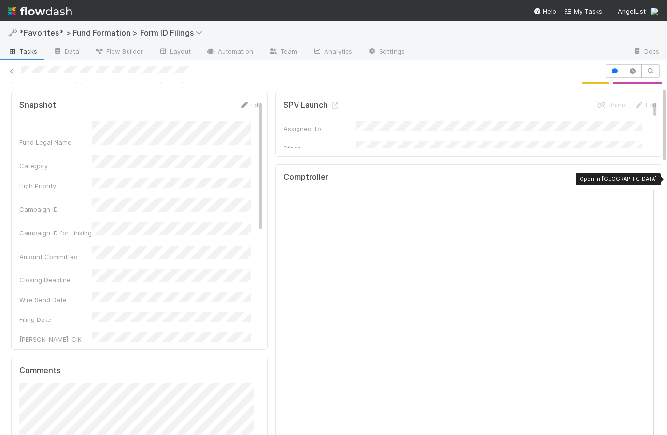
click at [644, 176] on icon at bounding box center [649, 179] width 10 height 6
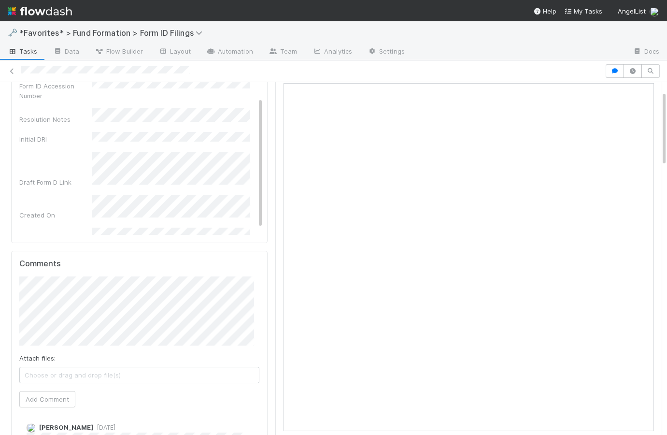
scroll to position [33, 0]
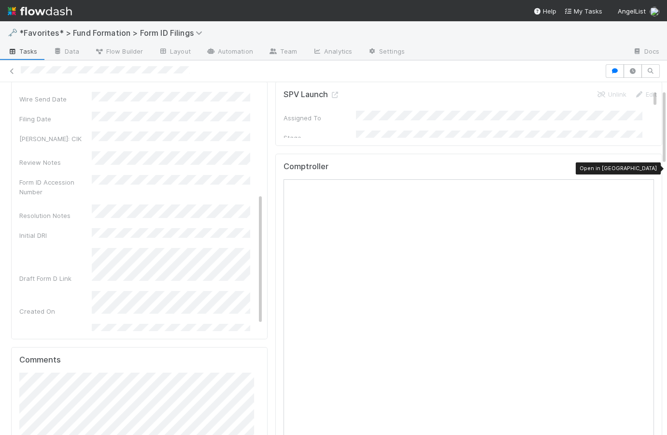
click at [644, 166] on icon at bounding box center [649, 169] width 10 height 6
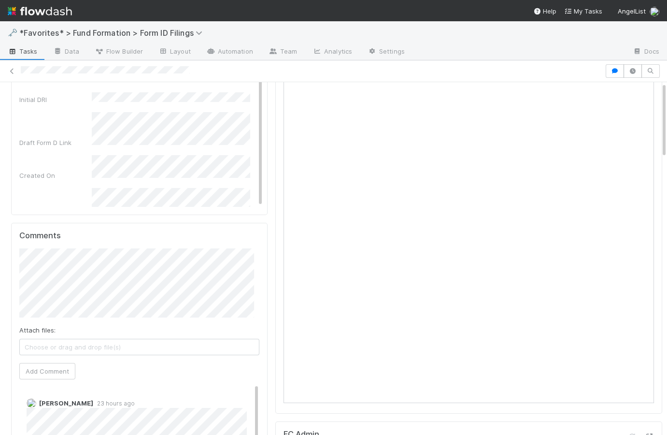
scroll to position [6, 0]
click at [80, 278] on span "Roselyn de Villa" at bounding box center [68, 279] width 49 height 8
drag, startPoint x: 55, startPoint y: 363, endPoint x: 66, endPoint y: 356, distance: 13.5
click at [56, 363] on button "Add Comment" at bounding box center [47, 371] width 56 height 16
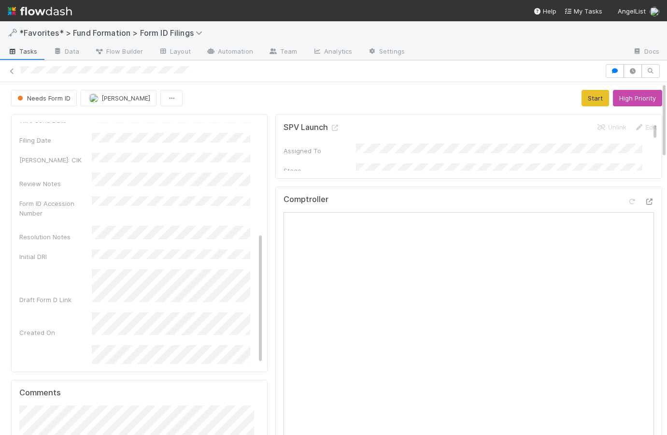
scroll to position [0, 0]
click at [26, 54] on span "Tasks" at bounding box center [23, 51] width 30 height 10
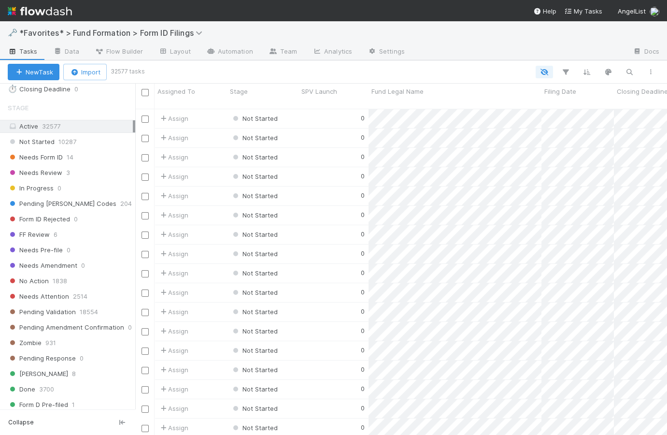
scroll to position [277, 0]
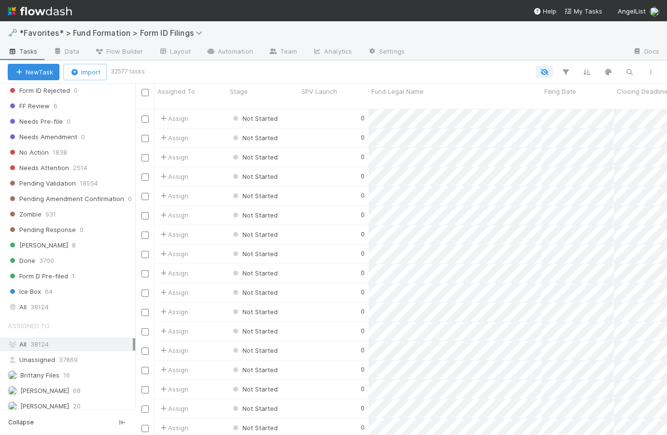
click at [47, 298] on div "Stage Active 32577 Not Started 10287 Needs Form ID 14 Needs Review 3 In Progres…" at bounding box center [67, 142] width 135 height 344
click at [46, 303] on span "38124" at bounding box center [39, 307] width 18 height 12
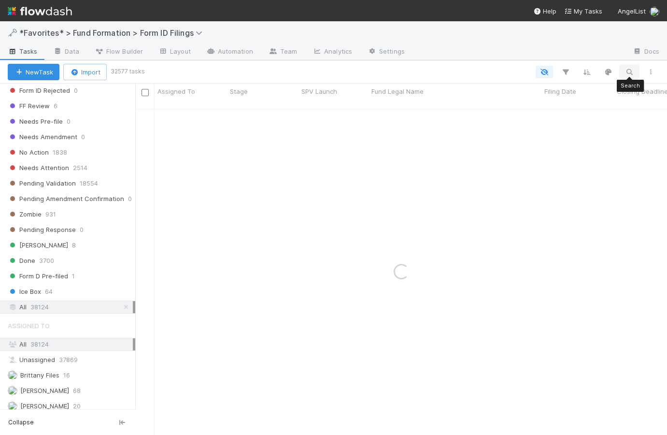
click at [630, 74] on icon "button" at bounding box center [630, 72] width 10 height 9
click at [589, 60] on input at bounding box center [579, 56] width 97 height 12
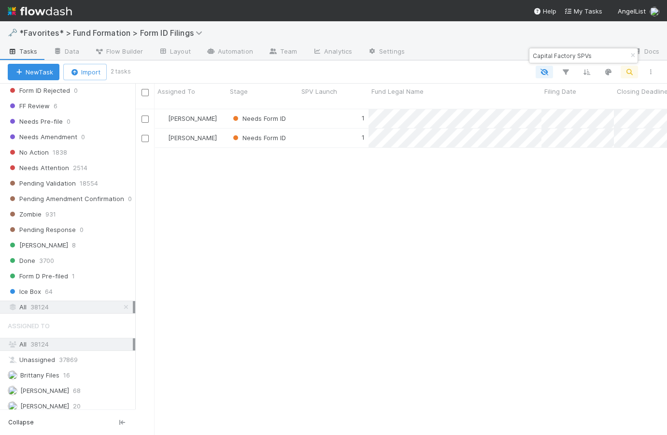
scroll to position [328, 525]
type input "Capital Factory SPVs"
click at [318, 109] on div "1" at bounding box center [334, 118] width 70 height 19
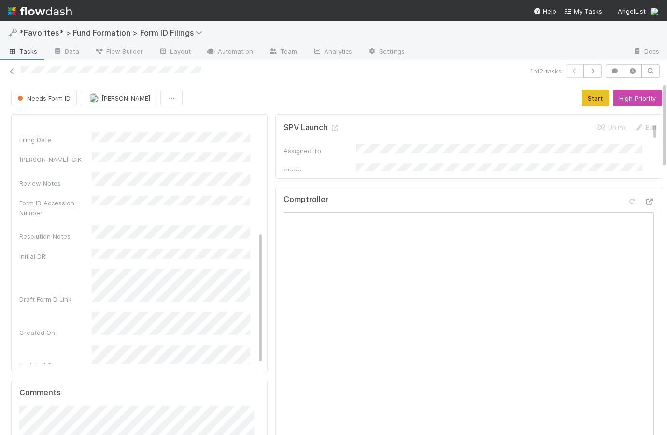
click at [25, 55] on span "Tasks" at bounding box center [23, 51] width 30 height 10
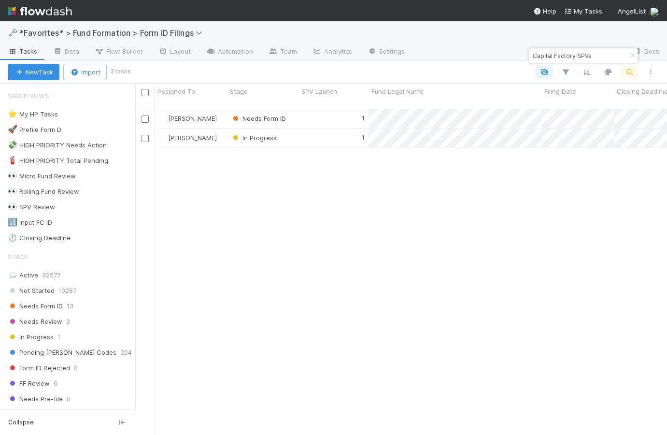
scroll to position [328, 525]
click at [320, 111] on div "1" at bounding box center [334, 118] width 70 height 19
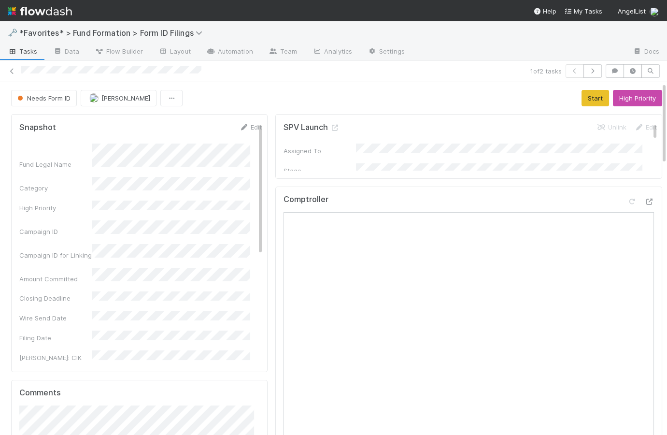
click at [31, 53] on span "Tasks" at bounding box center [23, 51] width 30 height 10
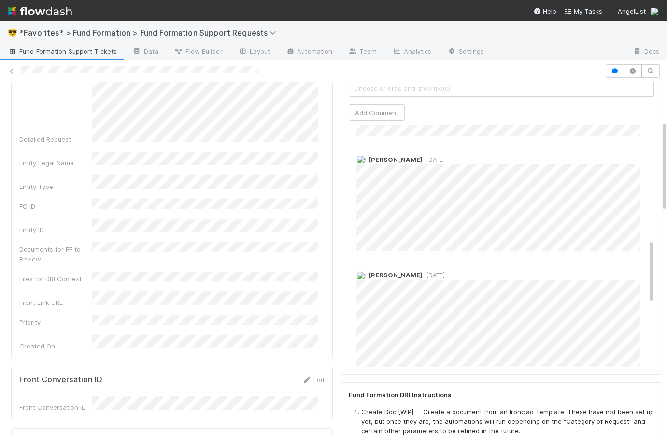
scroll to position [181, 0]
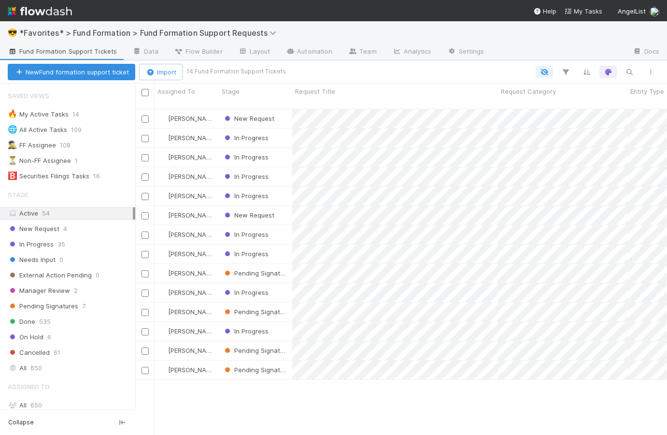
scroll to position [328, 525]
click at [77, 229] on div "New Request 4" at bounding box center [72, 229] width 128 height 12
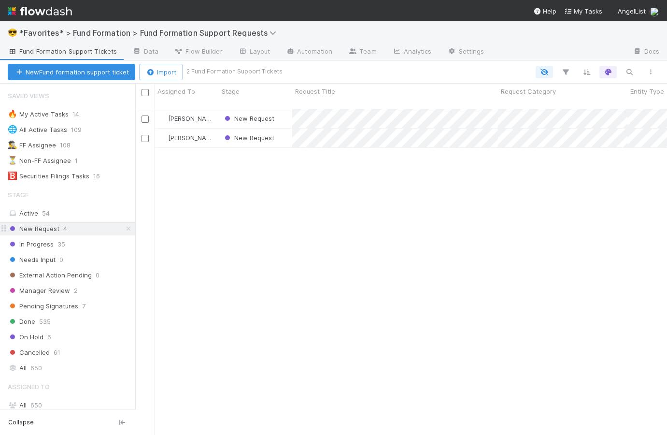
scroll to position [328, 525]
click at [287, 128] on div "New Request" at bounding box center [255, 137] width 73 height 19
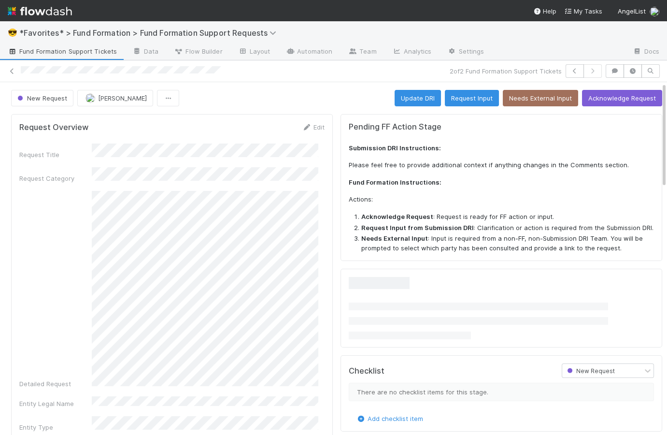
click at [88, 54] on span "Fund Formation Support Tickets" at bounding box center [62, 51] width 109 height 10
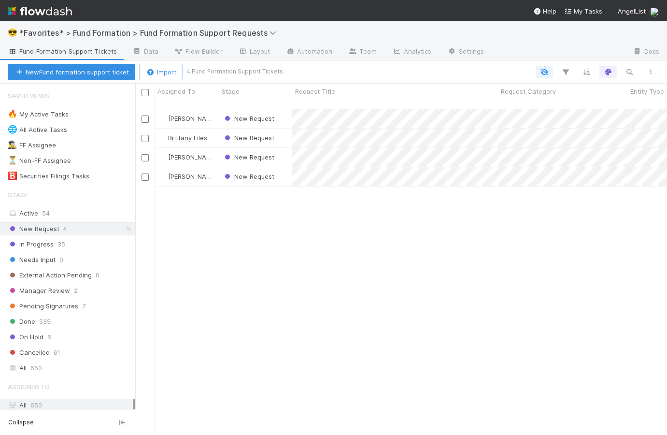
scroll to position [328, 525]
click at [124, 229] on icon at bounding box center [129, 229] width 10 height 6
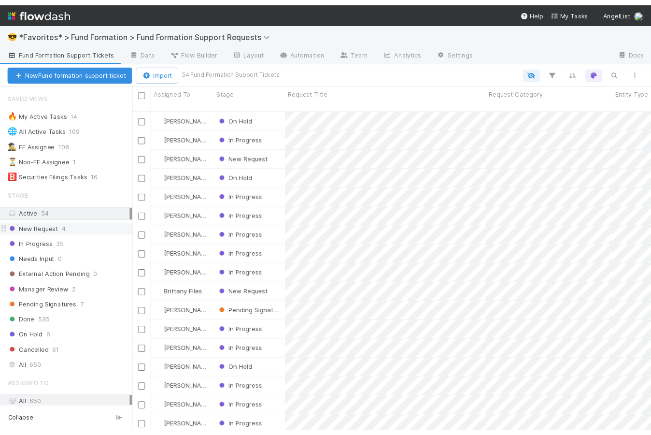
scroll to position [328, 525]
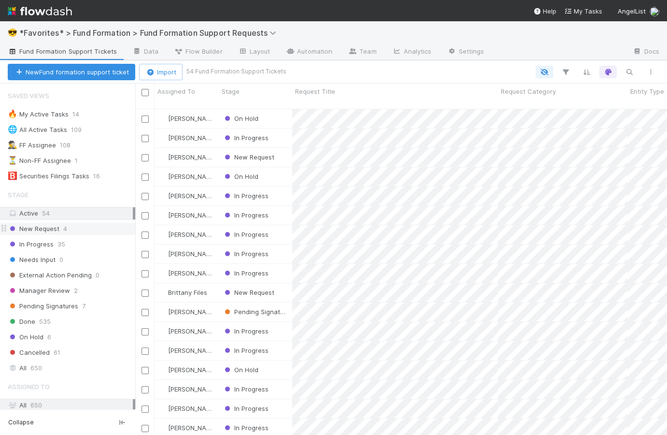
click at [52, 17] on img at bounding box center [40, 11] width 64 height 16
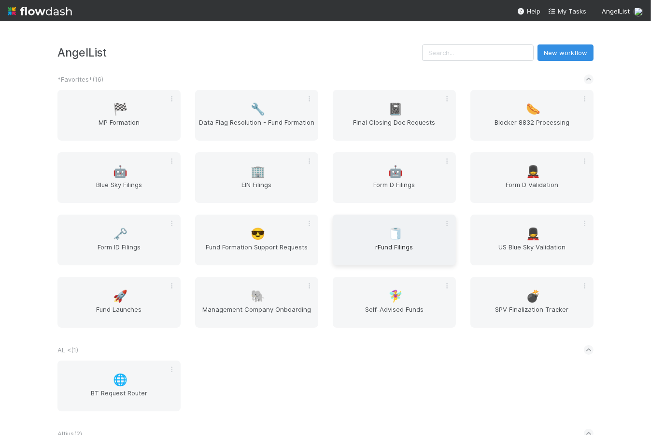
click at [391, 244] on span "rFund Filings" at bounding box center [394, 251] width 115 height 19
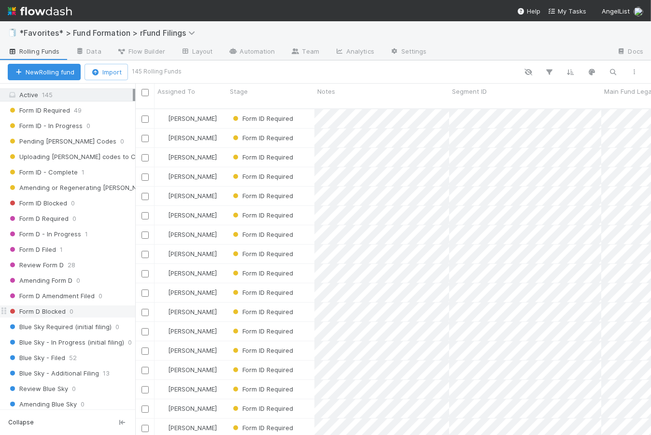
scroll to position [251, 0]
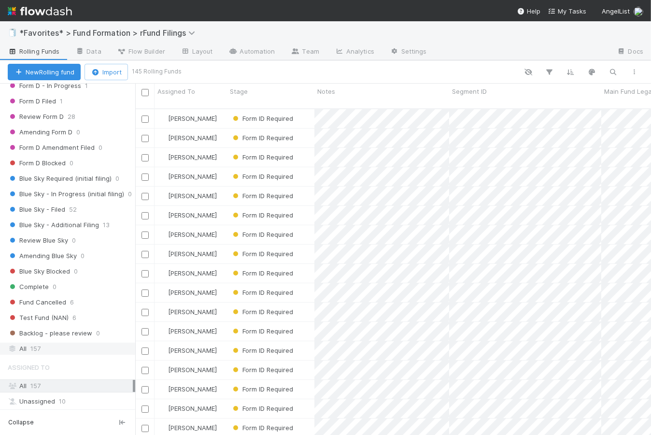
click at [54, 342] on div "All 157" at bounding box center [70, 348] width 125 height 12
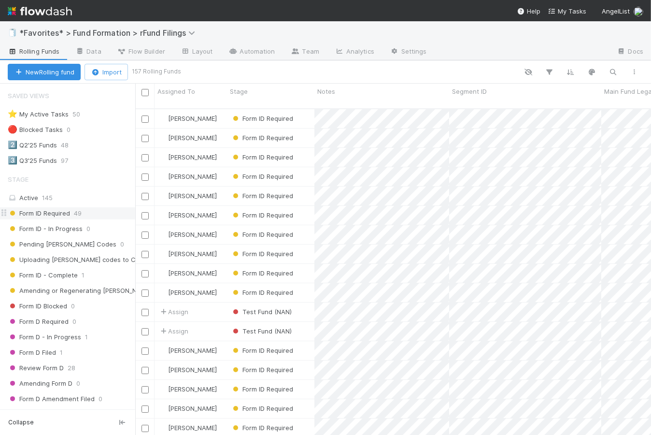
click at [65, 216] on span "Form ID Required" at bounding box center [39, 213] width 62 height 12
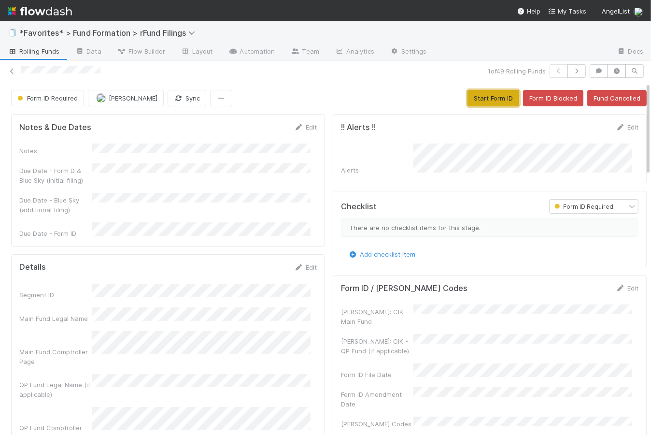
click at [478, 98] on button "Start Form ID" at bounding box center [494, 98] width 52 height 16
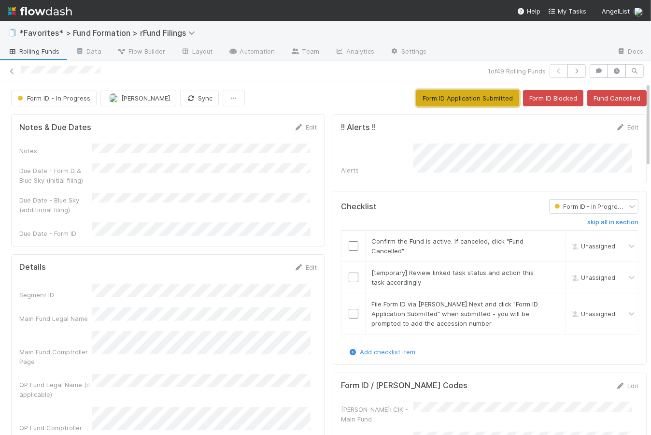
click at [478, 99] on button "Form ID Application Submitted" at bounding box center [467, 98] width 103 height 16
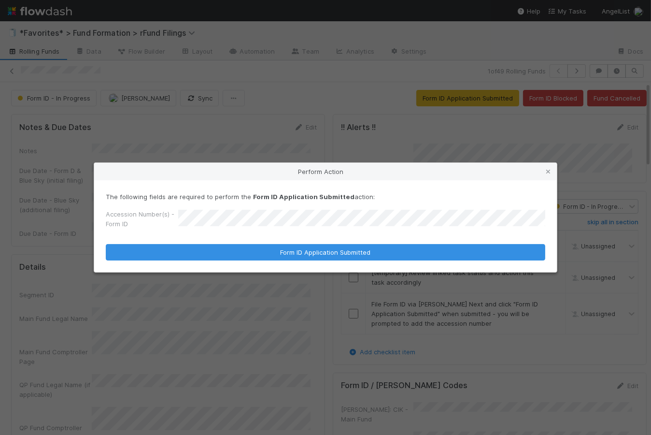
click at [106, 244] on button "Form ID Application Submitted" at bounding box center [326, 252] width 440 height 16
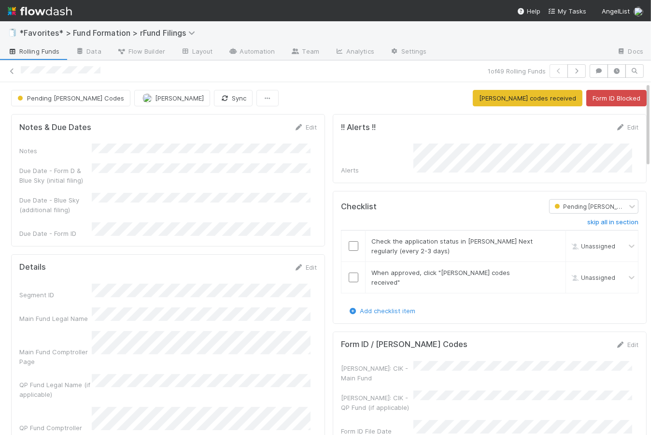
click at [353, 98] on div "Pending EDGAR Codes Catherine Lambright Sync EDGAR codes received Form ID Block…" at bounding box center [329, 98] width 636 height 16
click at [68, 102] on button "Pending EDGAR Codes" at bounding box center [70, 98] width 119 height 16
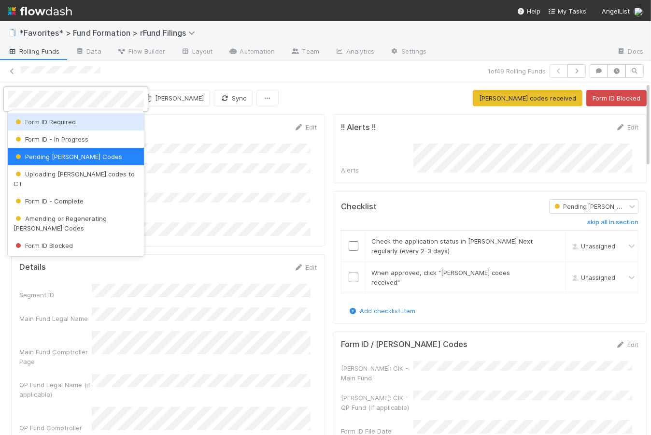
click at [68, 121] on span "Form ID Required" at bounding box center [45, 122] width 62 height 8
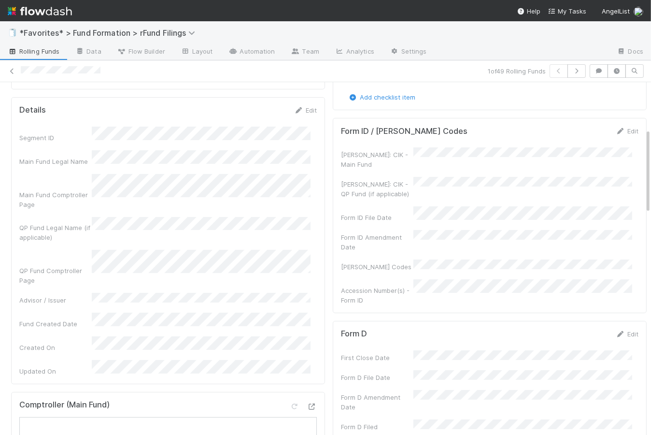
scroll to position [144, 0]
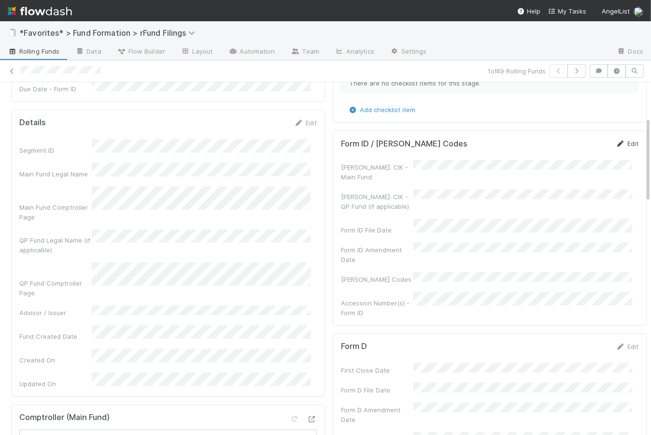
click at [623, 140] on link "Edit" at bounding box center [627, 144] width 23 height 8
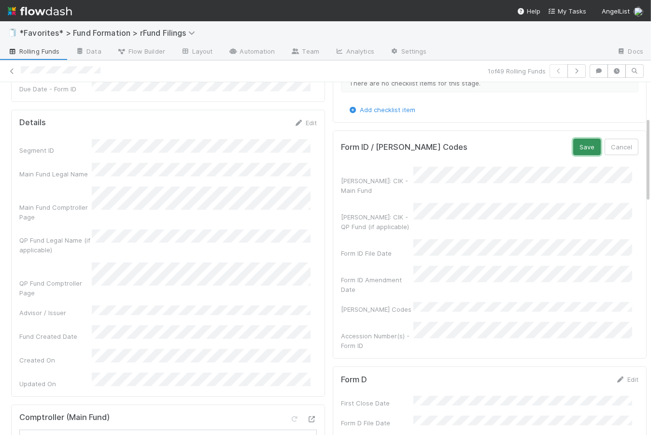
click at [581, 143] on button "Save" at bounding box center [587, 147] width 28 height 16
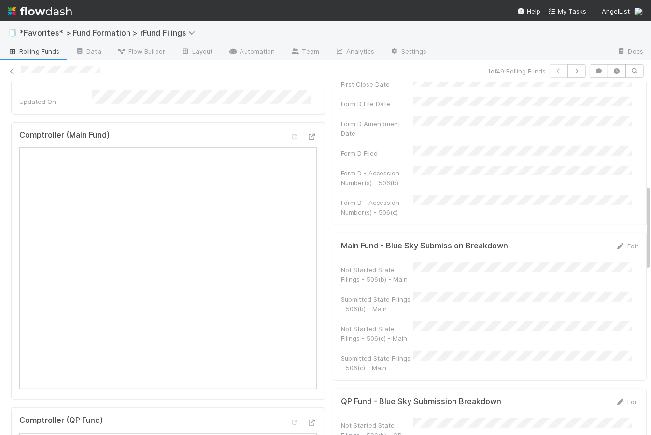
scroll to position [0, 0]
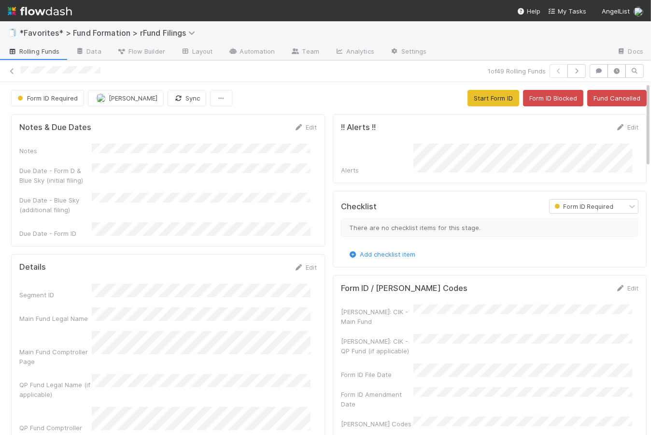
click at [316, 91] on div "Form ID Required Catherine Lambright Sync Start Form ID Form ID Blocked Fund Ca…" at bounding box center [329, 98] width 636 height 16
click at [36, 51] on span "Rolling Funds" at bounding box center [34, 51] width 52 height 10
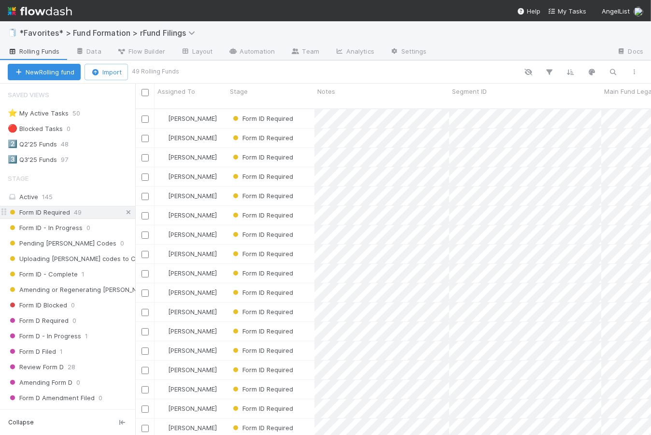
scroll to position [1, 0]
click at [125, 211] on icon at bounding box center [129, 212] width 10 height 6
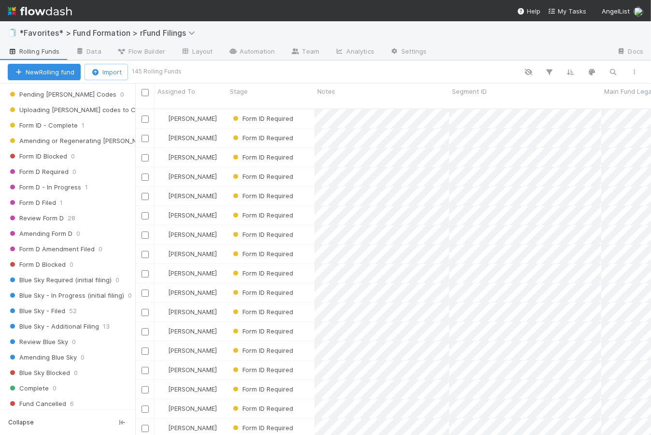
scroll to position [305, 0]
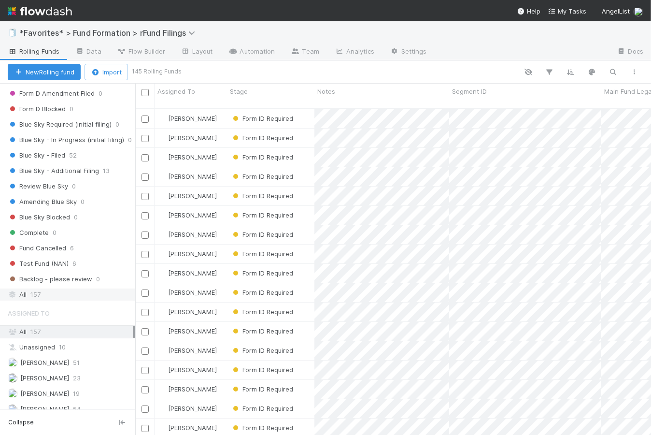
click at [44, 290] on div "All 157" at bounding box center [70, 294] width 125 height 12
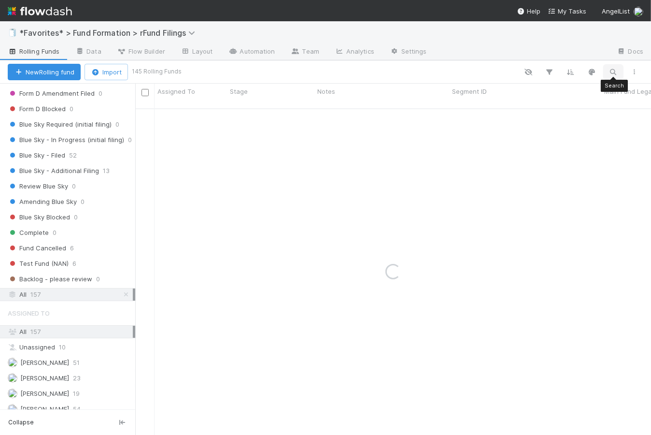
click at [618, 71] on button "button" at bounding box center [613, 72] width 17 height 13
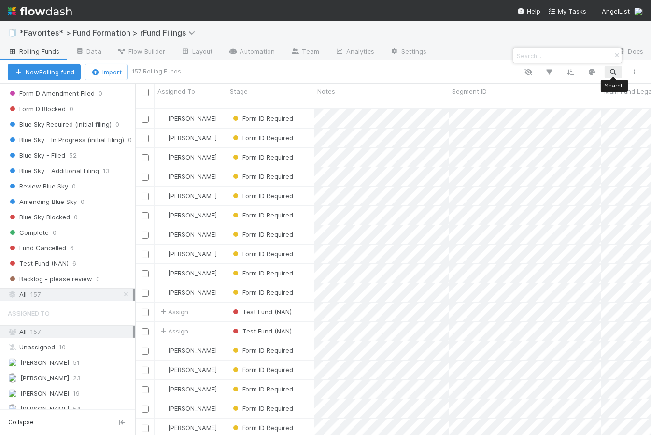
scroll to position [328, 509]
click at [577, 53] on input at bounding box center [563, 56] width 97 height 12
paste input "Schox Venture Capital, LP - F1"
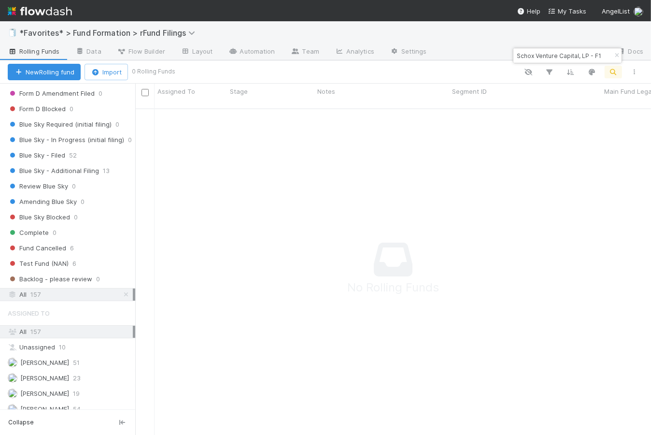
scroll to position [0, 0]
drag, startPoint x: 540, startPoint y: 55, endPoint x: 488, endPoint y: 54, distance: 51.7
click at [488, 54] on body "🧻 *Favorites* > Fund Formation > rFund Filings Rolling Funds Data Flow Builder …" at bounding box center [325, 217] width 651 height 435
click at [518, 53] on input "Schox Venture Capital, LP - F1" at bounding box center [563, 56] width 97 height 12
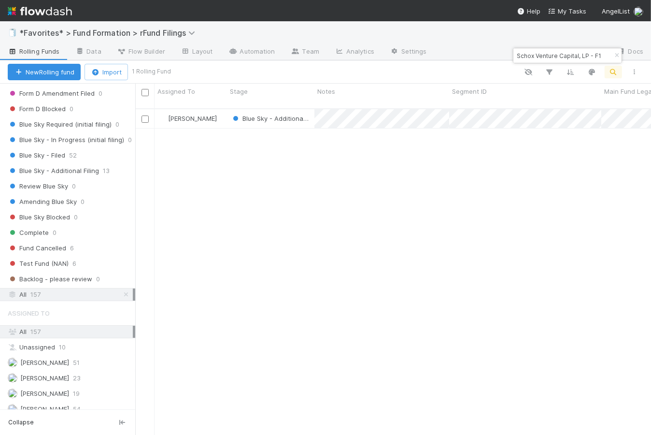
scroll to position [328, 509]
type input "Schox Venture Capital, LP - F1"
click at [438, 69] on div at bounding box center [407, 72] width 476 height 13
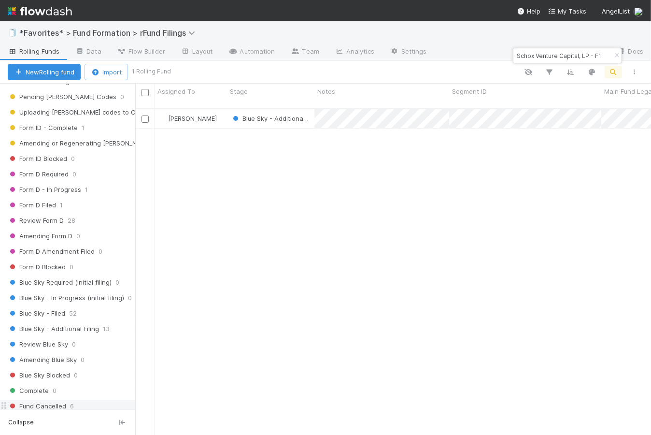
scroll to position [146, 0]
click at [74, 329] on span "Blue Sky - Additional Filing" at bounding box center [53, 330] width 91 height 12
click at [615, 51] on button "button" at bounding box center [617, 56] width 11 height 12
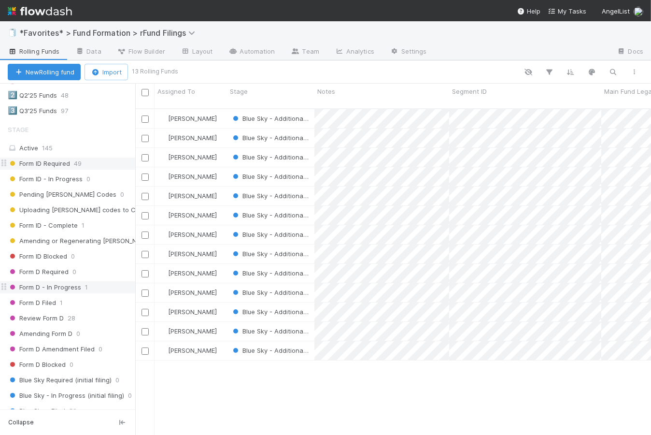
scroll to position [0, 0]
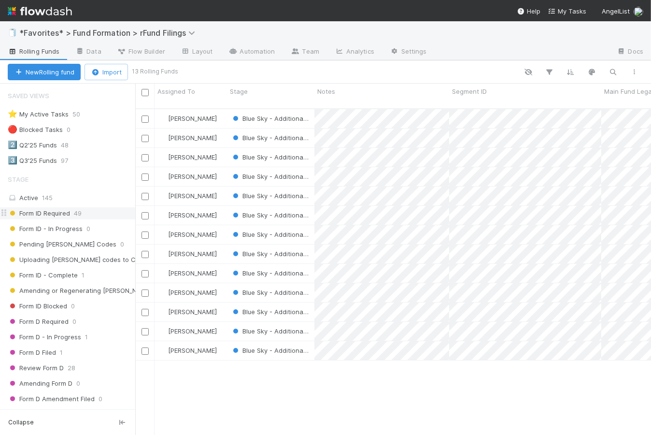
click at [57, 216] on span "Form ID Required" at bounding box center [39, 213] width 62 height 12
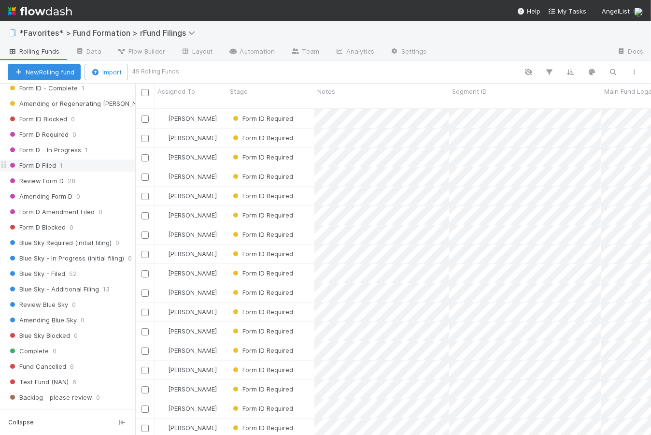
scroll to position [280, 0]
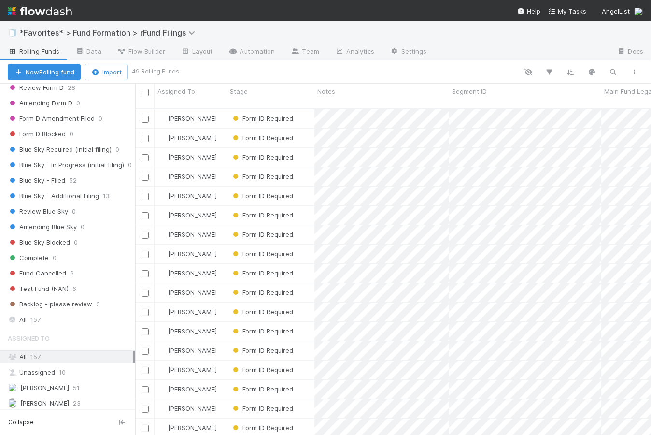
click at [41, 13] on img at bounding box center [40, 11] width 64 height 16
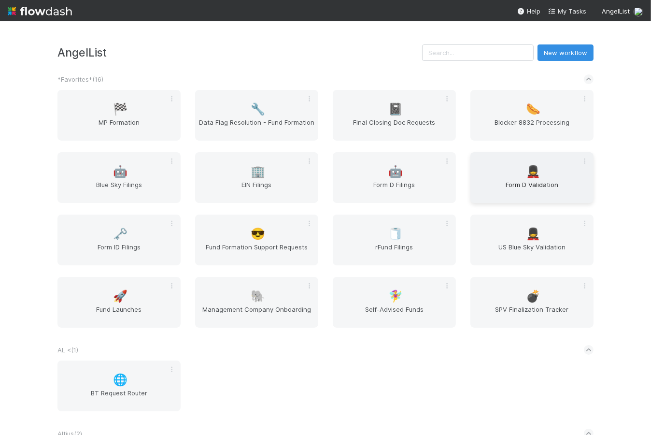
click at [521, 175] on div "💂 Form D Validation" at bounding box center [532, 177] width 123 height 51
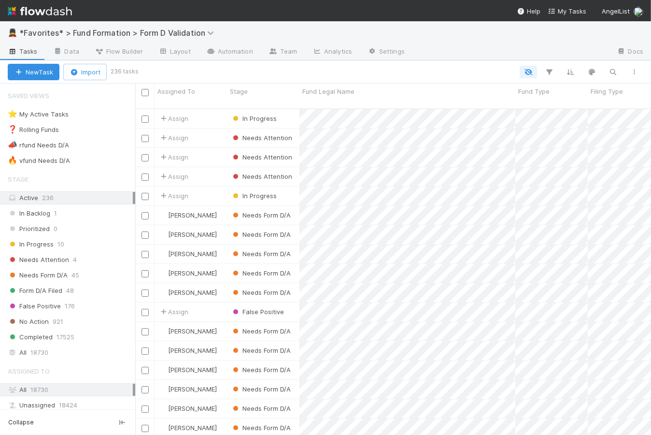
scroll to position [328, 509]
click at [62, 350] on div "All 18730" at bounding box center [70, 352] width 125 height 12
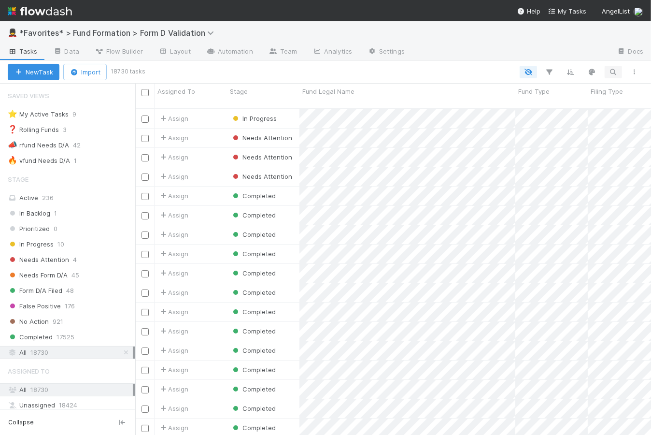
scroll to position [328, 509]
click at [617, 69] on icon "button" at bounding box center [614, 72] width 10 height 9
click at [548, 55] on input at bounding box center [563, 56] width 97 height 12
type input "0002083312"
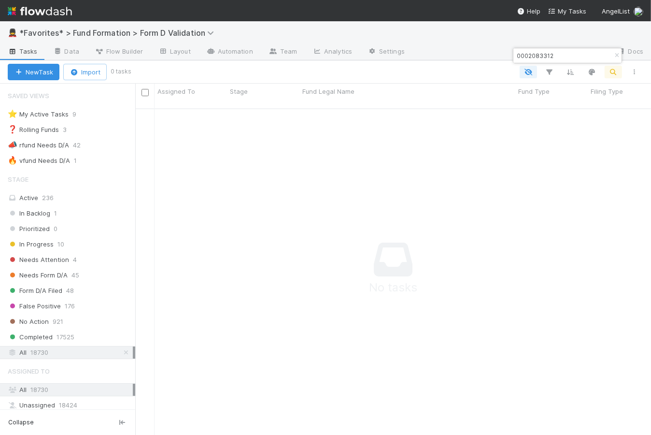
scroll to position [321, 509]
drag, startPoint x: 569, startPoint y: 56, endPoint x: 513, endPoint y: 57, distance: 55.1
click at [513, 57] on div "0002083312" at bounding box center [562, 56] width 98 height 12
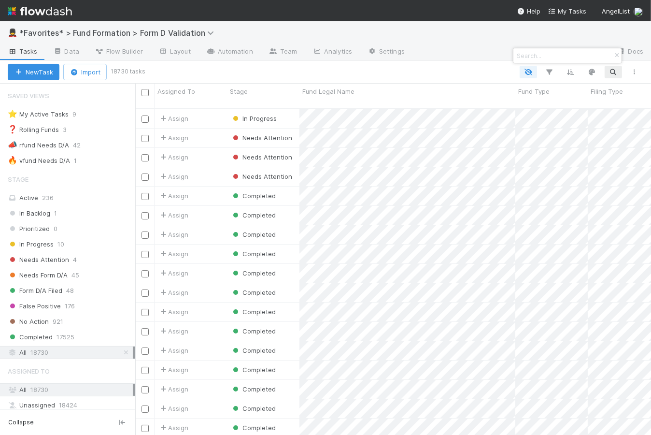
scroll to position [328, 509]
click at [38, 246] on div at bounding box center [325, 217] width 651 height 435
click at [40, 244] on span "In Progress" at bounding box center [31, 244] width 46 height 12
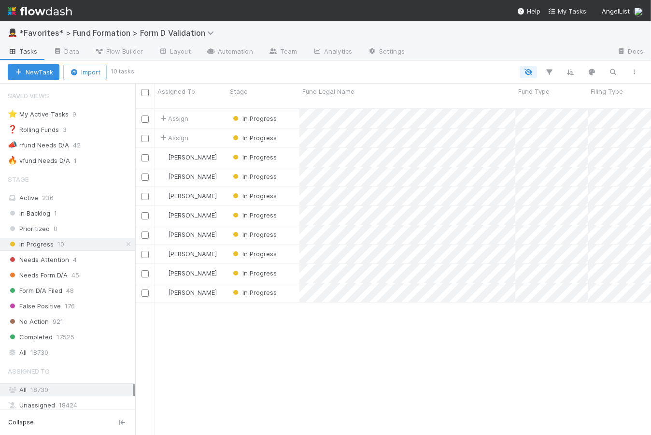
scroll to position [328, 509]
click at [616, 70] on icon "button" at bounding box center [614, 72] width 10 height 9
click at [564, 55] on input at bounding box center [563, 56] width 97 height 12
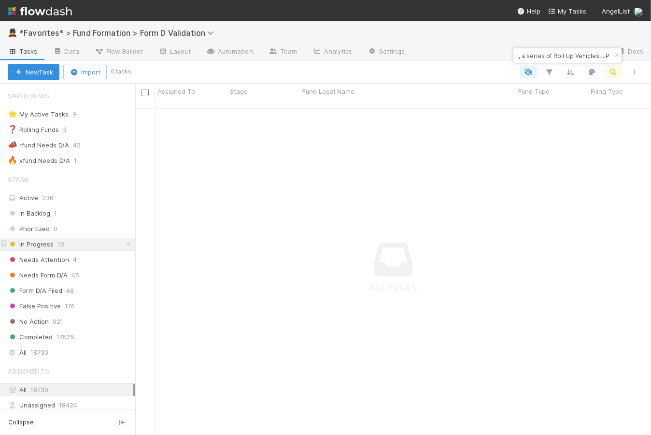
scroll to position [321, 509]
type input "TH-0619 Fund III, a series of Roll Up Vehicles, LP"
click at [124, 245] on icon at bounding box center [129, 244] width 10 height 6
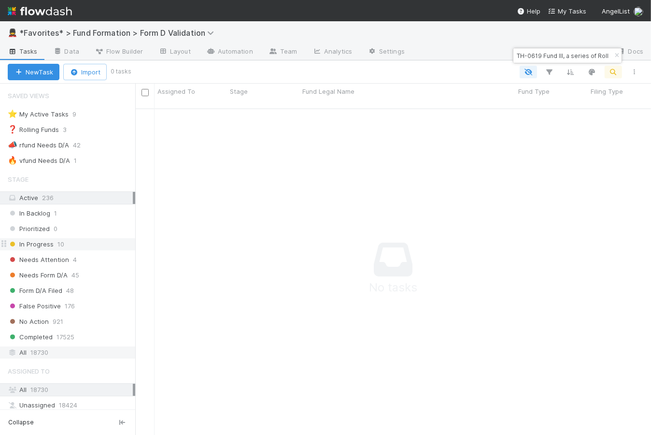
click at [55, 351] on div "All 18730" at bounding box center [70, 352] width 125 height 12
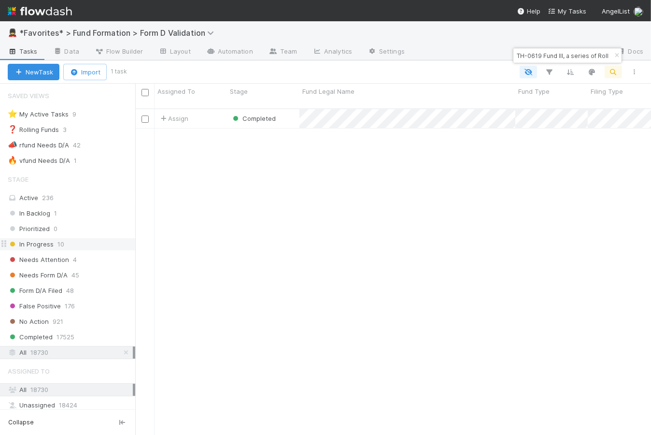
scroll to position [328, 509]
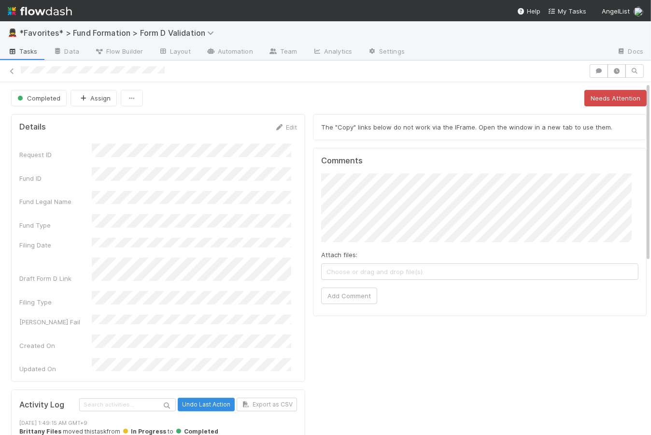
click at [264, 92] on div "Completed Assign Needs Attention" at bounding box center [329, 98] width 636 height 16
click at [308, 92] on div "Completed Assign Needs Attention" at bounding box center [329, 98] width 636 height 16
click at [23, 52] on span "Tasks" at bounding box center [23, 51] width 30 height 10
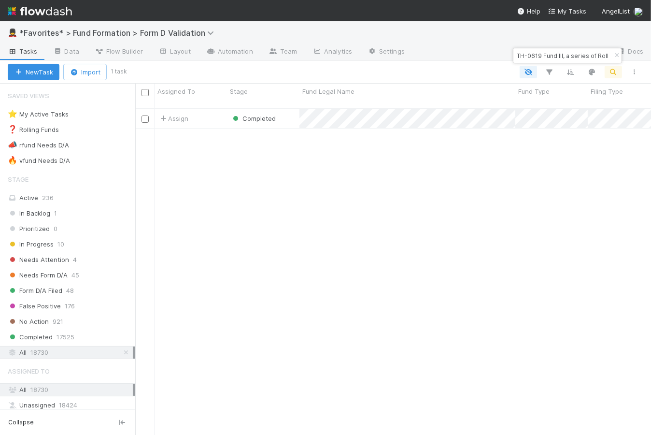
scroll to position [328, 509]
click at [619, 54] on icon "button" at bounding box center [617, 56] width 10 height 6
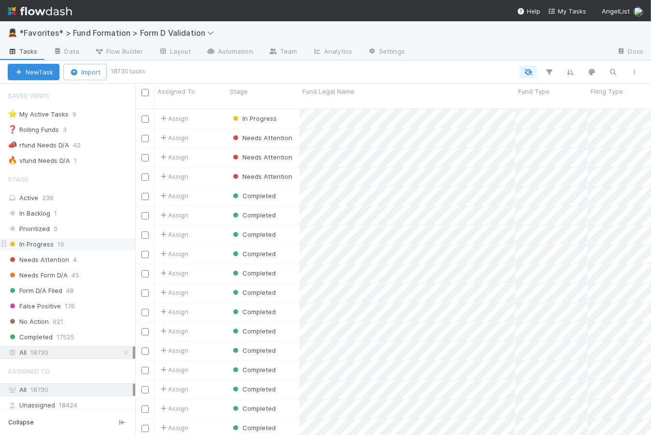
click at [46, 246] on span "In Progress" at bounding box center [31, 244] width 46 height 12
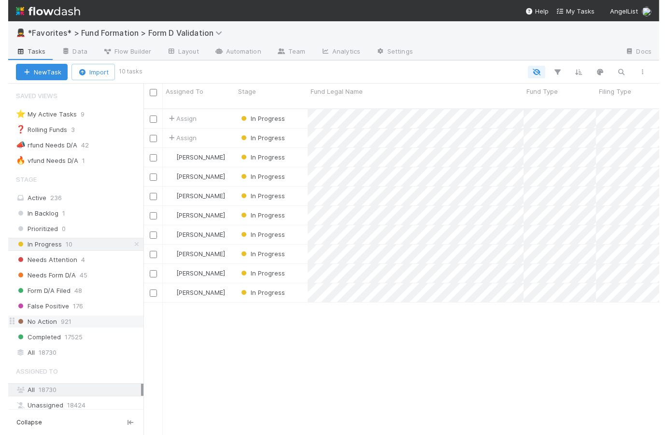
scroll to position [328, 509]
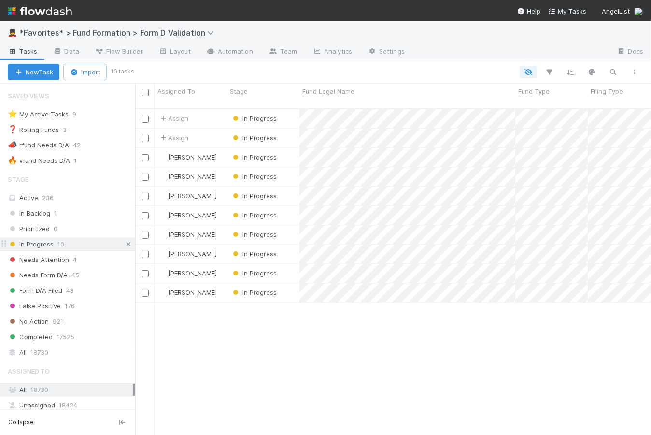
click at [125, 242] on icon at bounding box center [129, 244] width 10 height 6
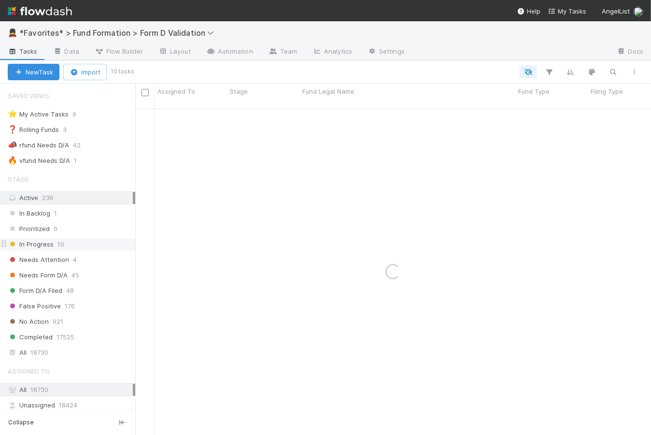
click at [55, 9] on img at bounding box center [40, 11] width 64 height 16
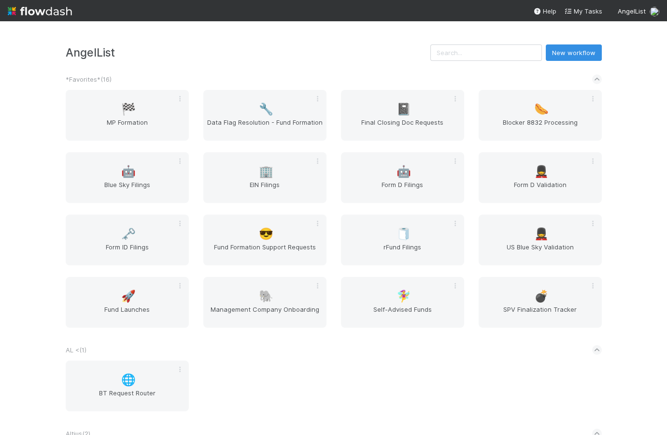
click at [385, 60] on div "AngelList New workflow" at bounding box center [334, 52] width 536 height 16
click at [277, 251] on span "Fund Formation Support Requests" at bounding box center [264, 251] width 115 height 19
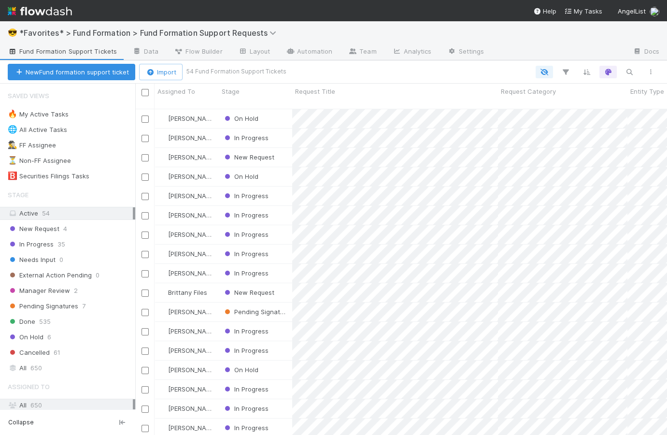
scroll to position [328, 525]
click at [80, 228] on div "New Request 4" at bounding box center [72, 229] width 128 height 12
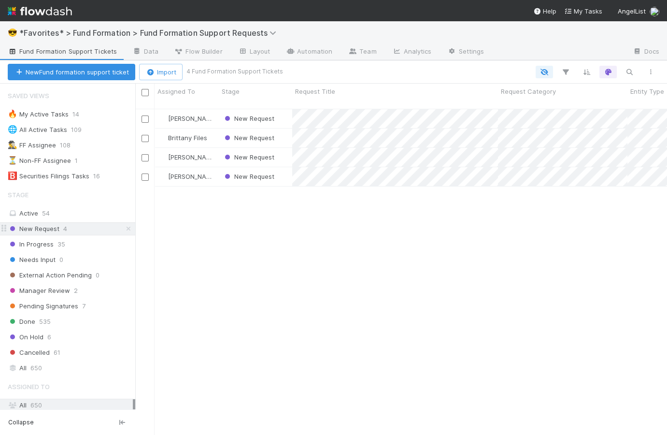
scroll to position [328, 525]
click at [281, 149] on div "New Request" at bounding box center [255, 157] width 73 height 19
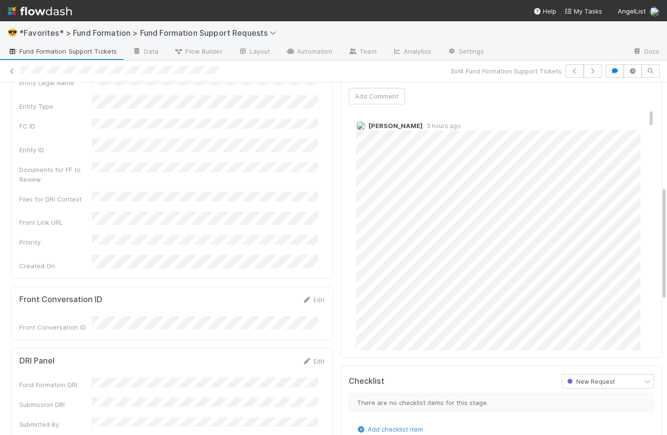
scroll to position [4, 0]
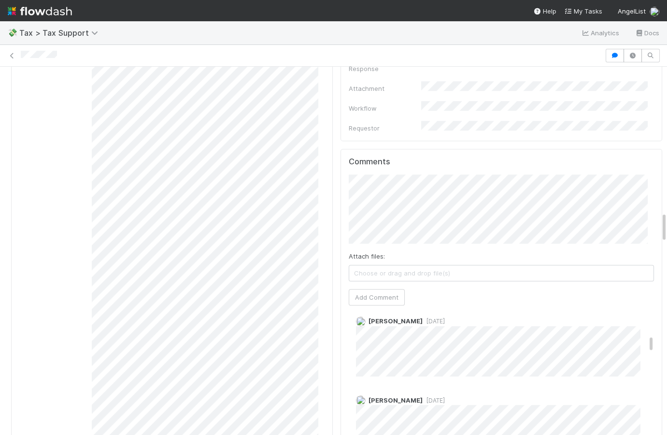
scroll to position [570, 0]
click at [342, 214] on div "Comments Attach files: Choose or drag and drop file(s) Add Comment [PERSON_NAME…" at bounding box center [502, 329] width 322 height 361
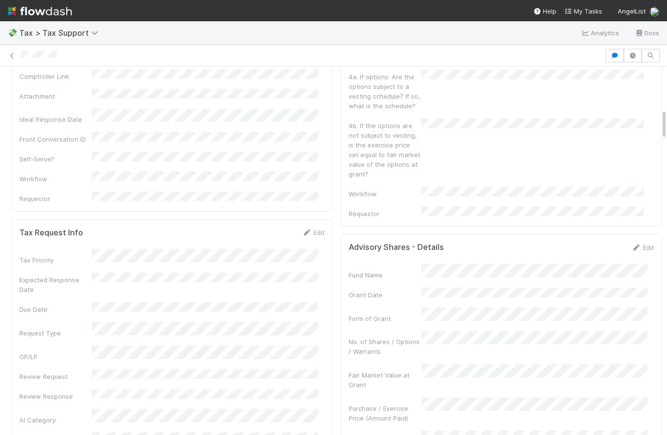
scroll to position [0, 0]
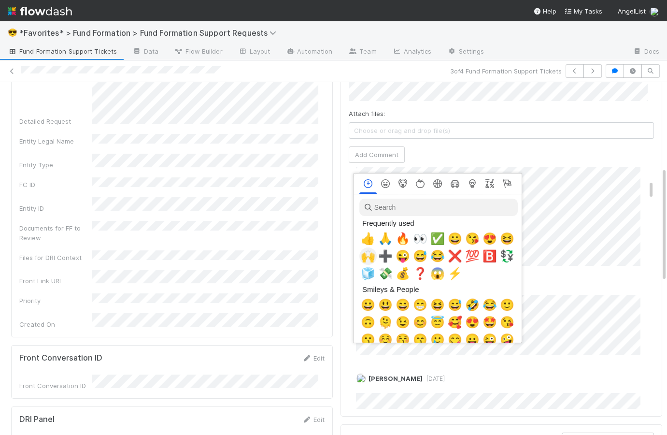
scroll to position [0, 2]
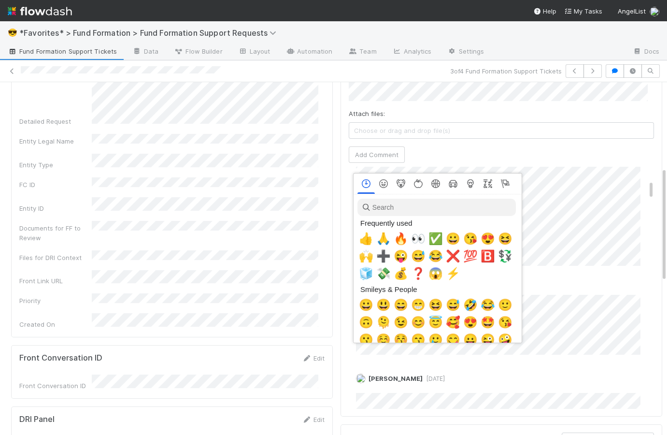
click at [590, 178] on div at bounding box center [333, 217] width 667 height 435
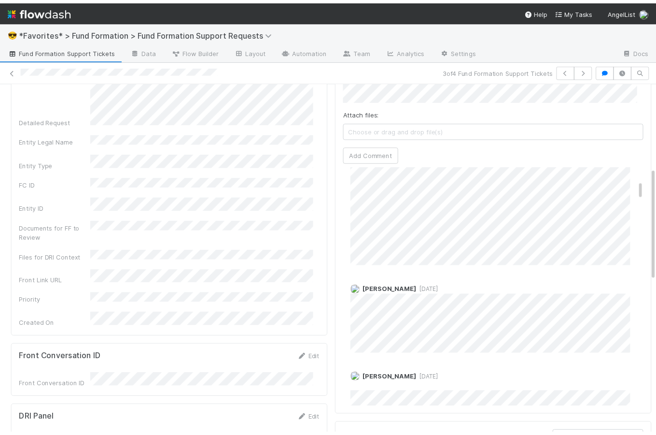
scroll to position [0, 0]
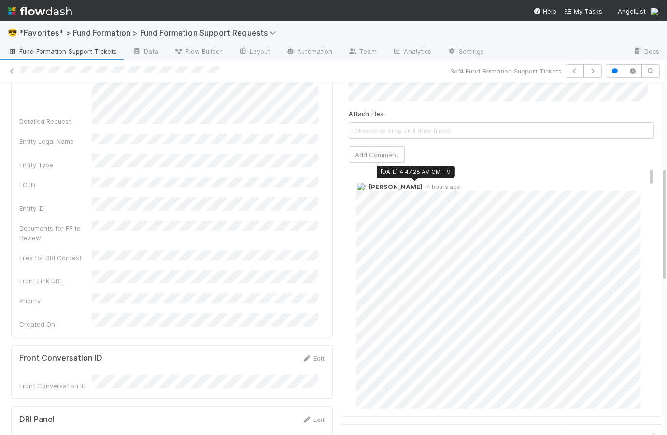
click at [423, 186] on span "4 hours ago" at bounding box center [442, 186] width 38 height 7
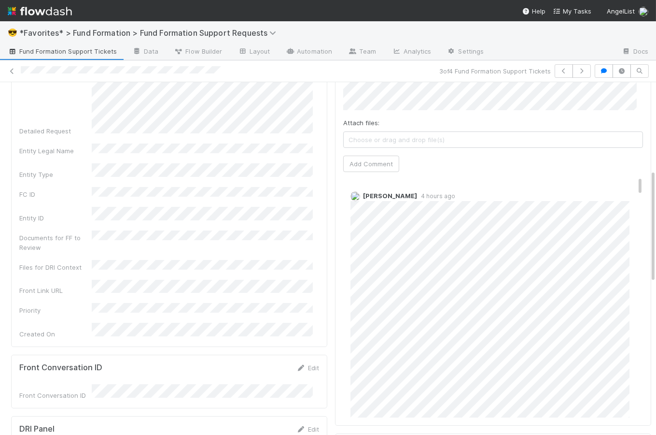
scroll to position [272, 0]
